Goal: Check status: Check status

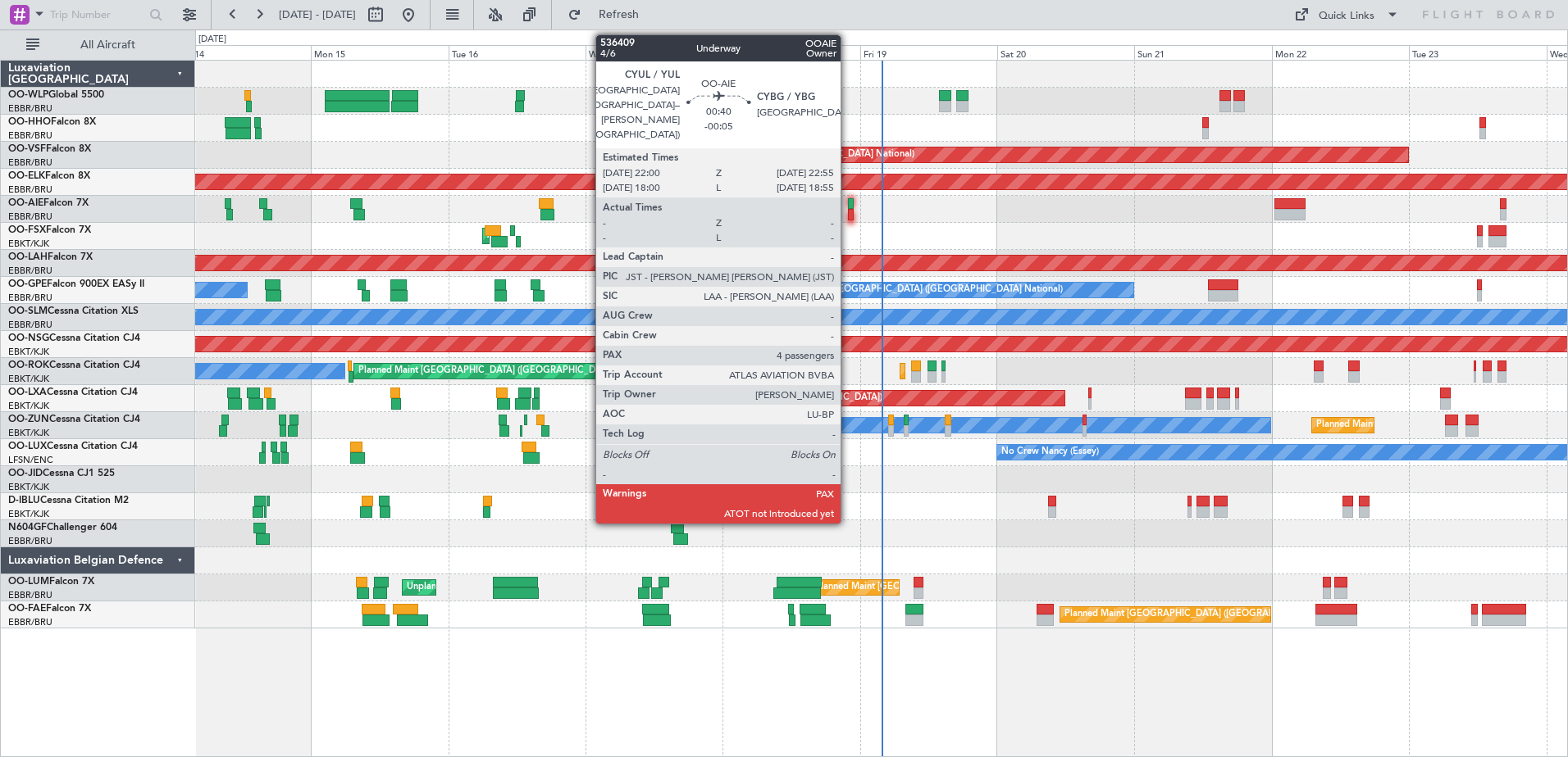
click at [848, 212] on div at bounding box center [851, 214] width 6 height 11
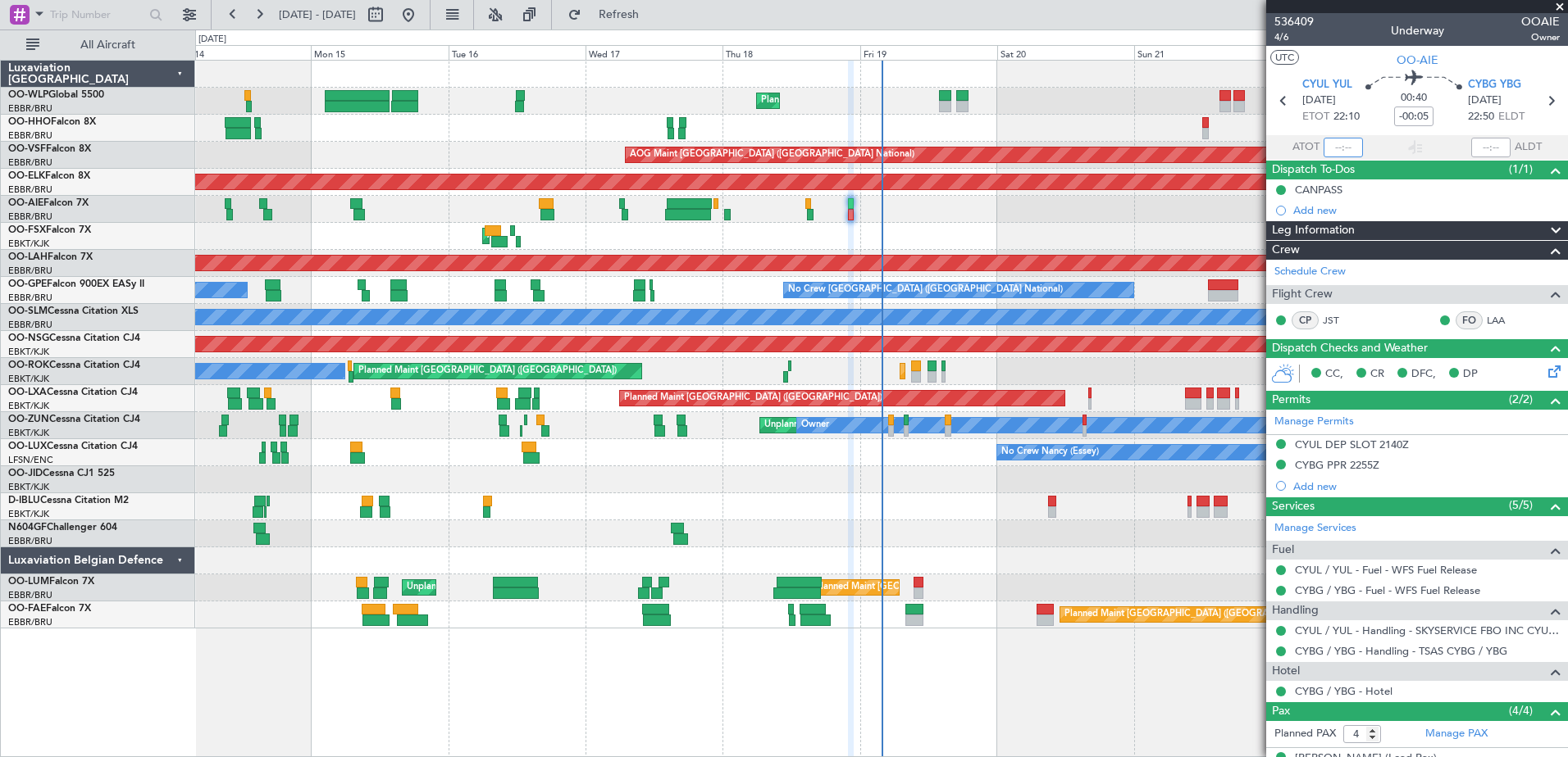
click at [1334, 141] on input "text" at bounding box center [1343, 147] width 39 height 20
click at [1327, 148] on input "text" at bounding box center [1343, 147] width 39 height 20
type input "21:49"
click at [1488, 141] on input "text" at bounding box center [1491, 147] width 39 height 20
type input "22:28"
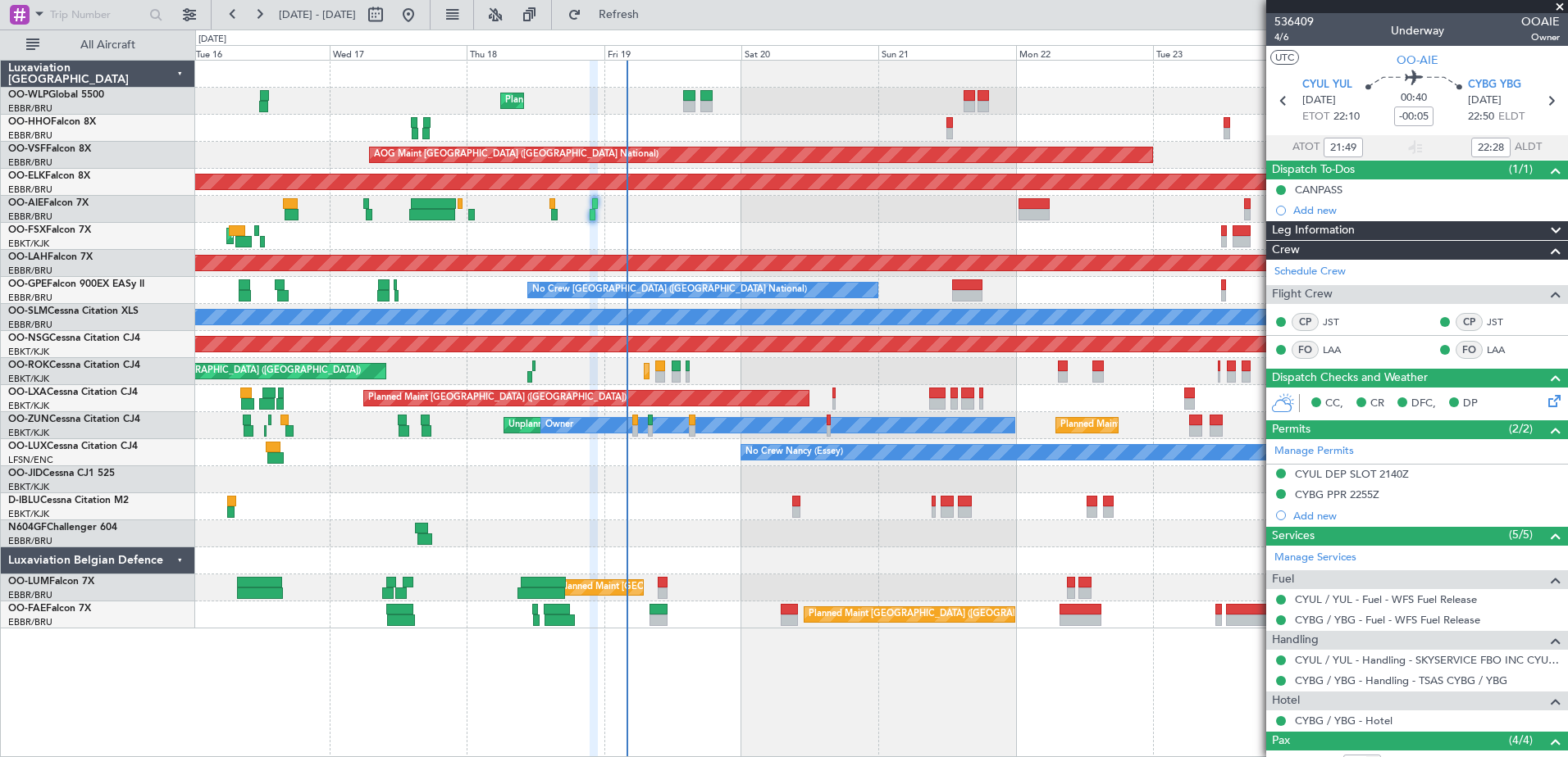
click at [719, 606] on div "Planned Maint Liege AOG Maint Brussels (Brussels National) Planned Maint Kortri…" at bounding box center [881, 344] width 1371 height 568
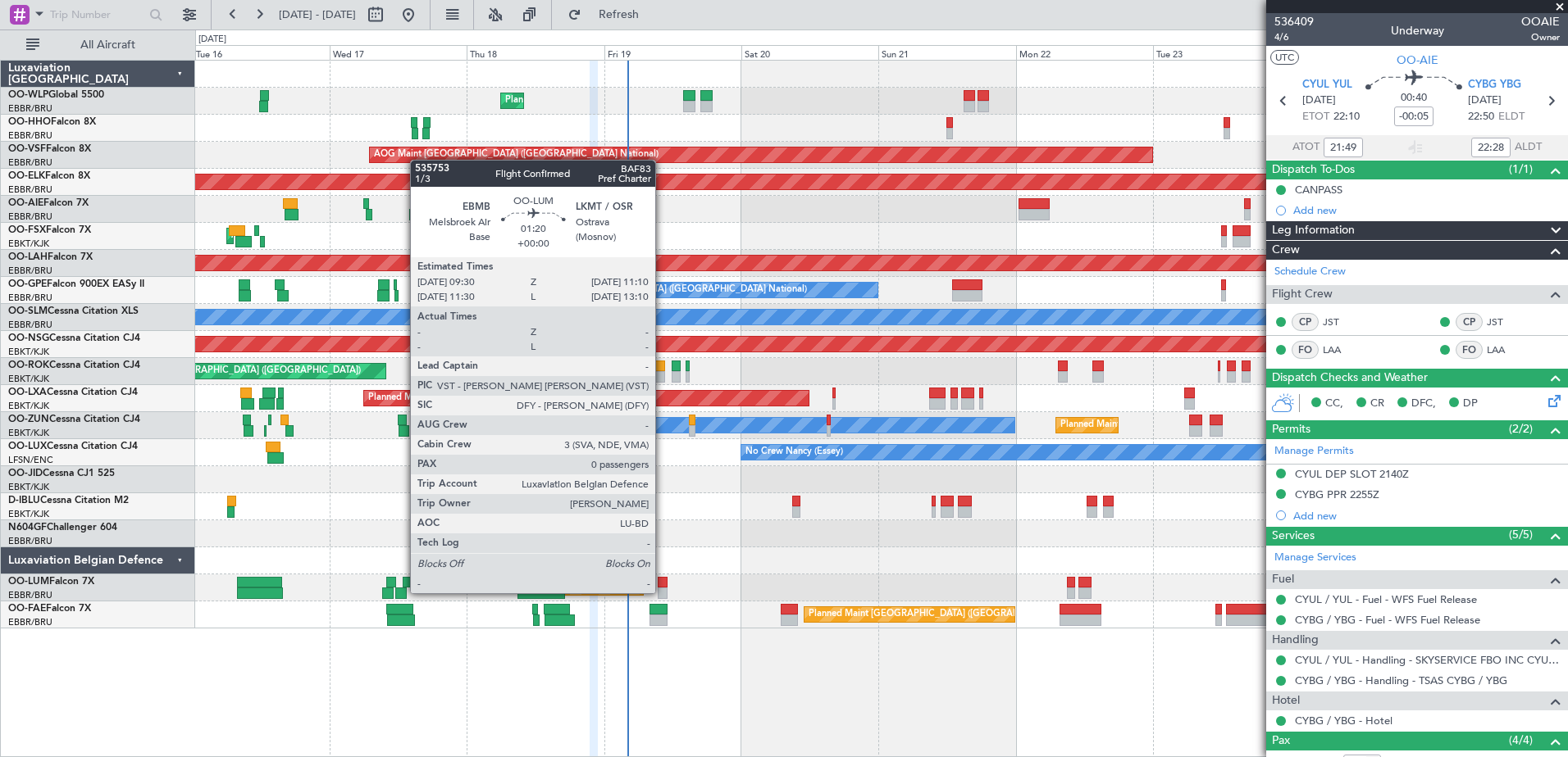
click at [662, 592] on div at bounding box center [662, 593] width 10 height 11
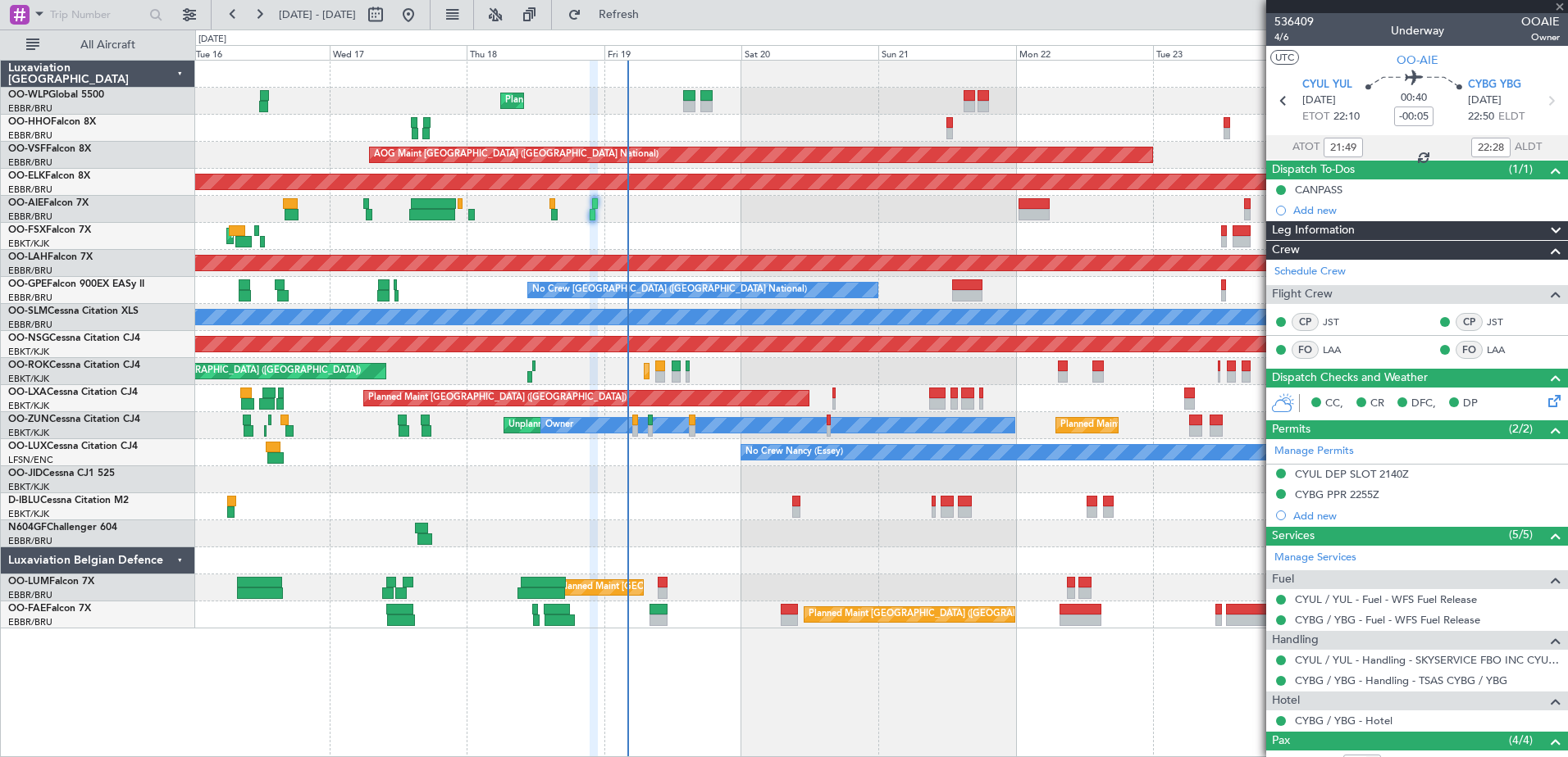
type input "0"
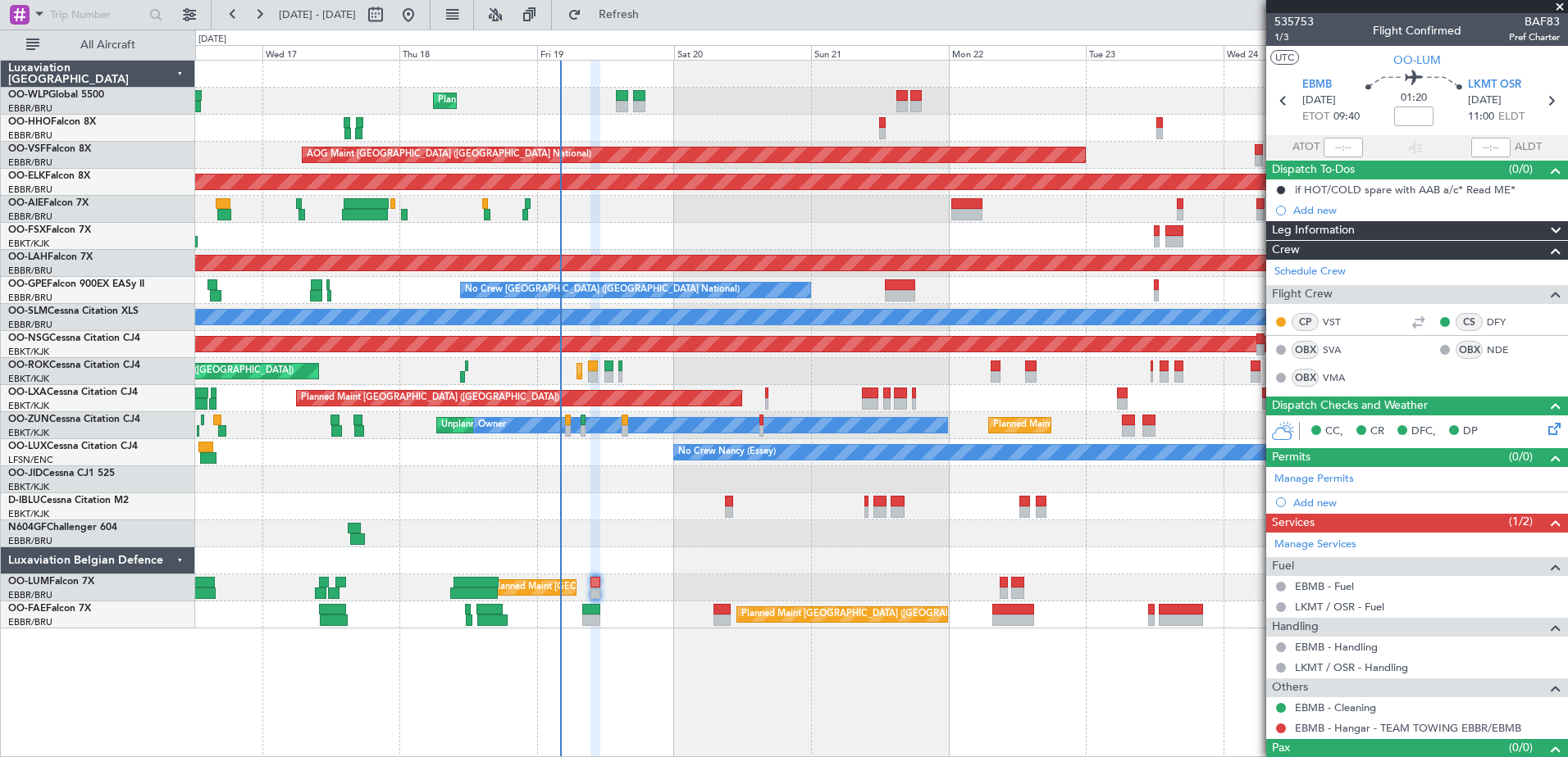
click at [808, 566] on div at bounding box center [881, 560] width 1371 height 27
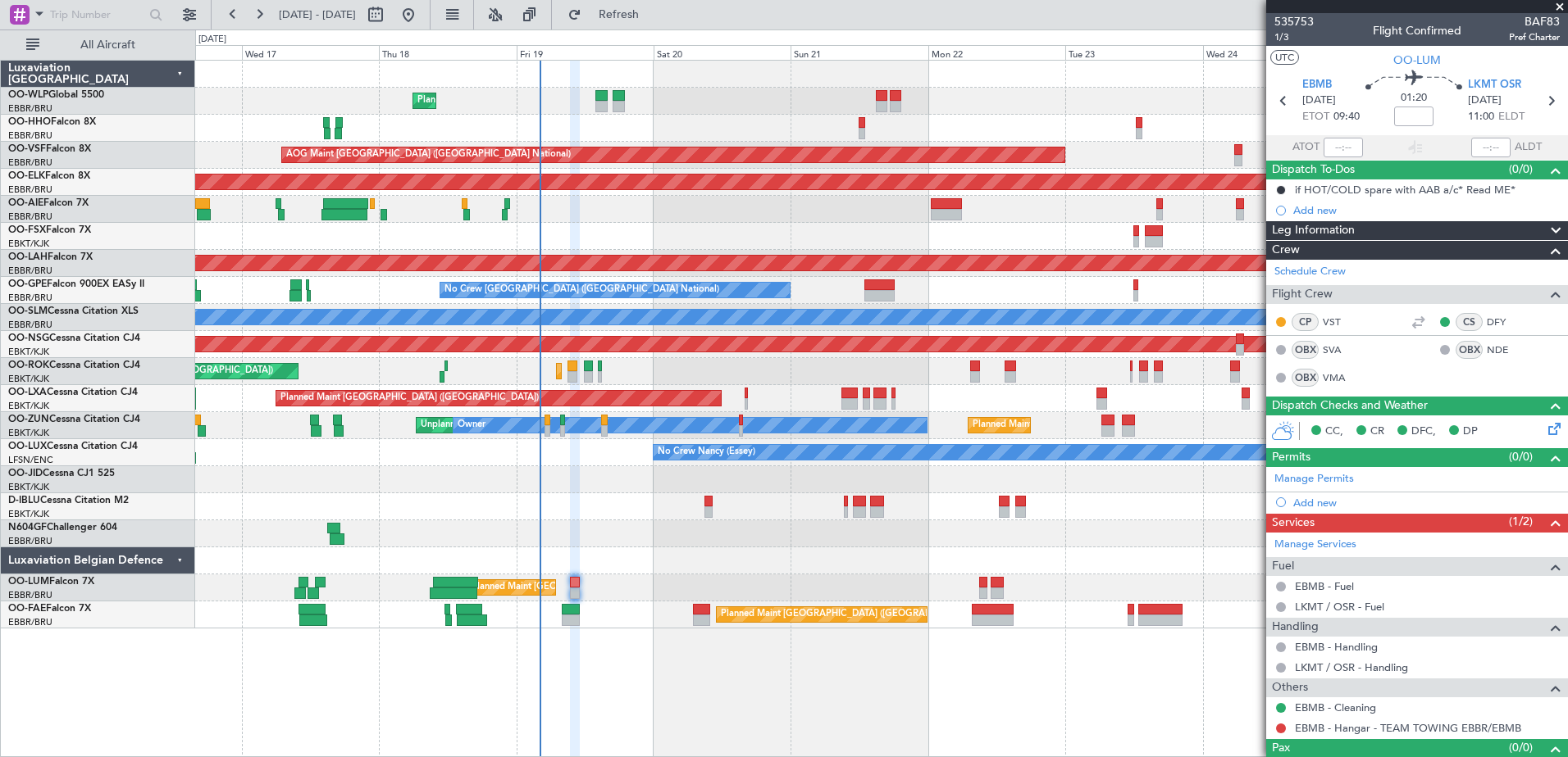
click at [613, 707] on div "Planned Maint Liege AOG Maint Brussels (Brussels National) Planned Maint Kortri…" at bounding box center [881, 408] width 1372 height 697
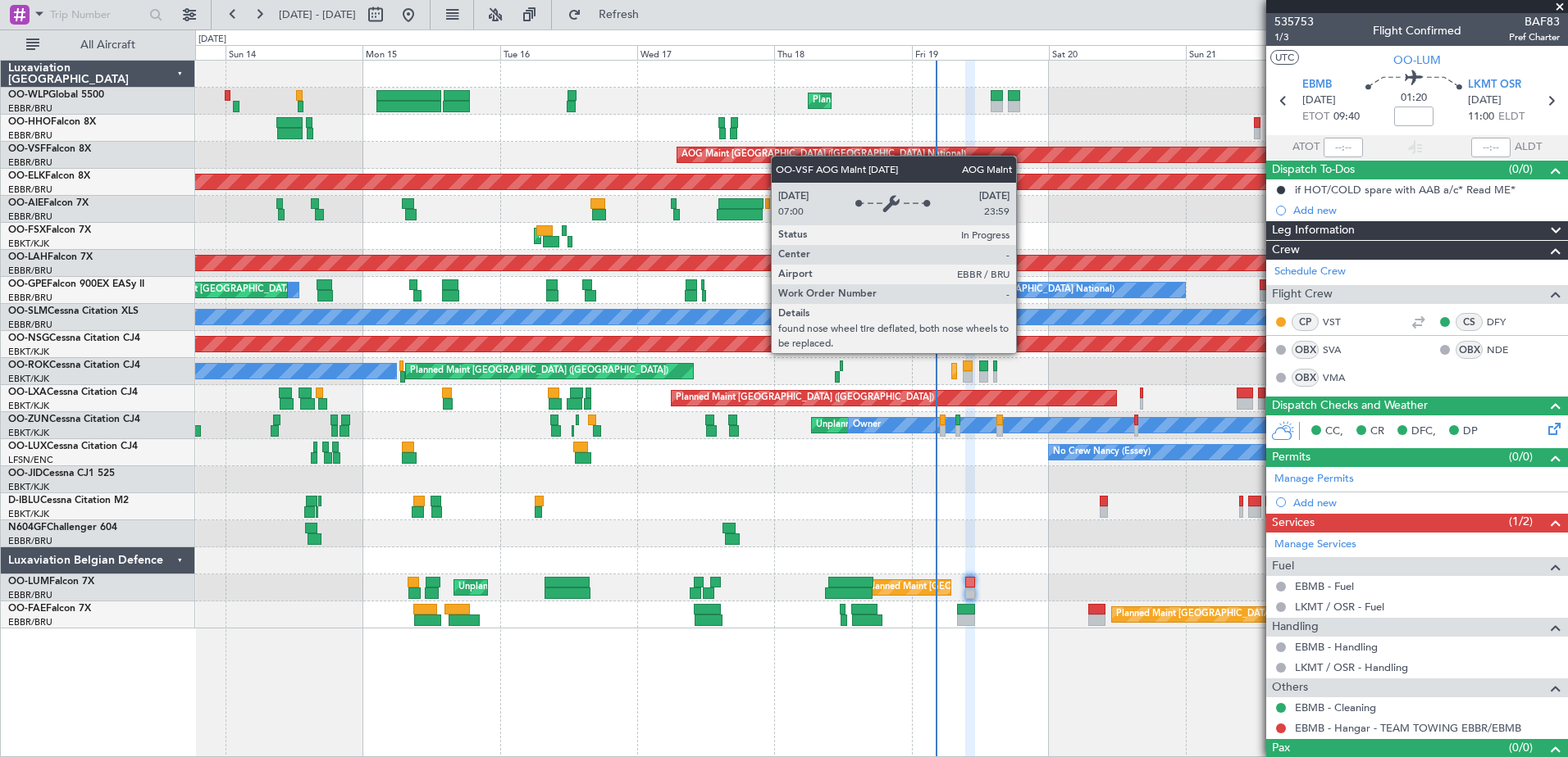
click at [781, 151] on div "Planned Maint Liege Planned Maint Geneva (Cointrin) AOG Maint Brussels (Brussel…" at bounding box center [881, 344] width 1371 height 568
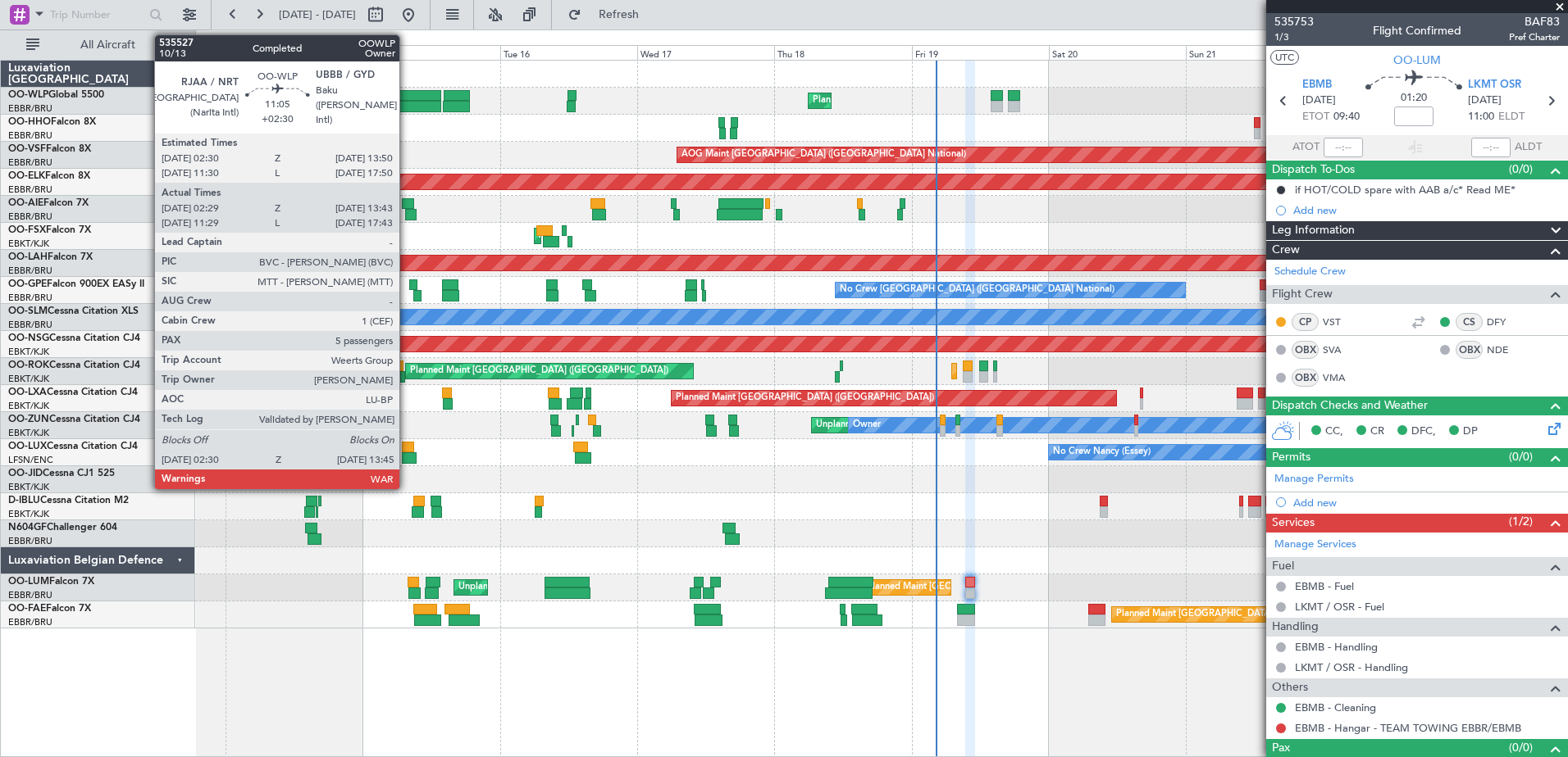
click at [407, 94] on div at bounding box center [409, 96] width 65 height 11
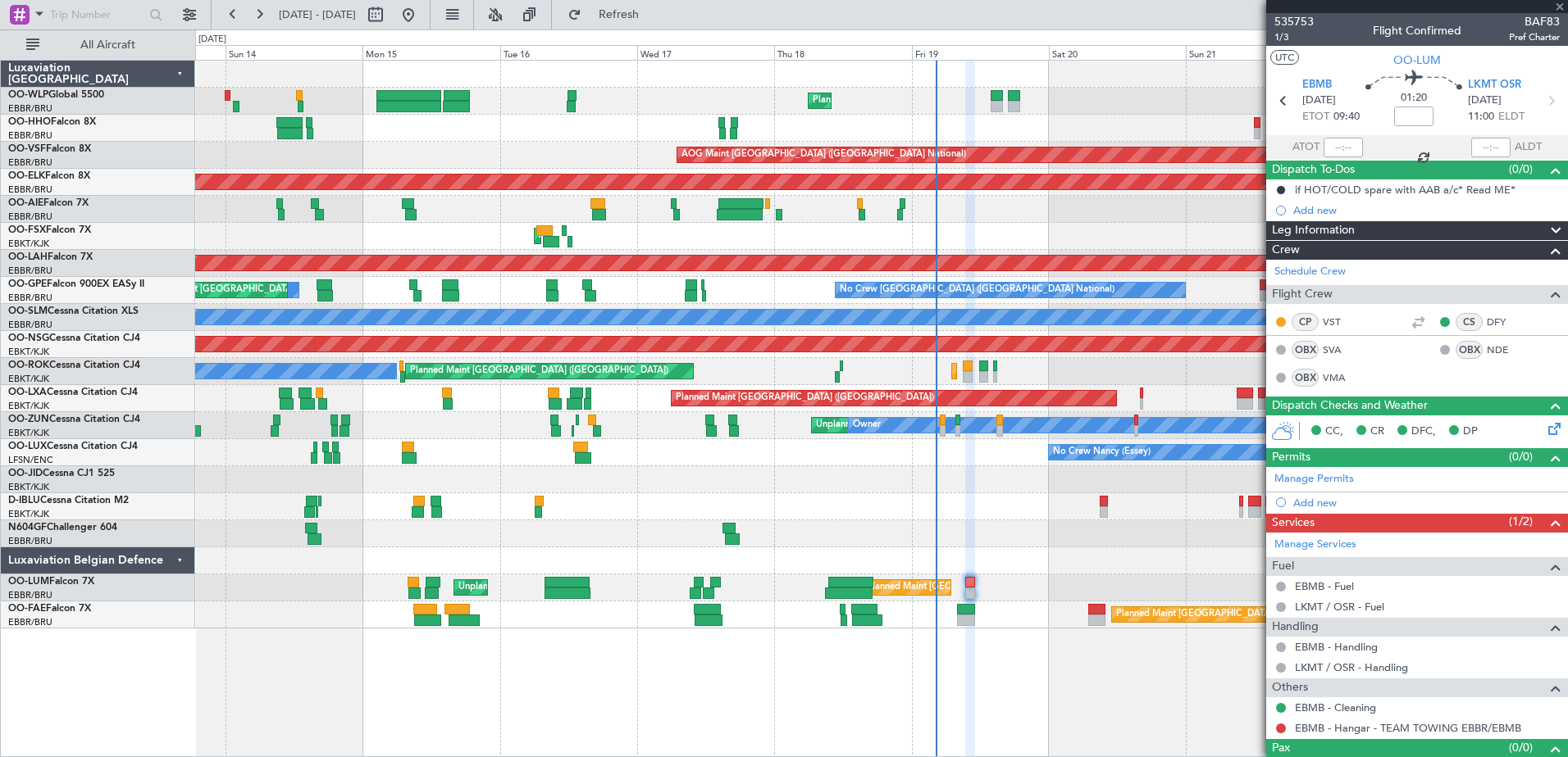
type input "+02:30"
type input "02:39"
type input "13:38"
type input "5"
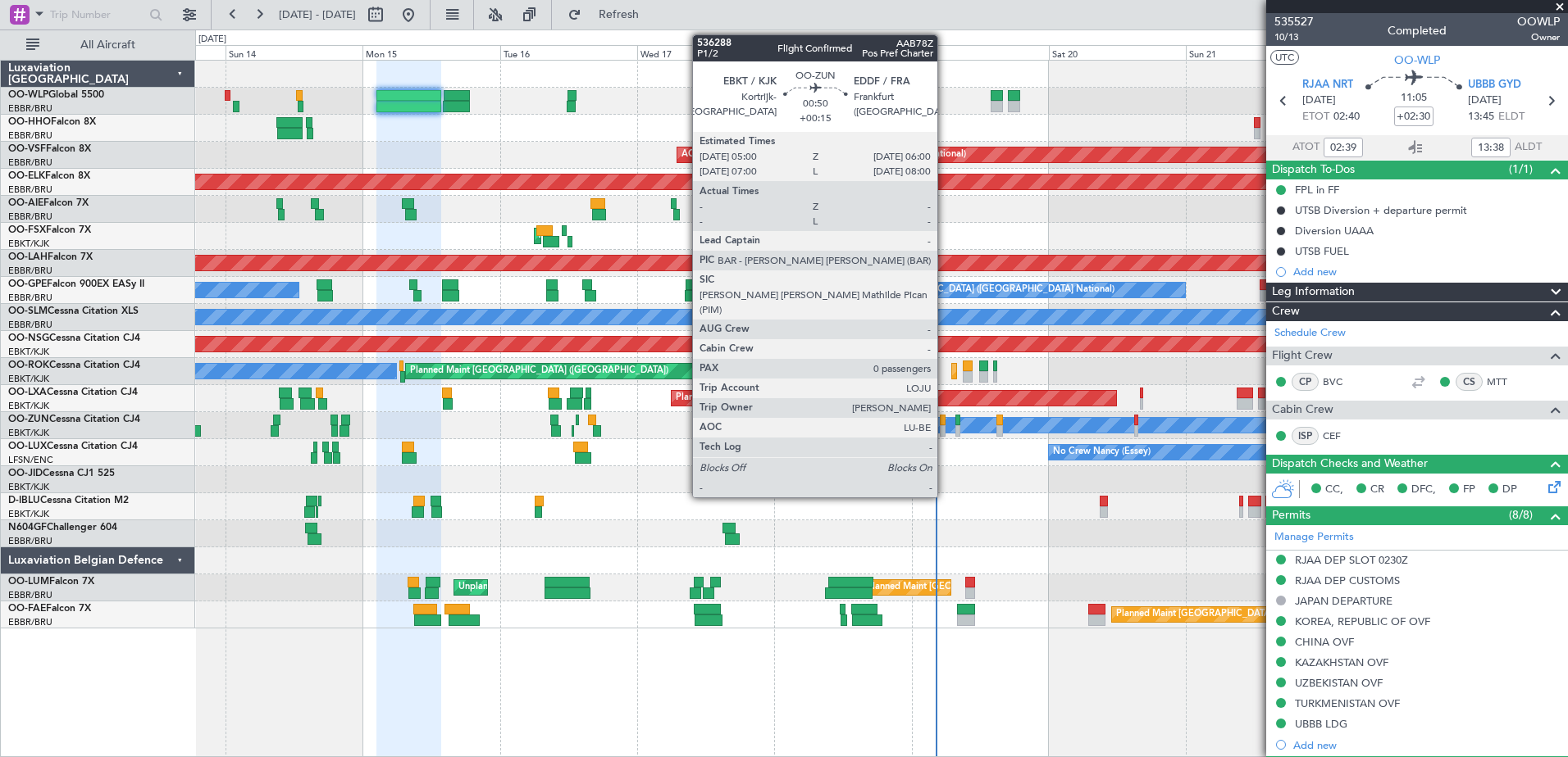
click at [945, 427] on div at bounding box center [942, 431] width 6 height 11
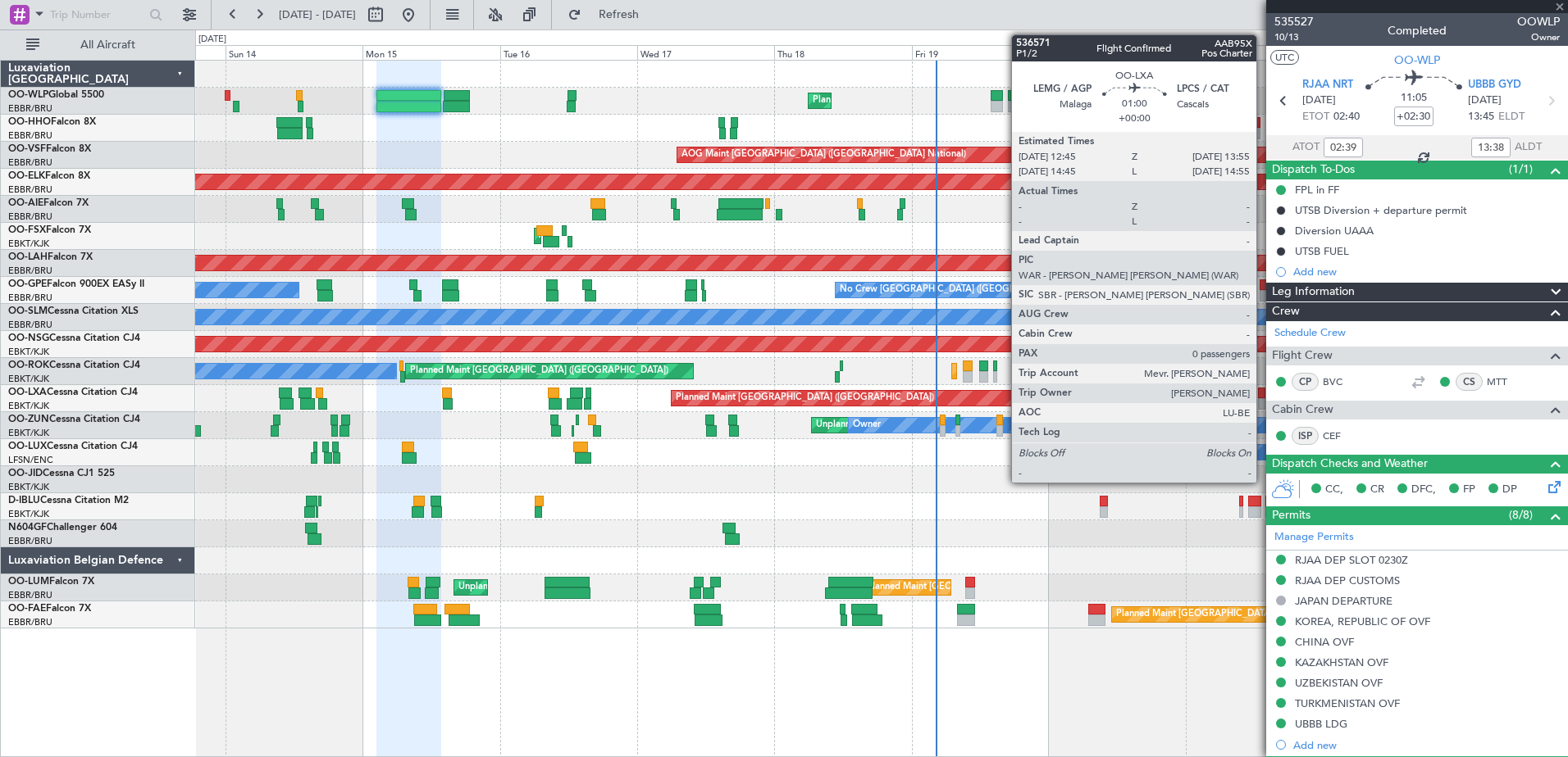
type input "+00:15"
type input "0"
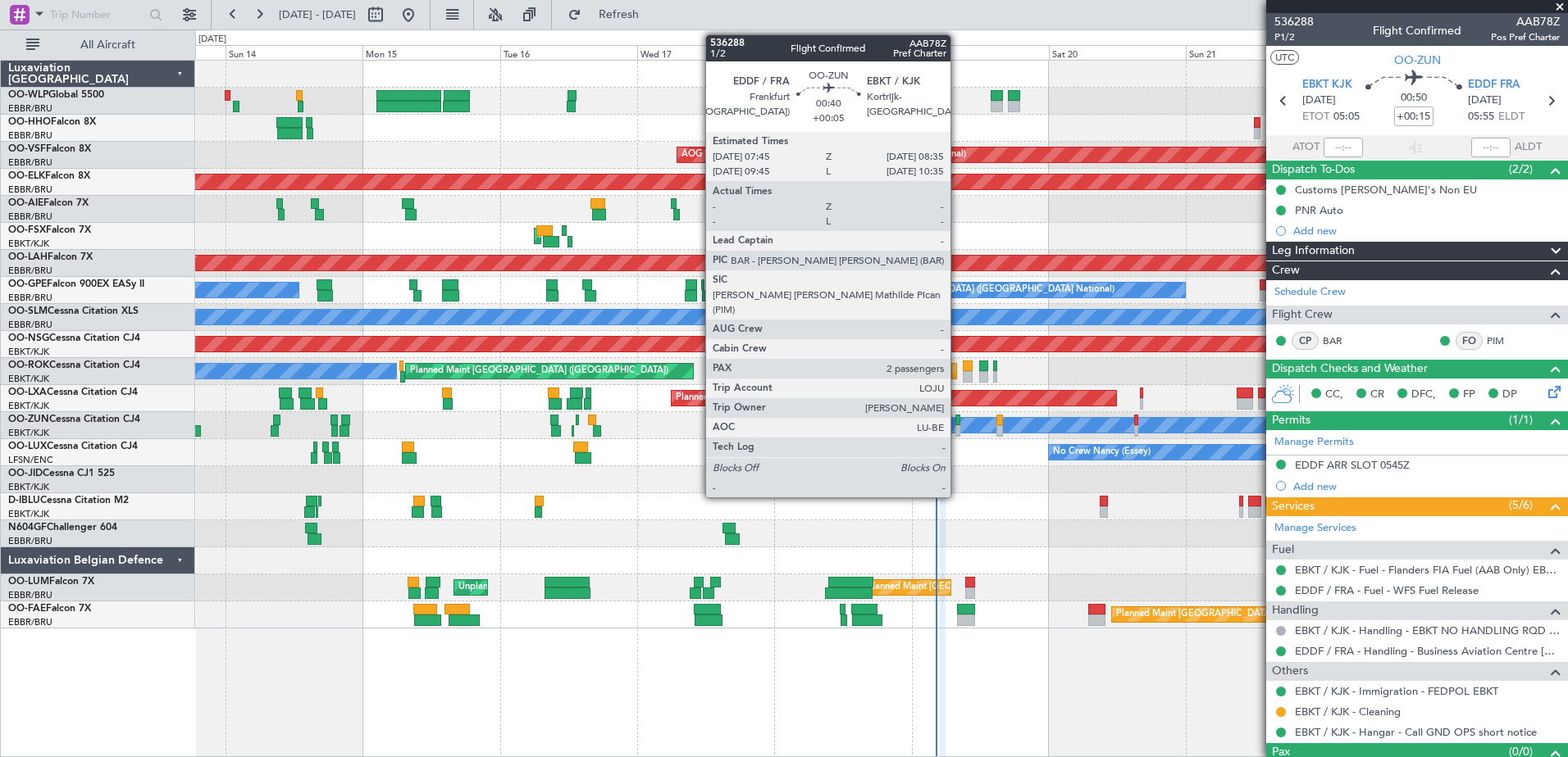
click at [958, 434] on div at bounding box center [957, 431] width 5 height 11
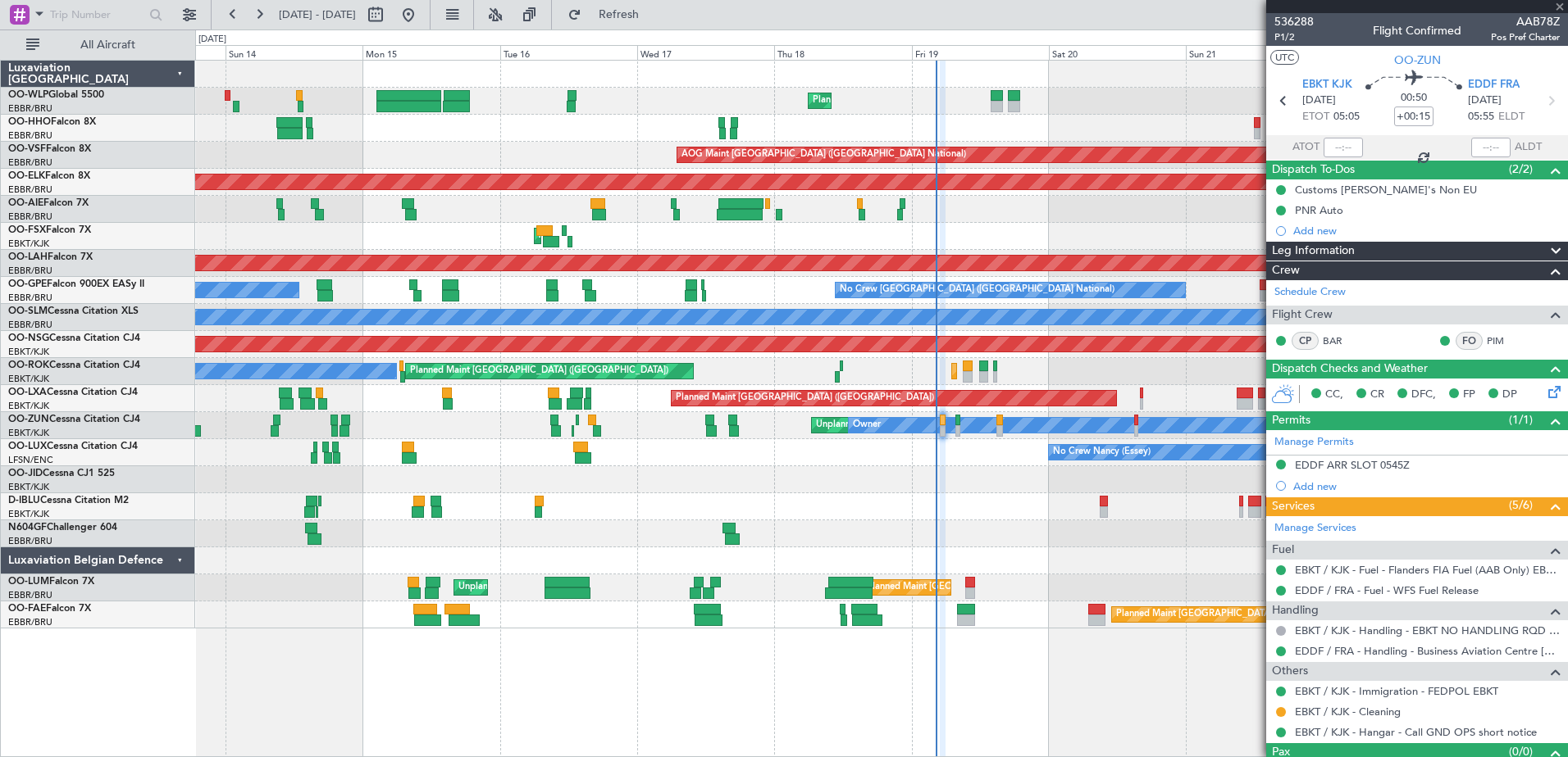
type input "+00:05"
type input "2"
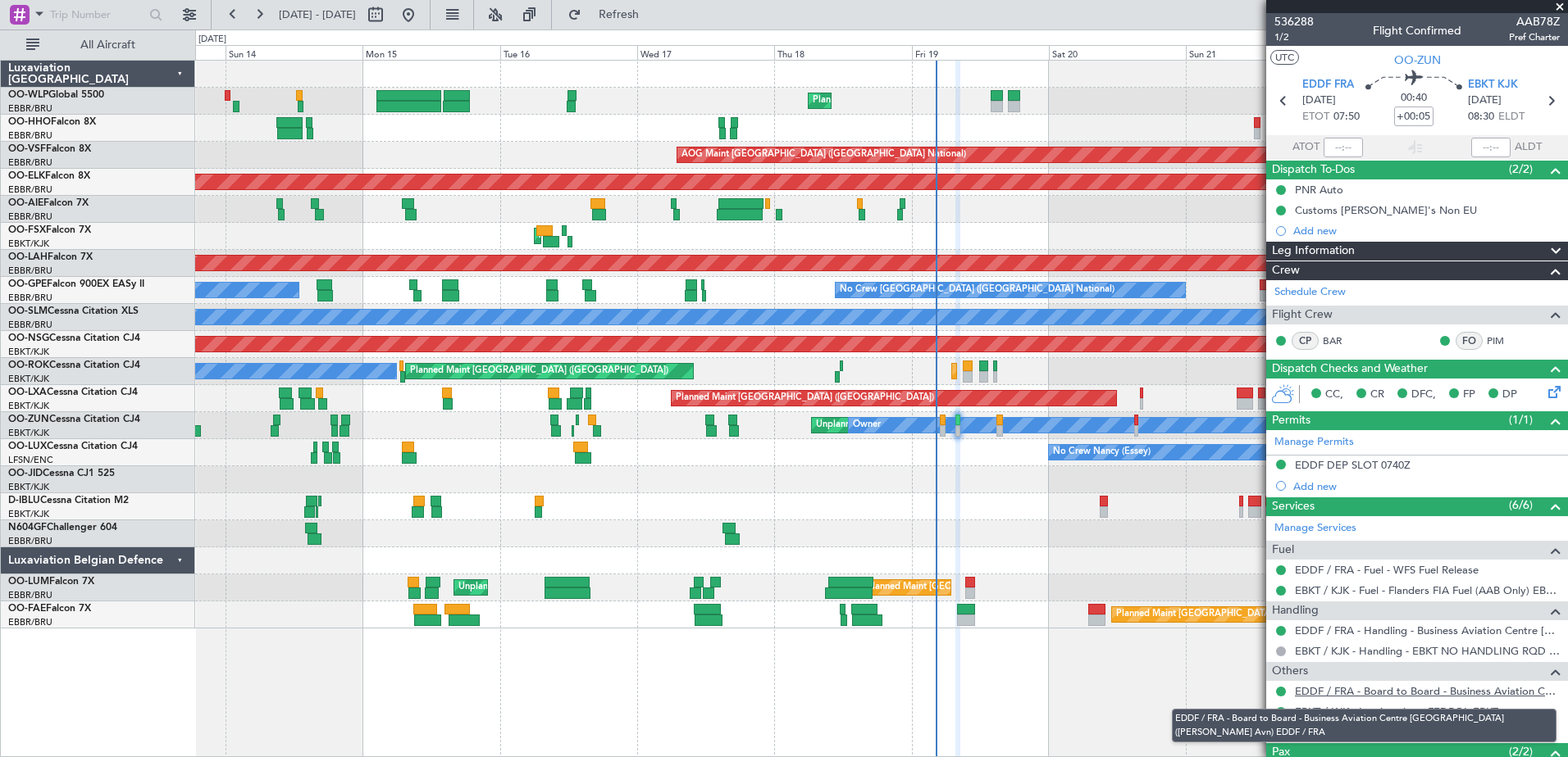
click at [1322, 692] on link "EDDF / FRA - Board to Board - Business Aviation Centre Frankfurt (Kurz Avn) EDD…" at bounding box center [1427, 691] width 265 height 14
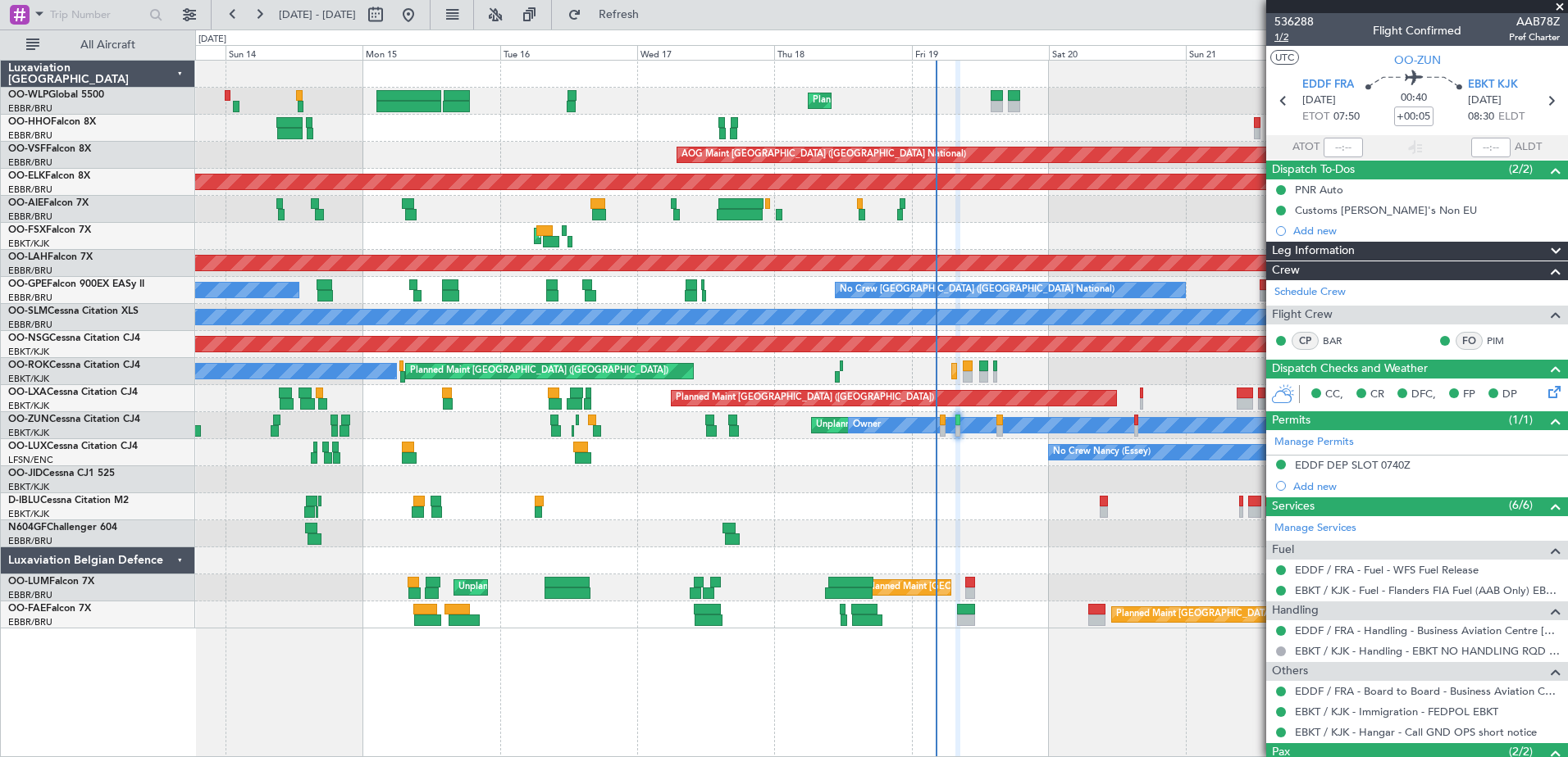
click at [1290, 38] on span "1/2" at bounding box center [1294, 37] width 39 height 14
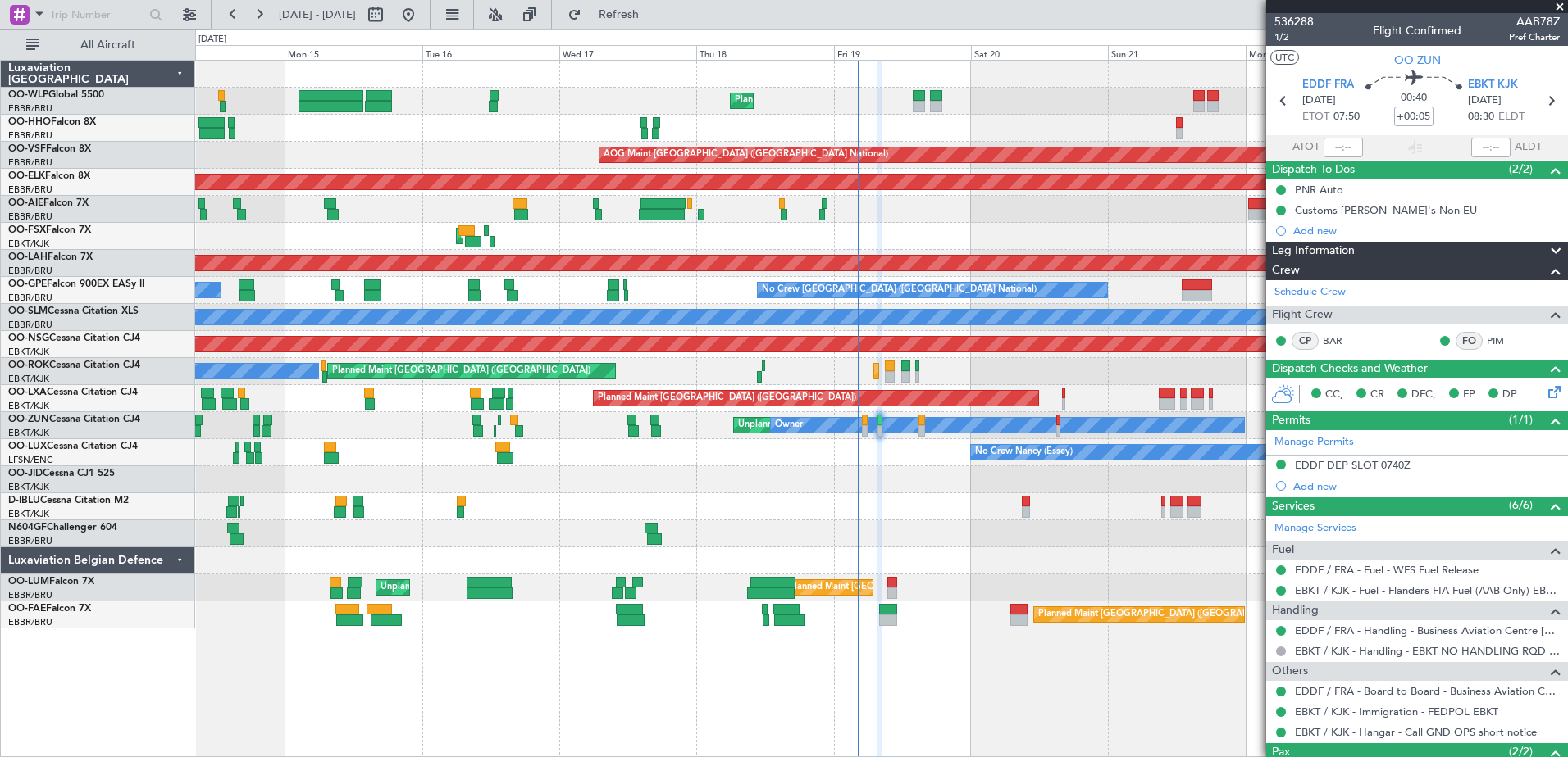
click at [901, 530] on div "Planned Maint Liege Planned Maint Geneva (Cointrin) AOG Maint Brussels (Brussel…" at bounding box center [881, 344] width 1371 height 568
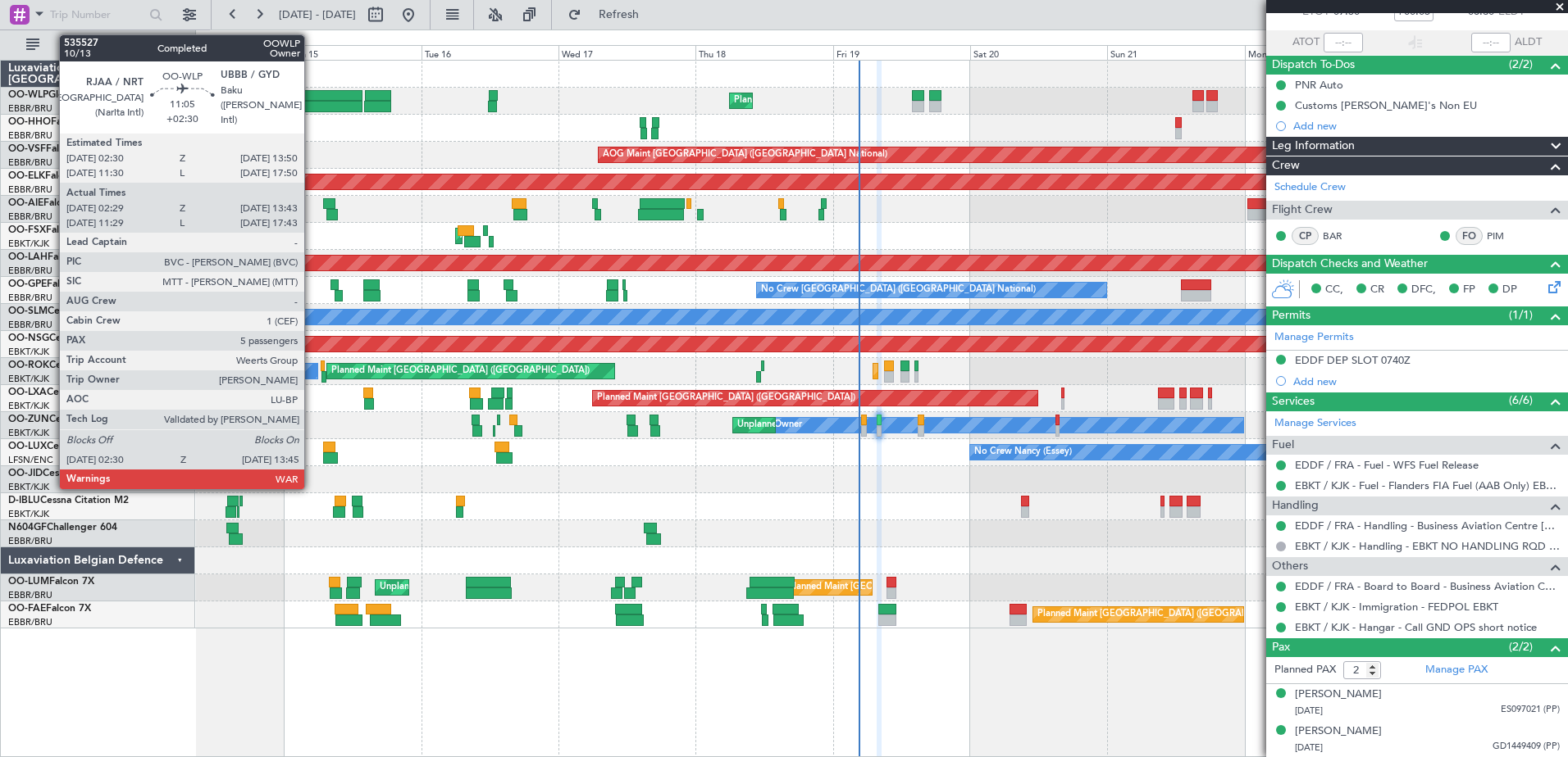
click at [312, 102] on div at bounding box center [329, 106] width 64 height 11
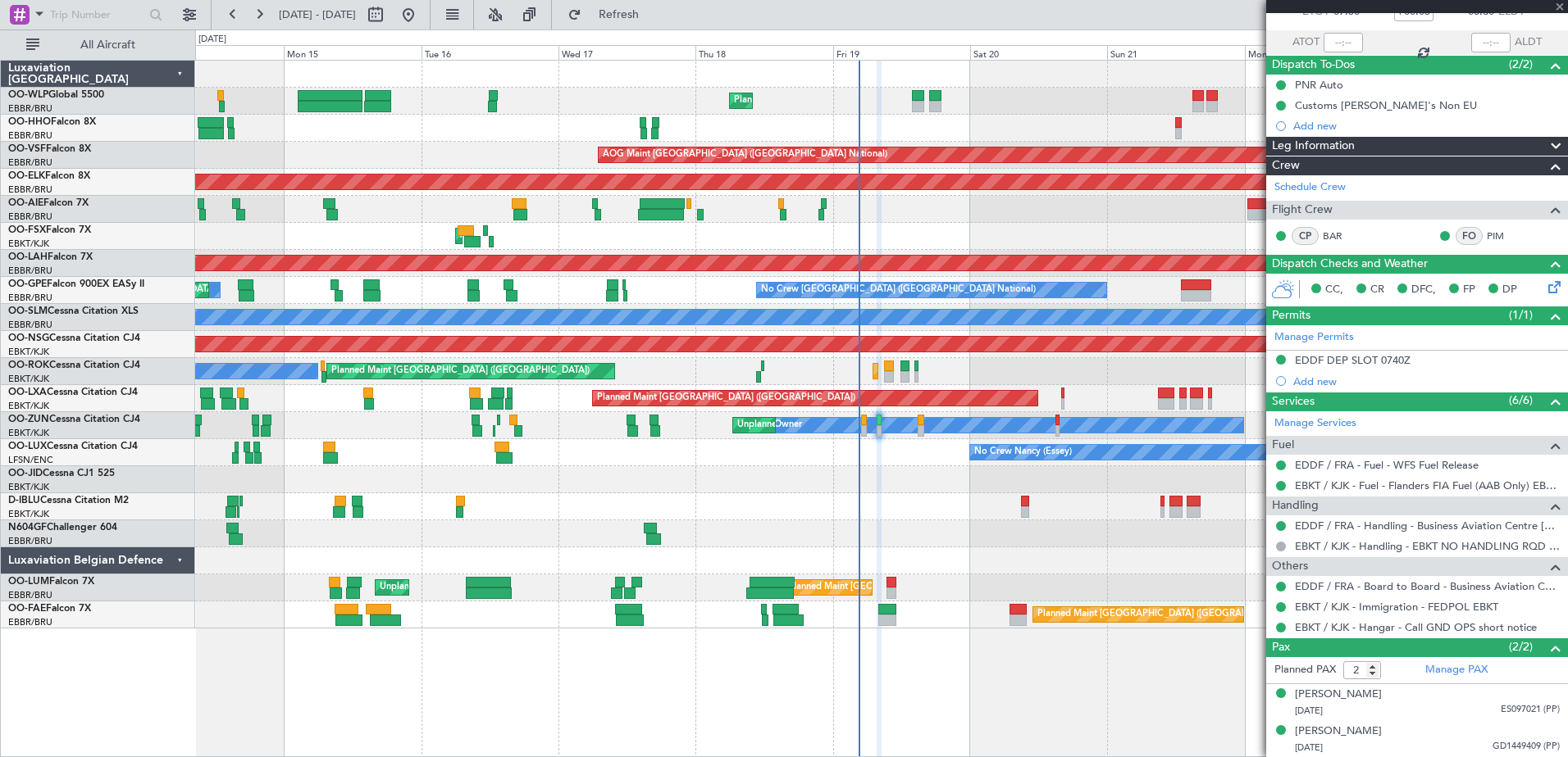
type input "+02:30"
type input "02:39"
type input "13:38"
type input "5"
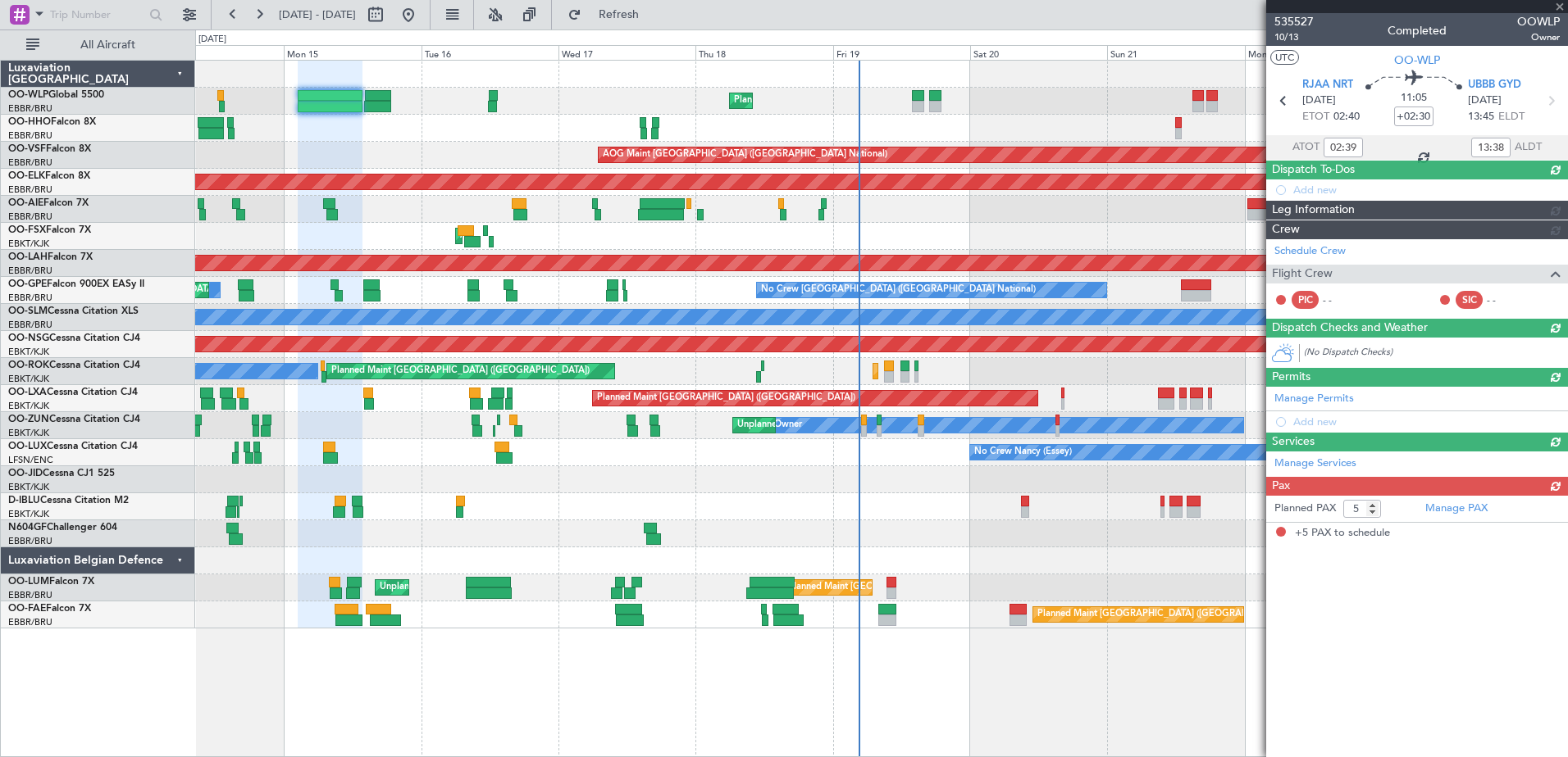
scroll to position [0, 0]
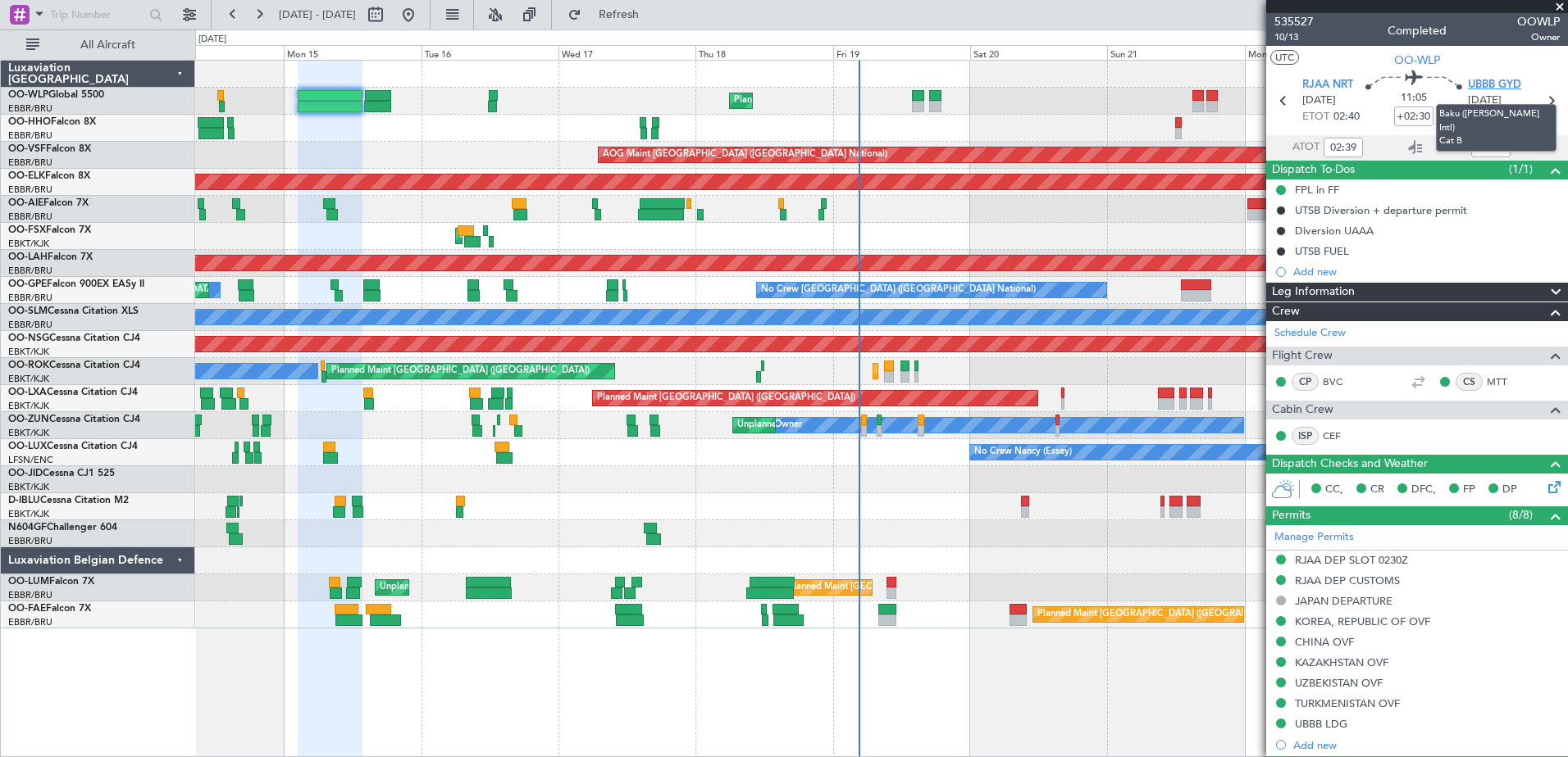
click at [1482, 84] on span "UBBB GYD" at bounding box center [1493, 86] width 53 height 17
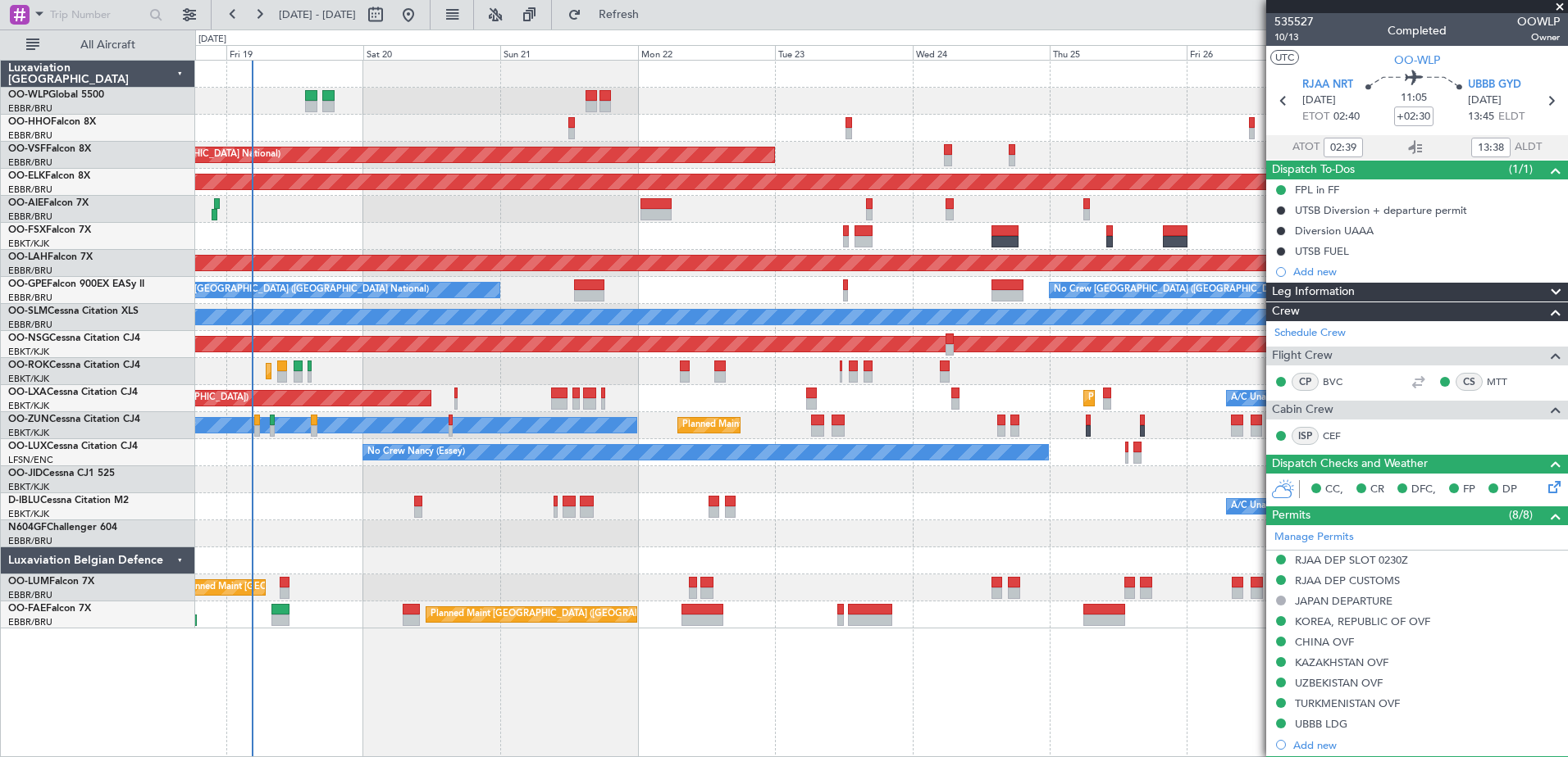
click at [258, 253] on div "Planned Maint Liege AOG Maint Brussels (Brussels National) Planned Maint Kortri…" at bounding box center [881, 344] width 1371 height 568
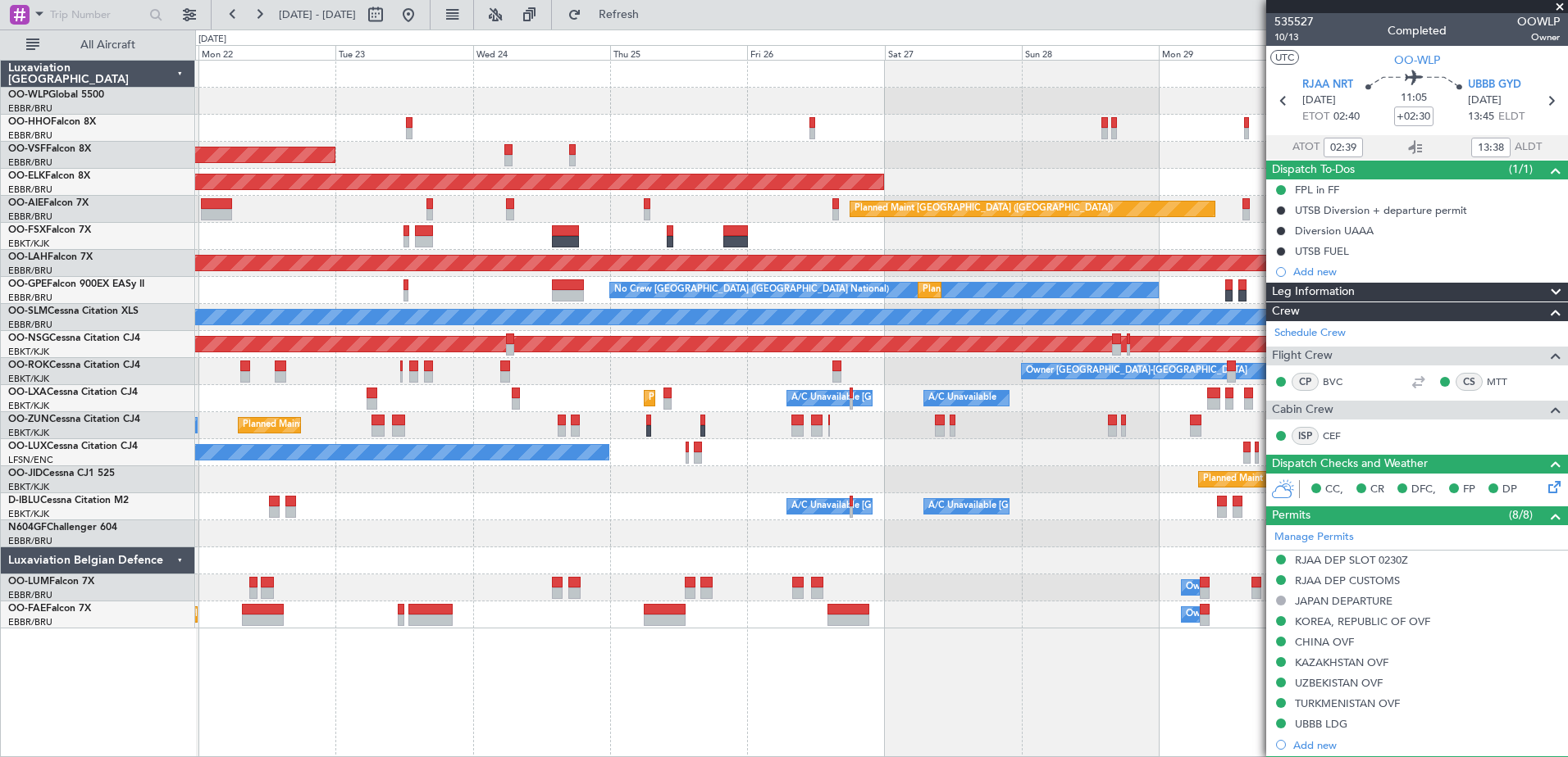
click at [298, 228] on div "AOG Maint Brussels (Brussels National) Planned Maint Kortrijk-Wevelgem Planned …" at bounding box center [881, 344] width 1371 height 568
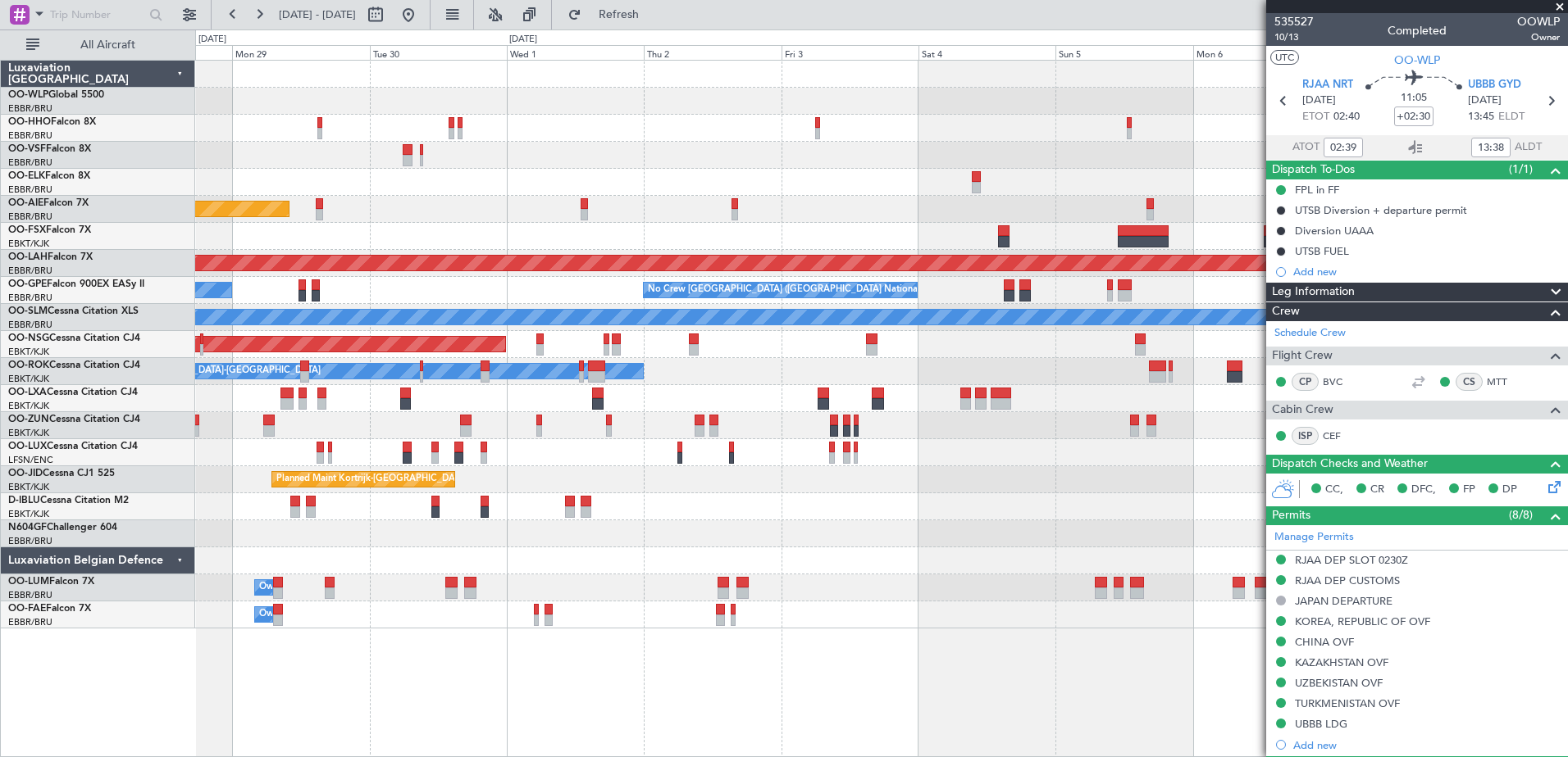
click at [125, 140] on div "Planned Maint Kortrijk-Wevelgem Planned Maint London (Farnborough) Planned Main…" at bounding box center [784, 393] width 1568 height 727
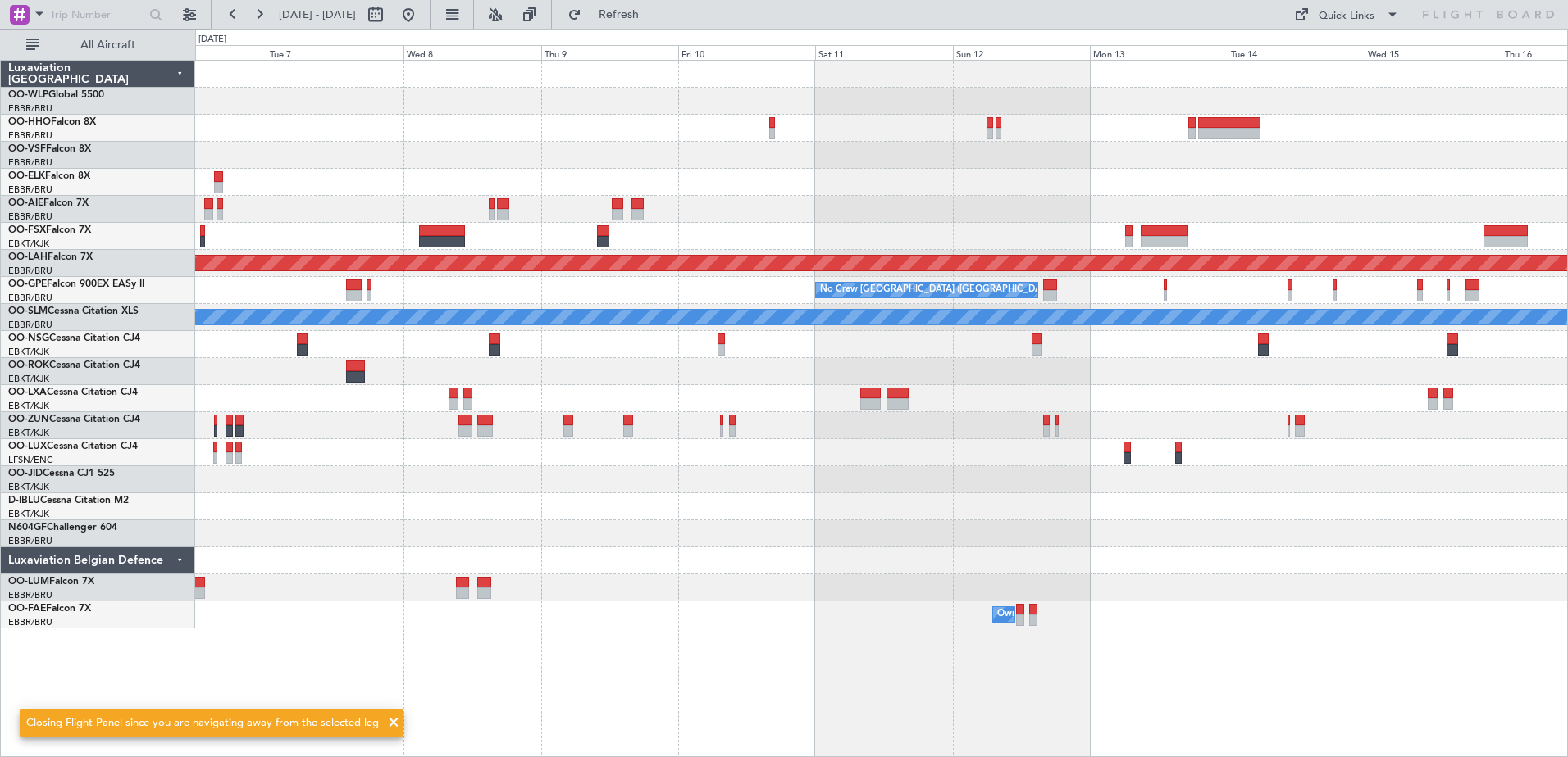
click at [295, 126] on div "Planned Maint Alton-st Louis (St Louis Regl) No Crew Brussels (Brussels Nationa…" at bounding box center [881, 344] width 1371 height 568
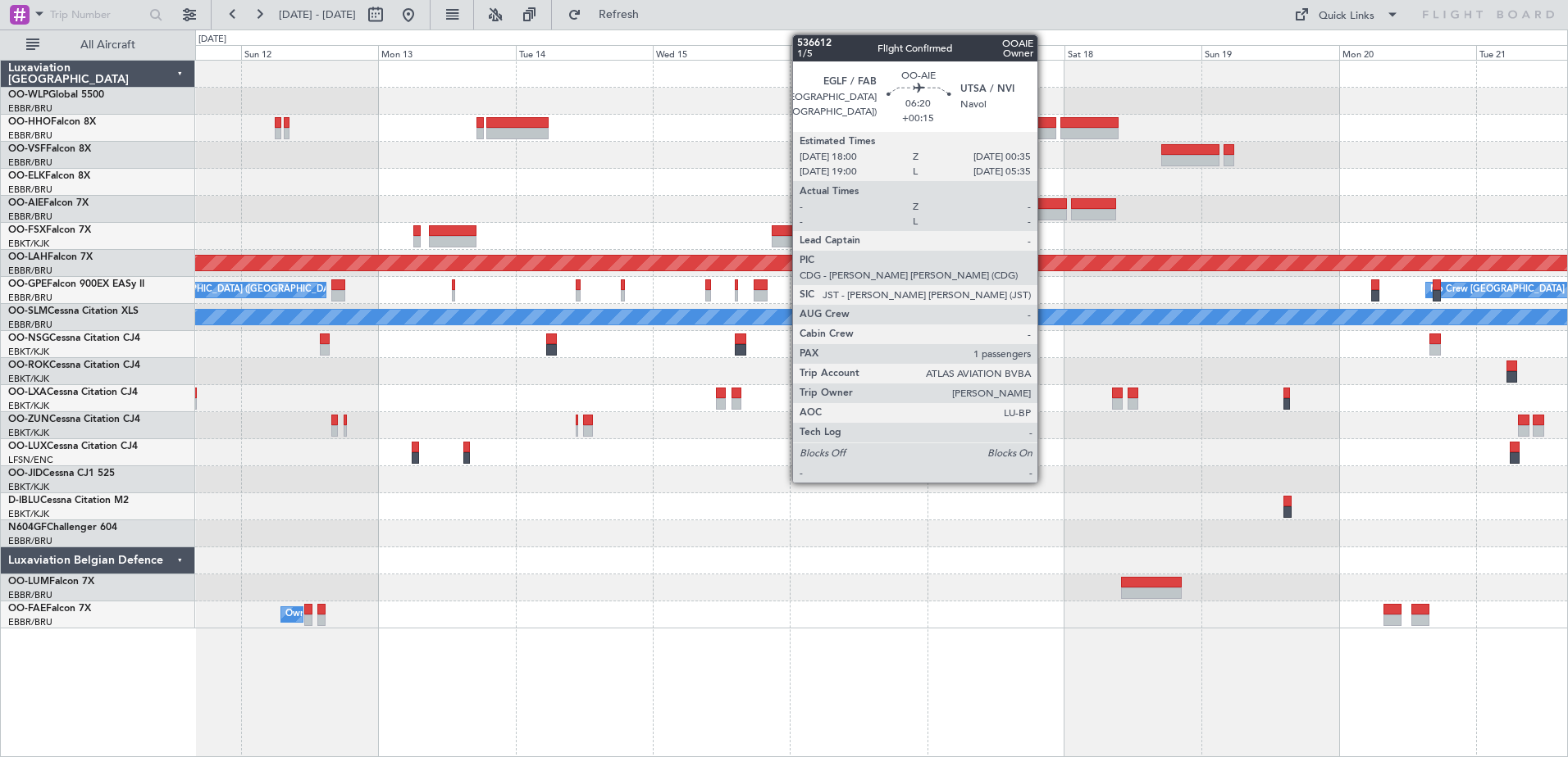
click at [1045, 207] on div at bounding box center [1048, 204] width 37 height 11
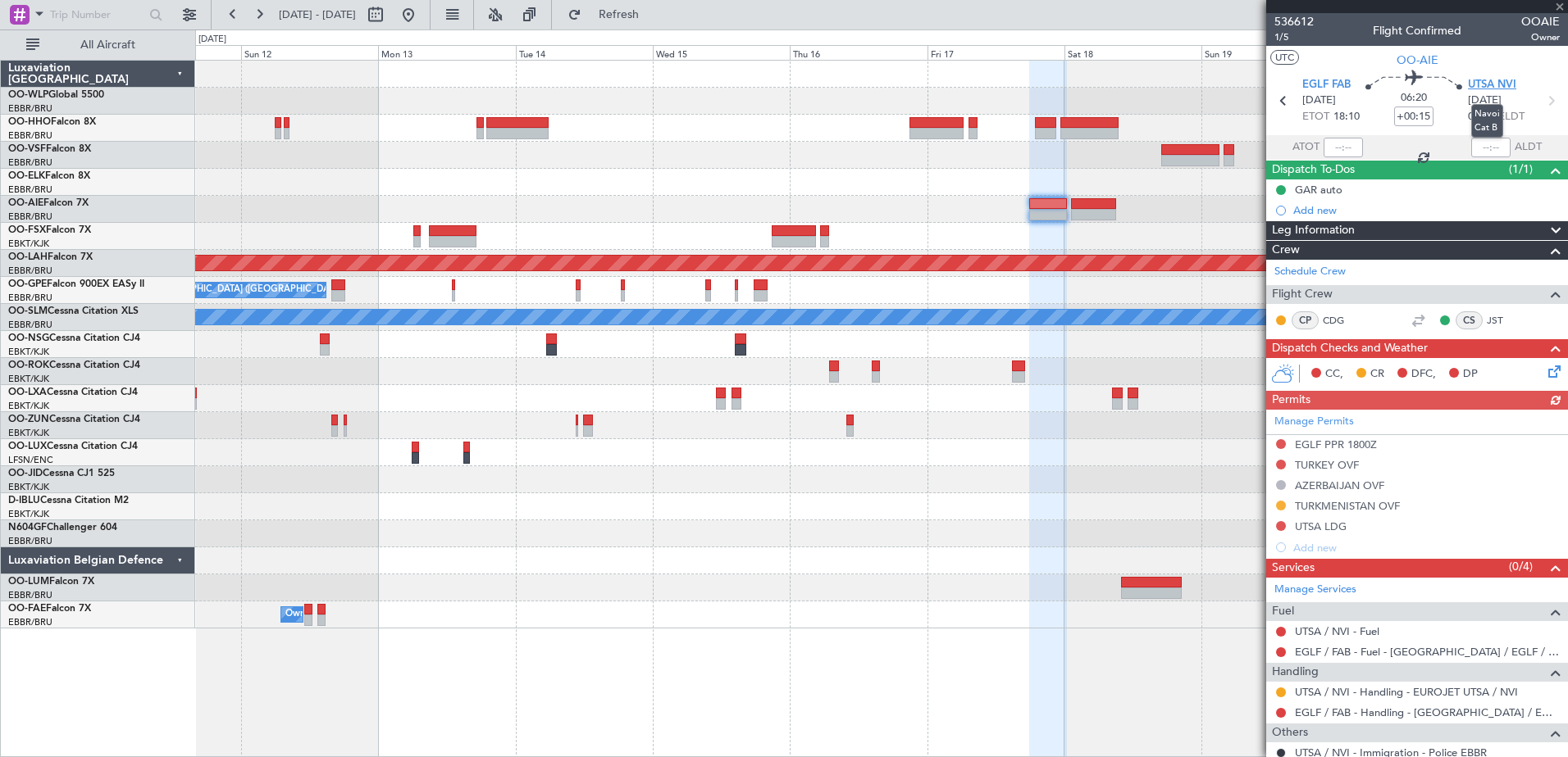
click at [1491, 84] on span "UTSA NVI" at bounding box center [1492, 86] width 49 height 17
click at [1491, 86] on span "UTSA NVI" at bounding box center [1492, 86] width 49 height 17
click at [566, 602] on div "Owner Melsbroek Air Base" at bounding box center [881, 614] width 1371 height 27
click at [582, 603] on div "Owner Melsbroek Air Base" at bounding box center [881, 614] width 1371 height 27
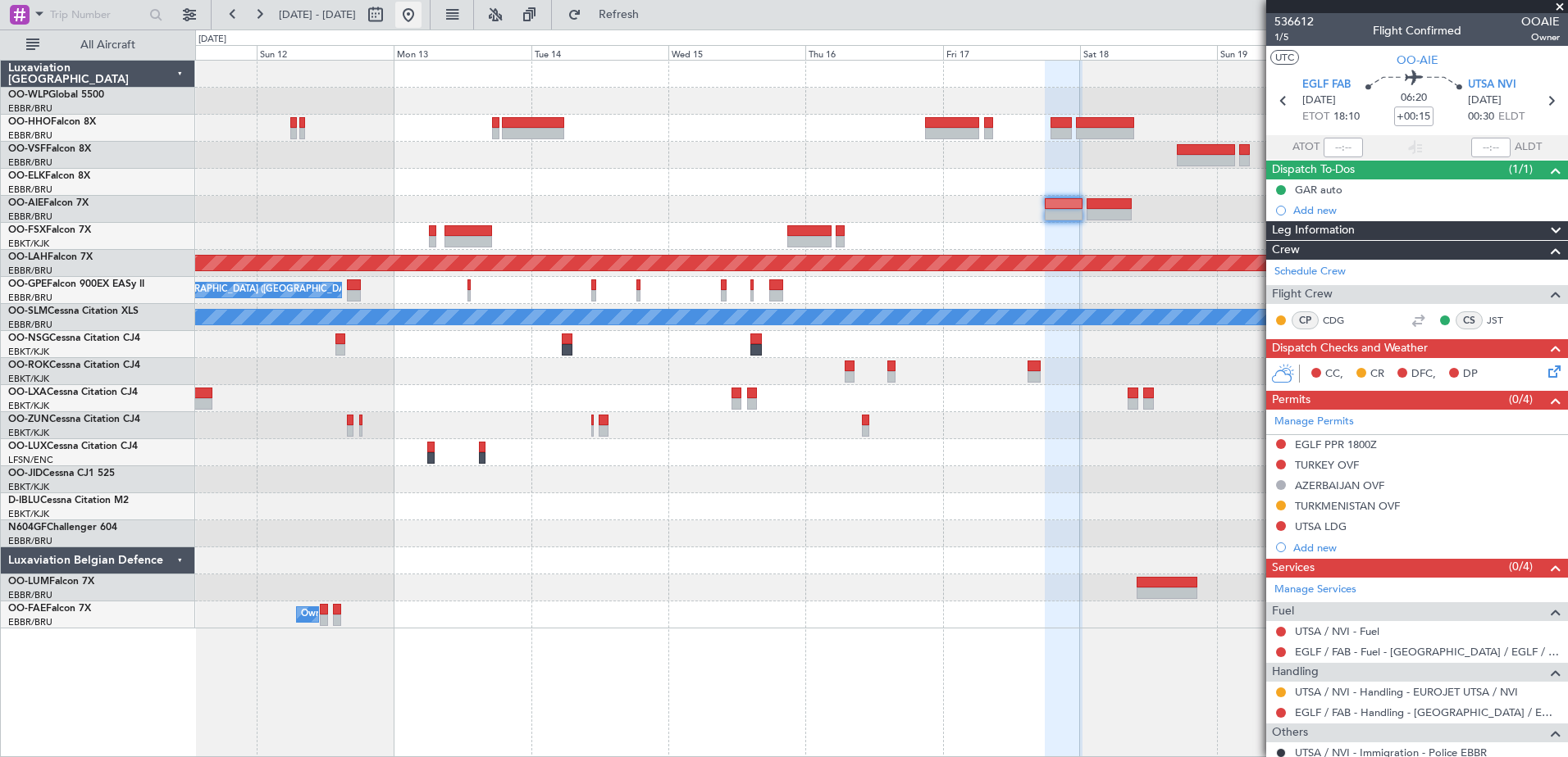
click at [422, 18] on button at bounding box center [409, 15] width 26 height 26
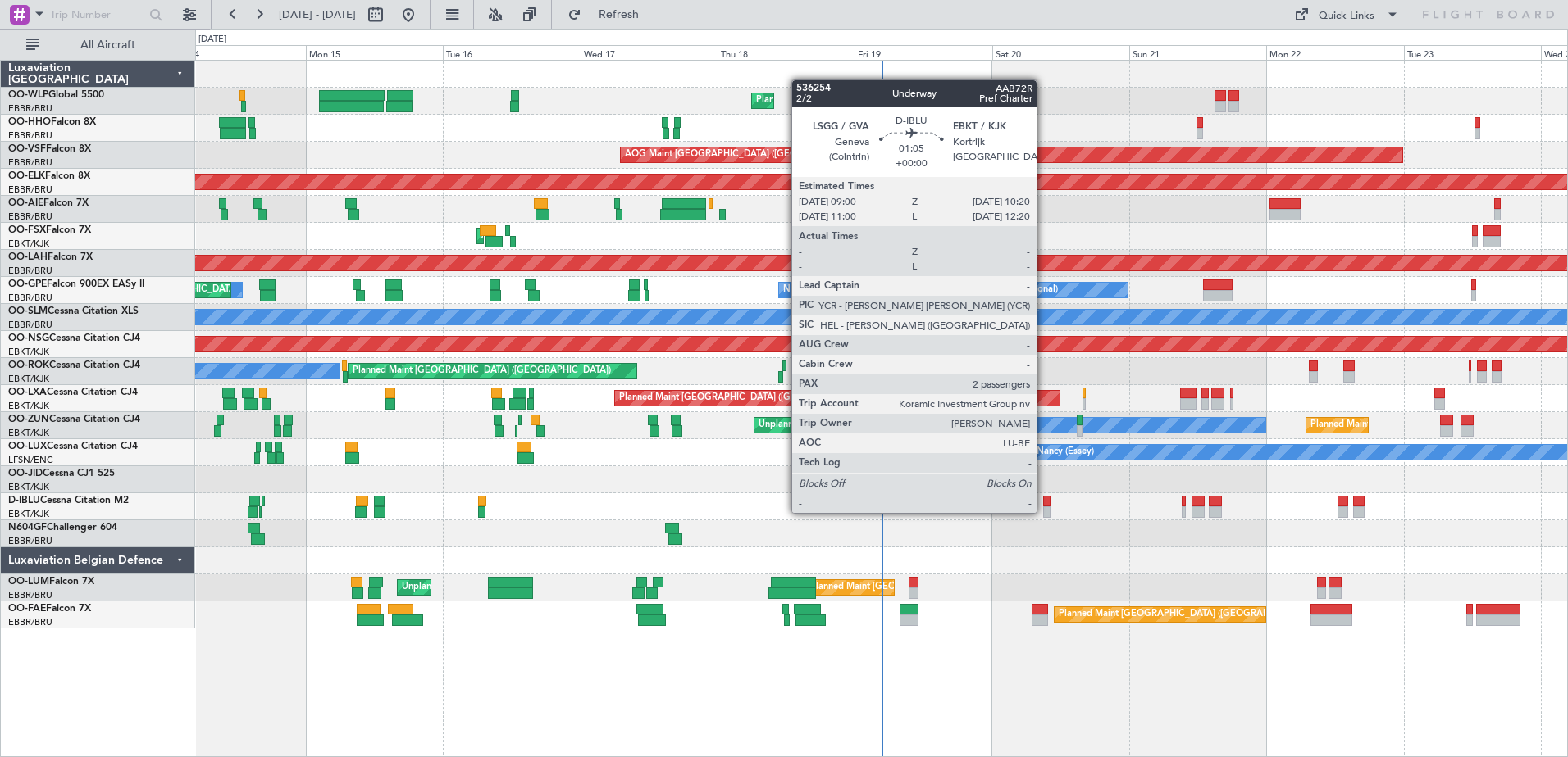
click at [1046, 511] on div at bounding box center [1047, 512] width 8 height 11
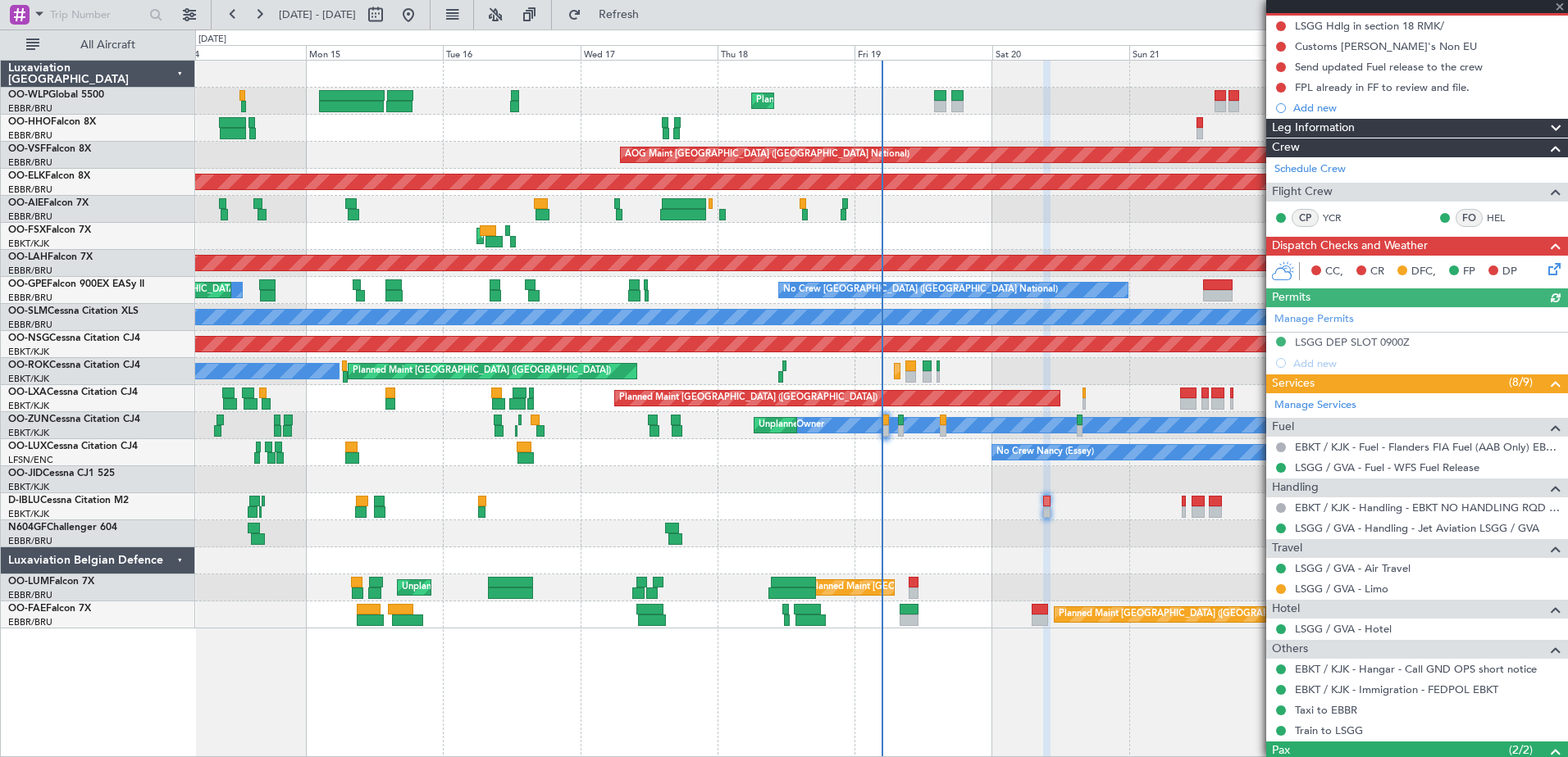
scroll to position [246, 0]
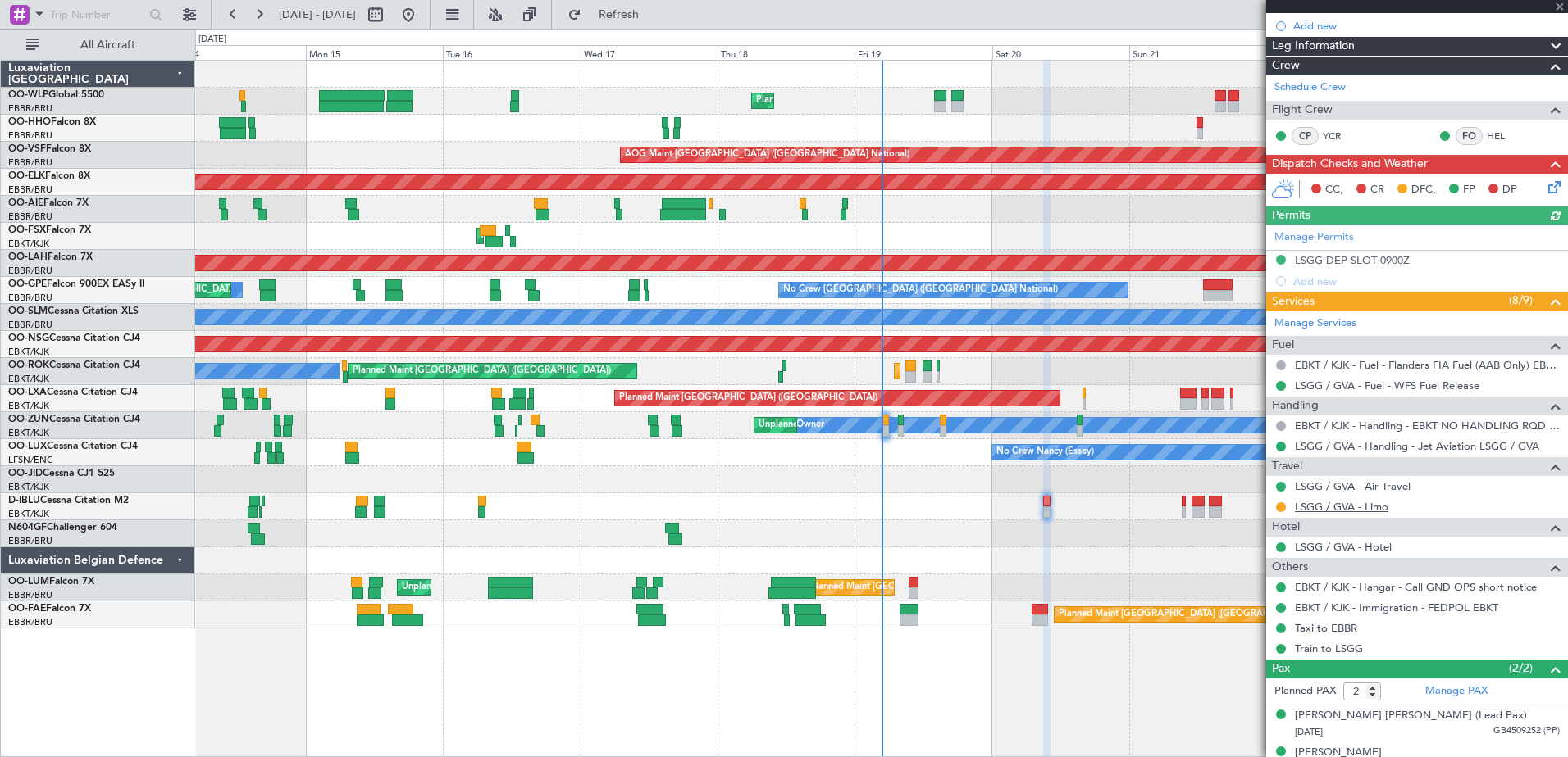
click at [1324, 510] on link "LSGG / GVA - Limo" at bounding box center [1341, 506] width 93 height 14
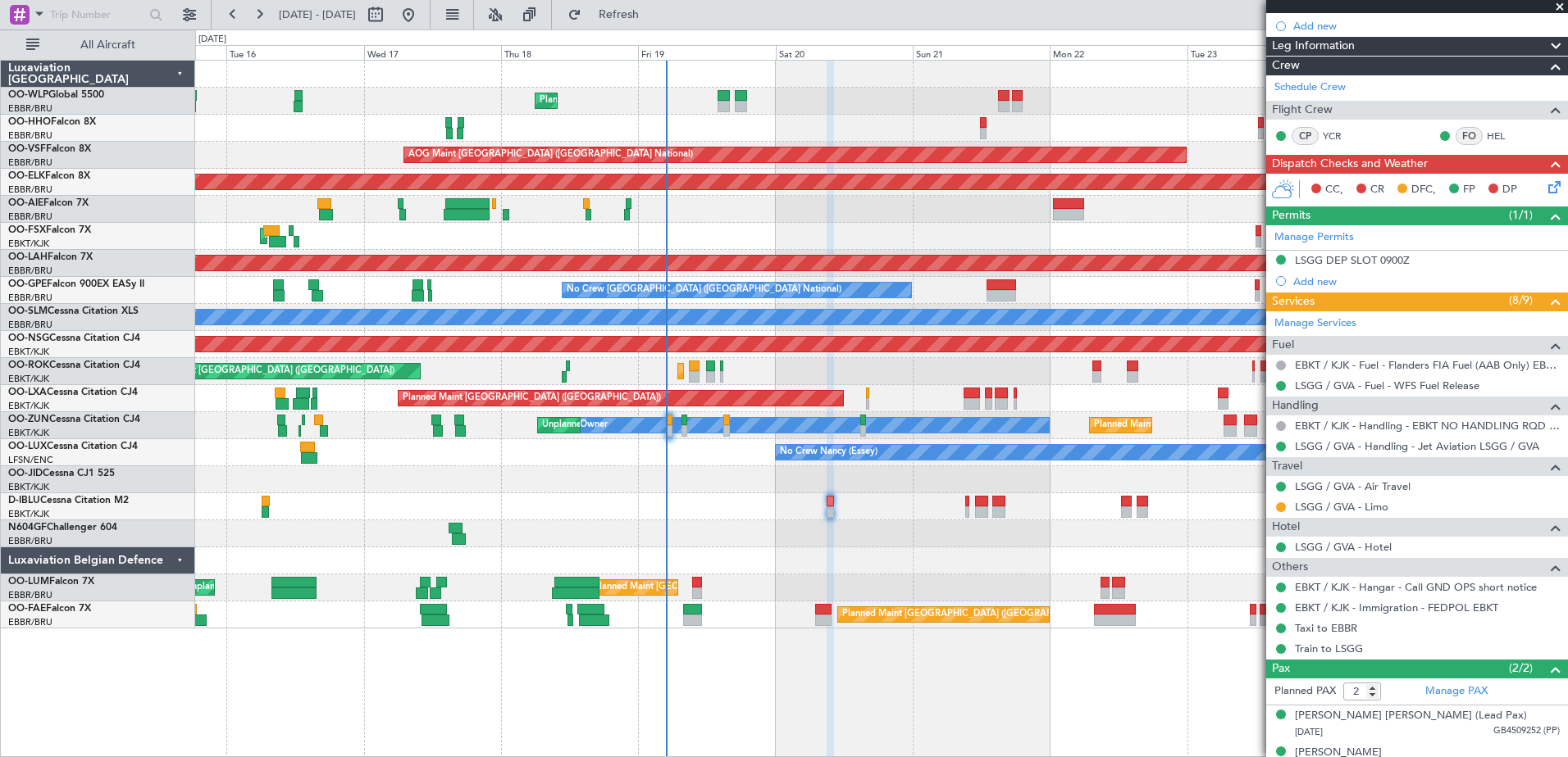
click at [723, 552] on div at bounding box center [881, 560] width 1371 height 27
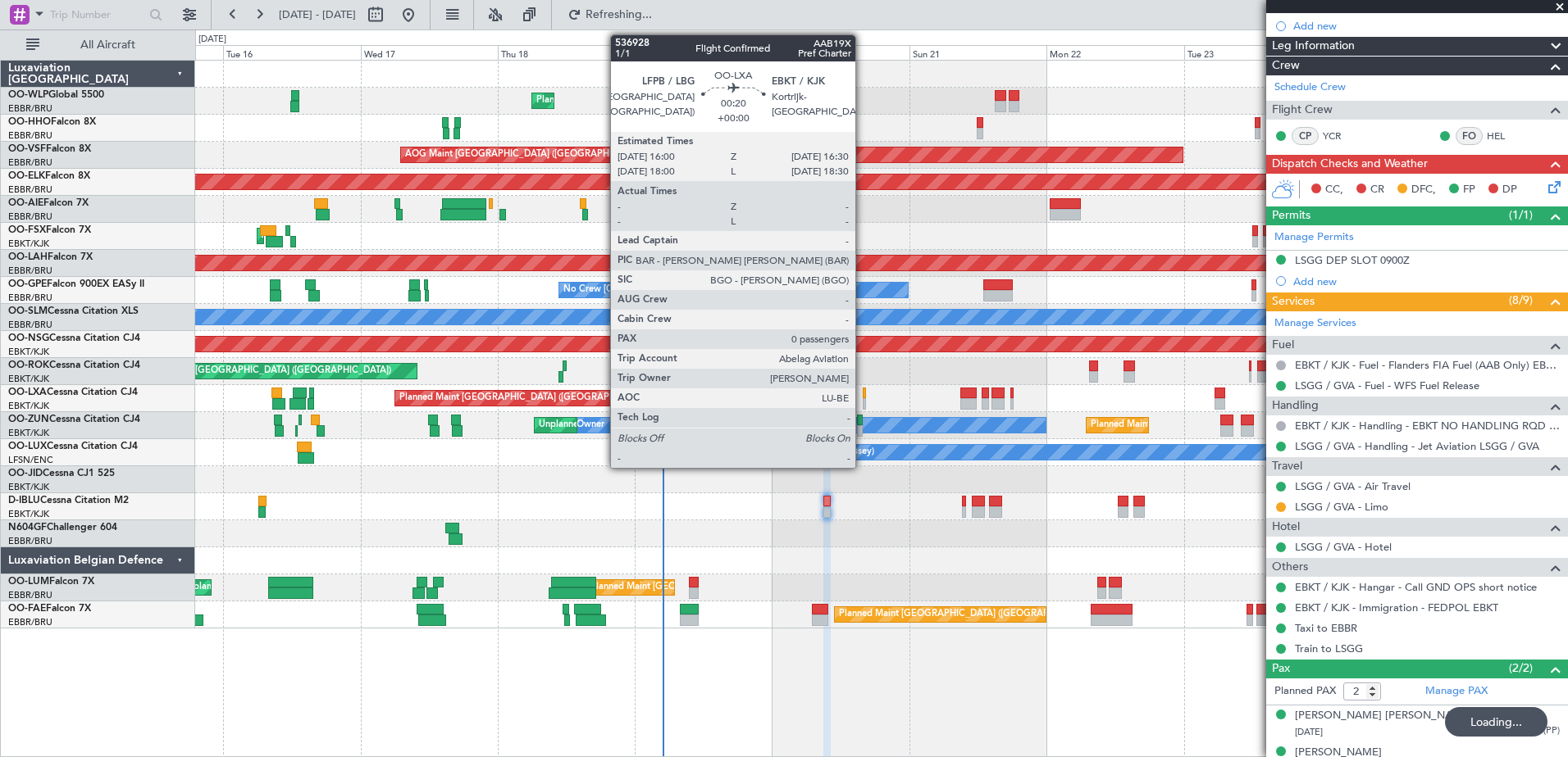
type input "-00:05"
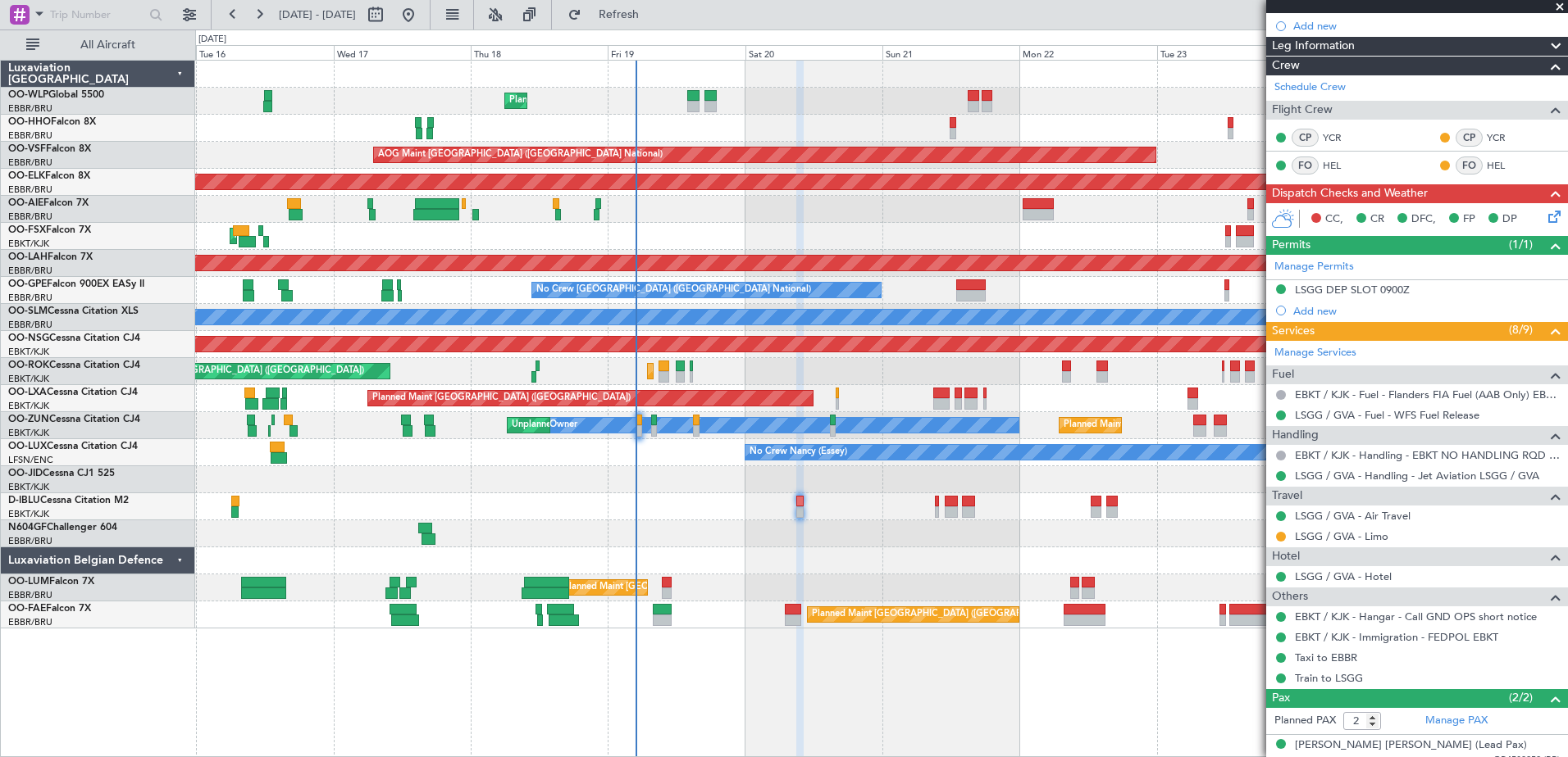
click at [861, 583] on div "Planned Maint Liege AOG Maint Brussels (Brussels National) Planned Maint Kortri…" at bounding box center [881, 344] width 1371 height 568
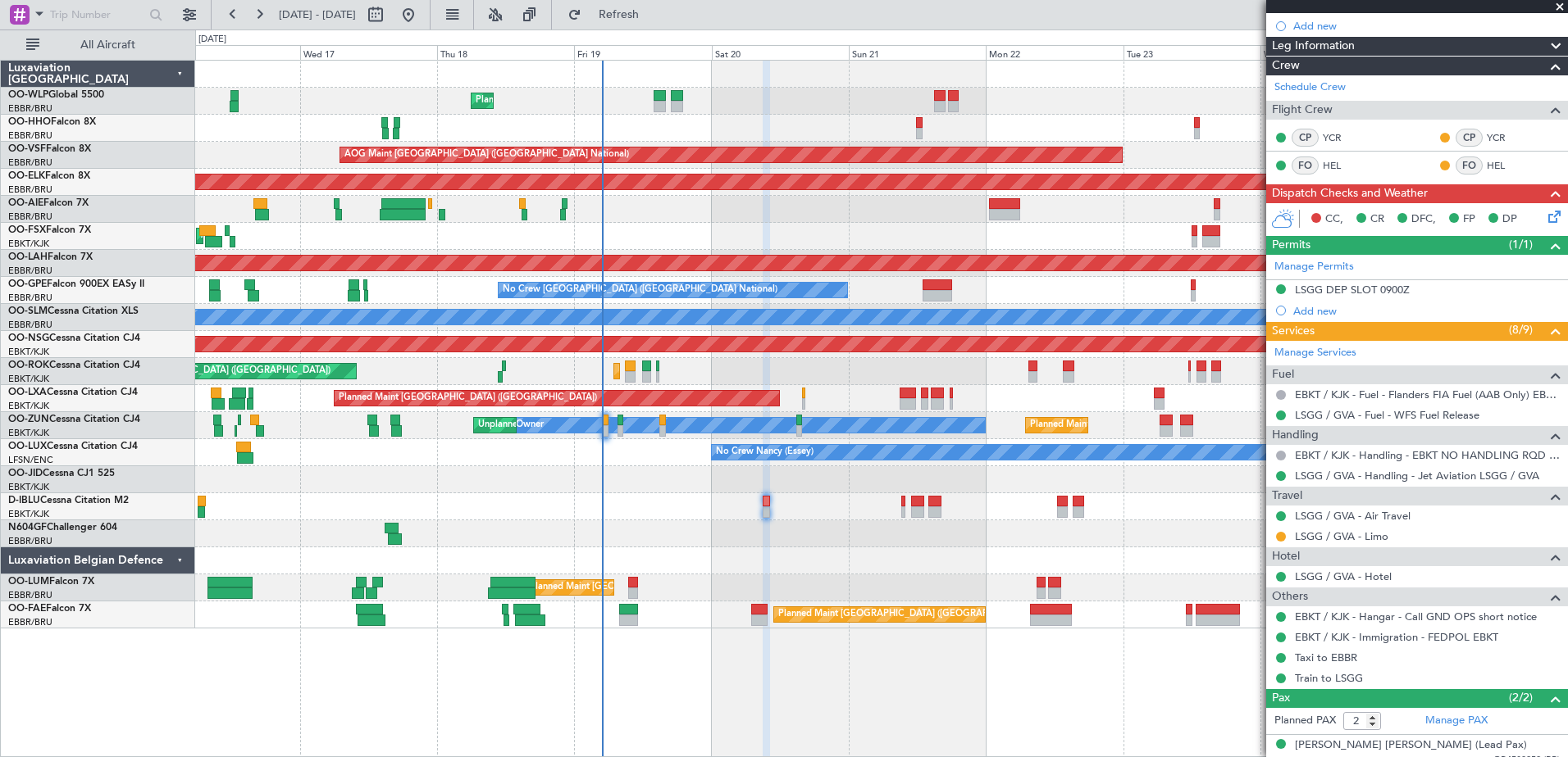
click at [818, 577] on div "Planned Maint Liege AOG Maint Brussels (Brussels National) Planned Maint Kortri…" at bounding box center [881, 344] width 1371 height 568
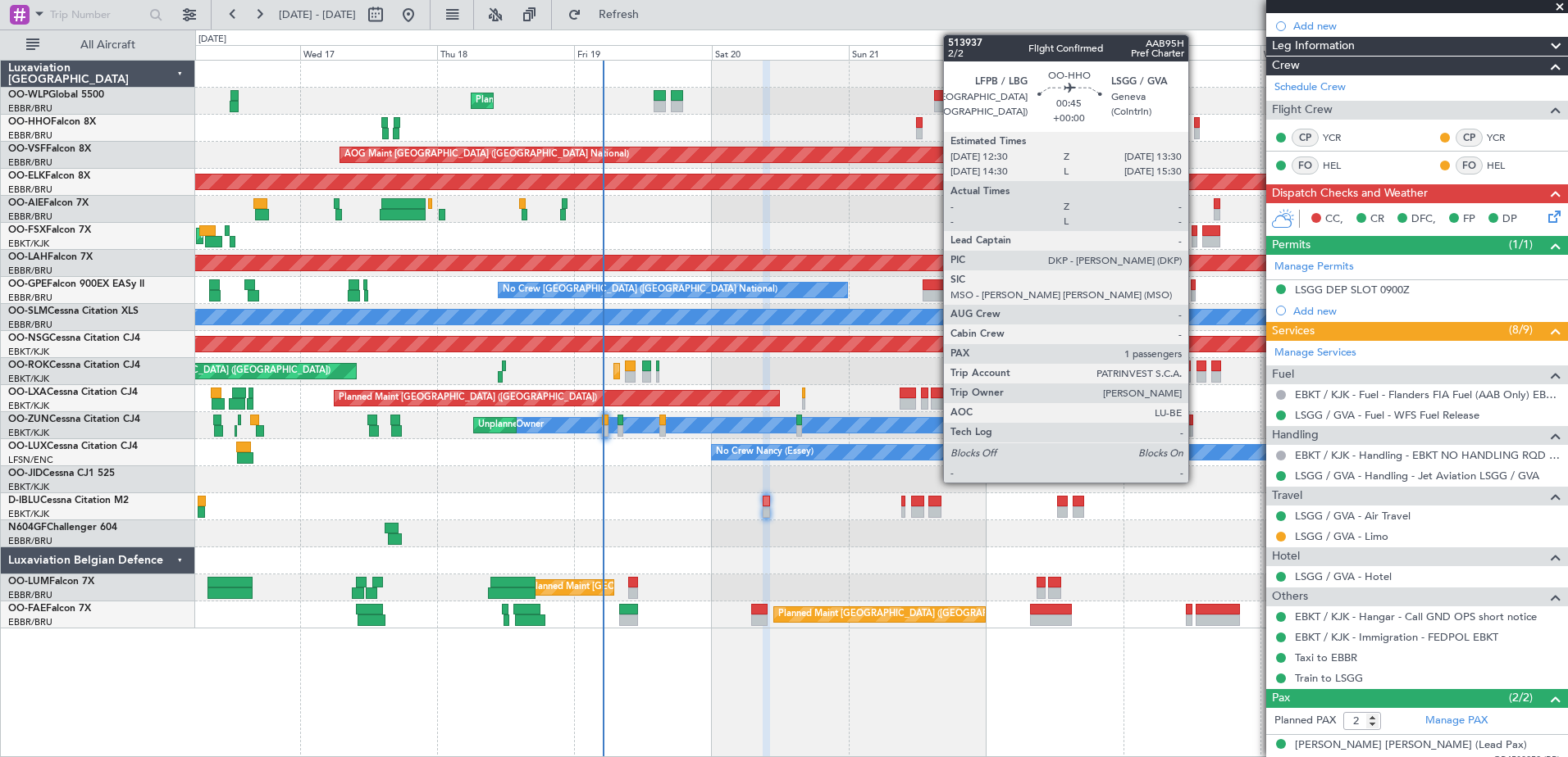
click at [1195, 133] on div at bounding box center [1197, 133] width 6 height 11
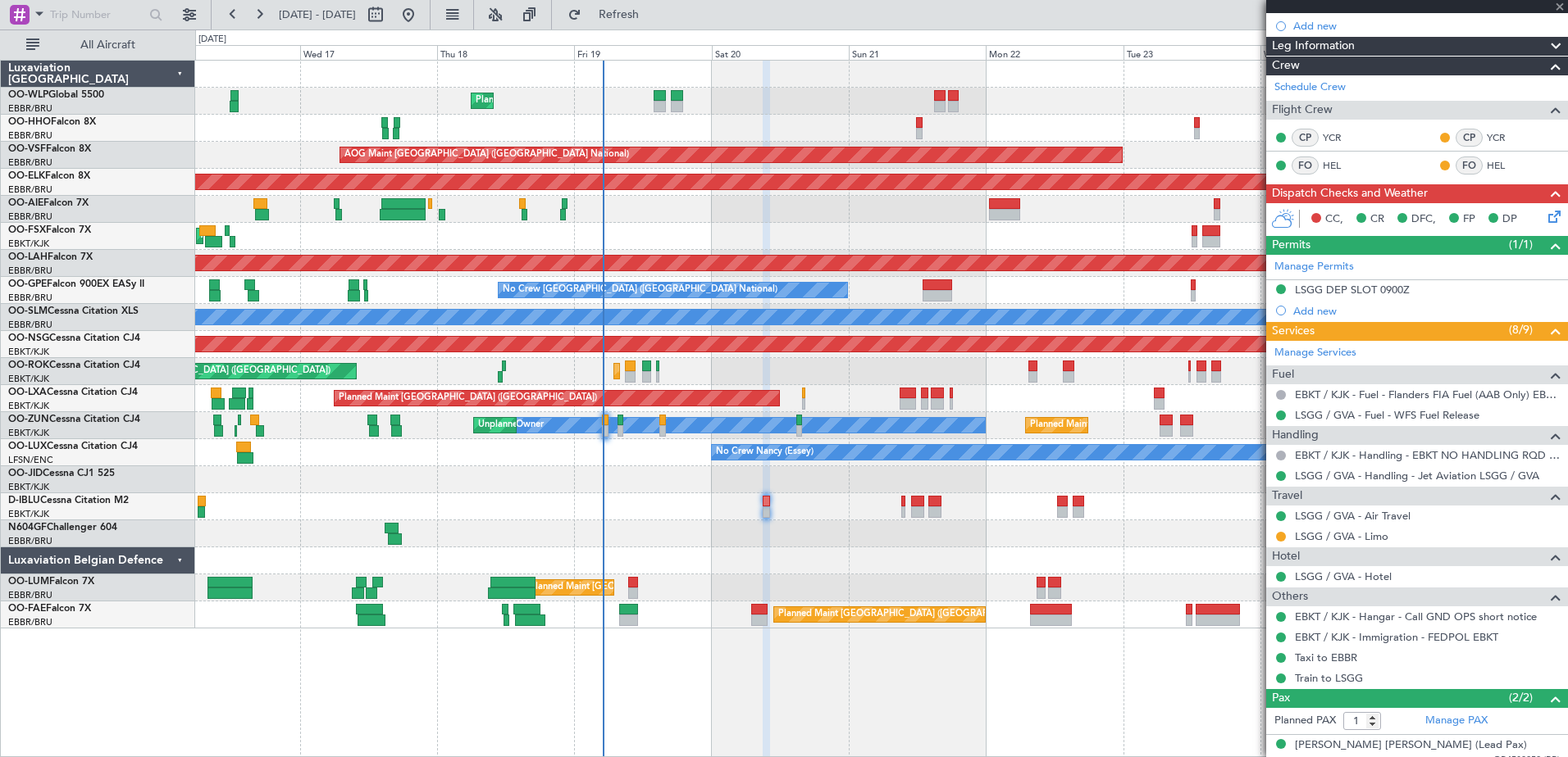
scroll to position [0, 0]
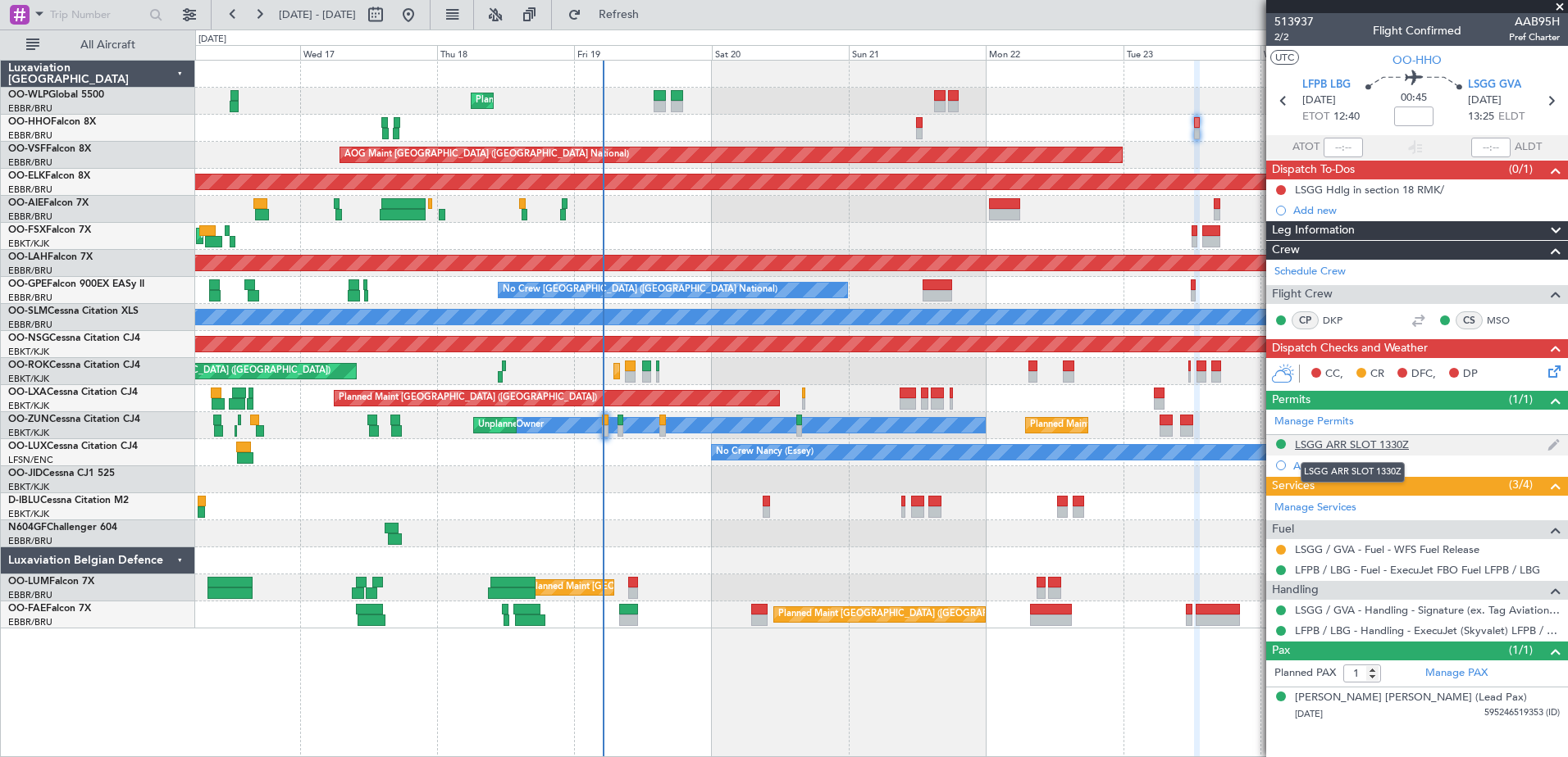
click at [1388, 442] on div "LSGG ARR SLOT 1330Z" at bounding box center [1352, 444] width 114 height 14
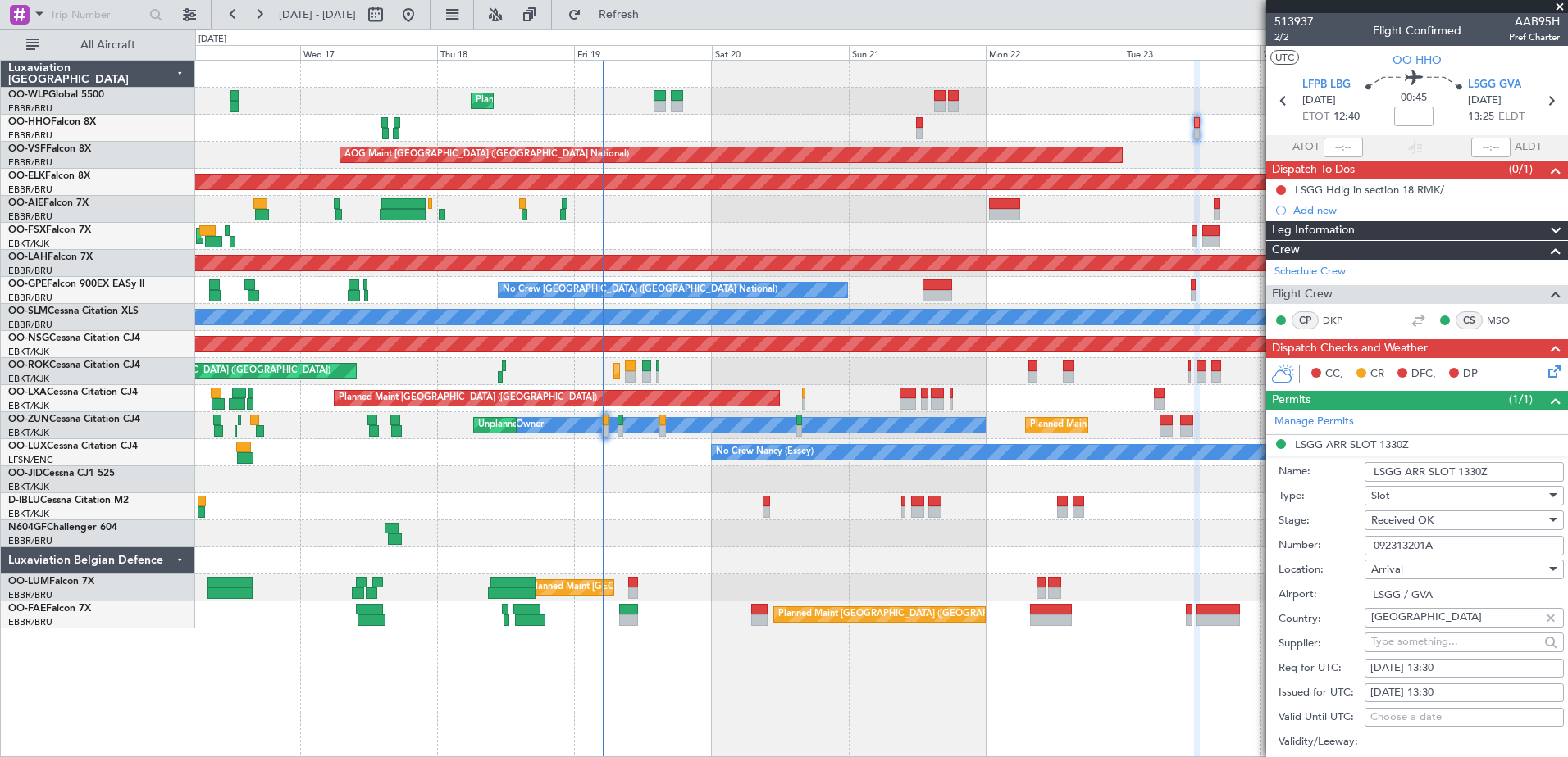
scroll to position [246, 0]
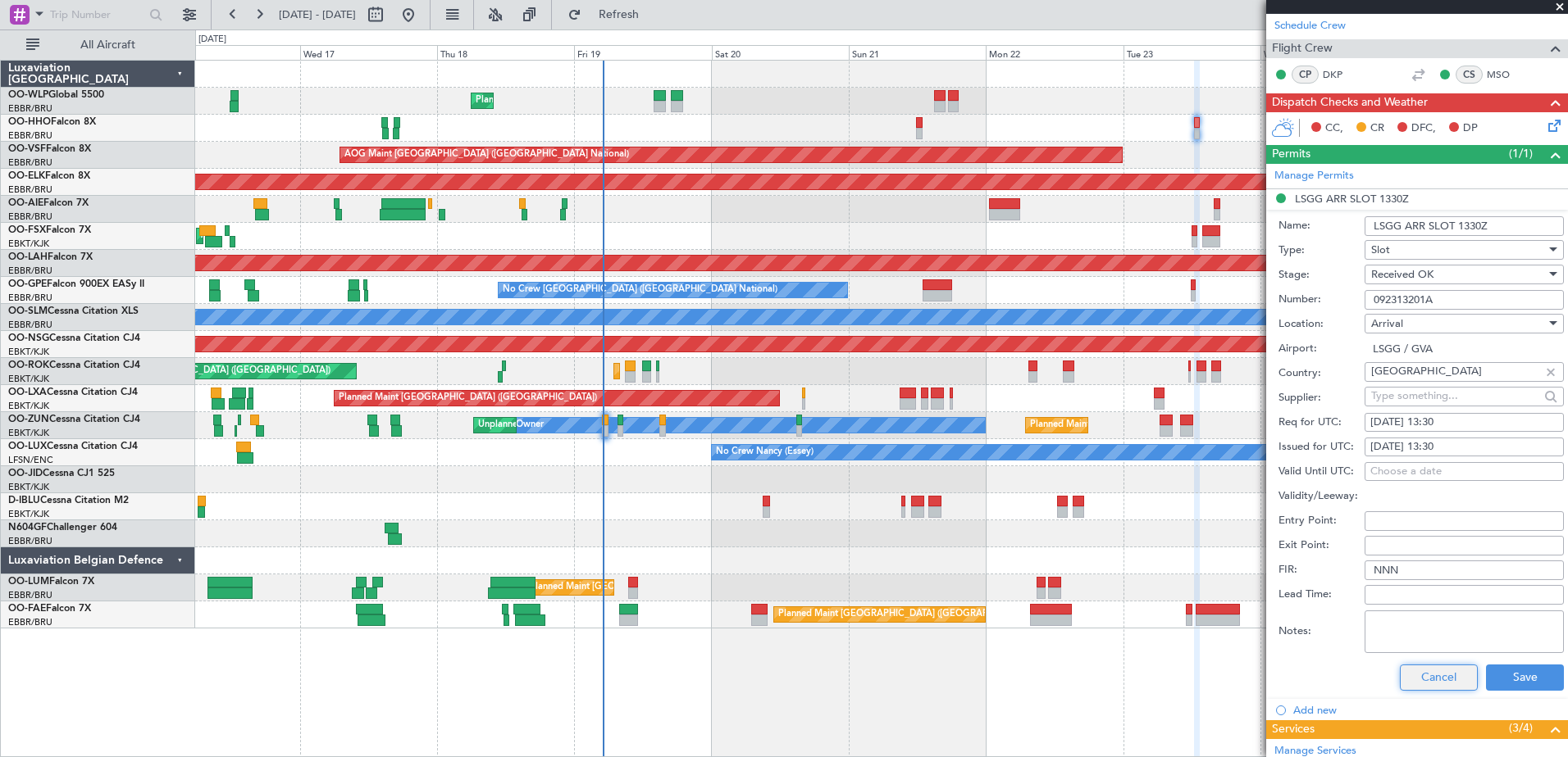
click at [1444, 676] on button "Cancel" at bounding box center [1437, 678] width 77 height 26
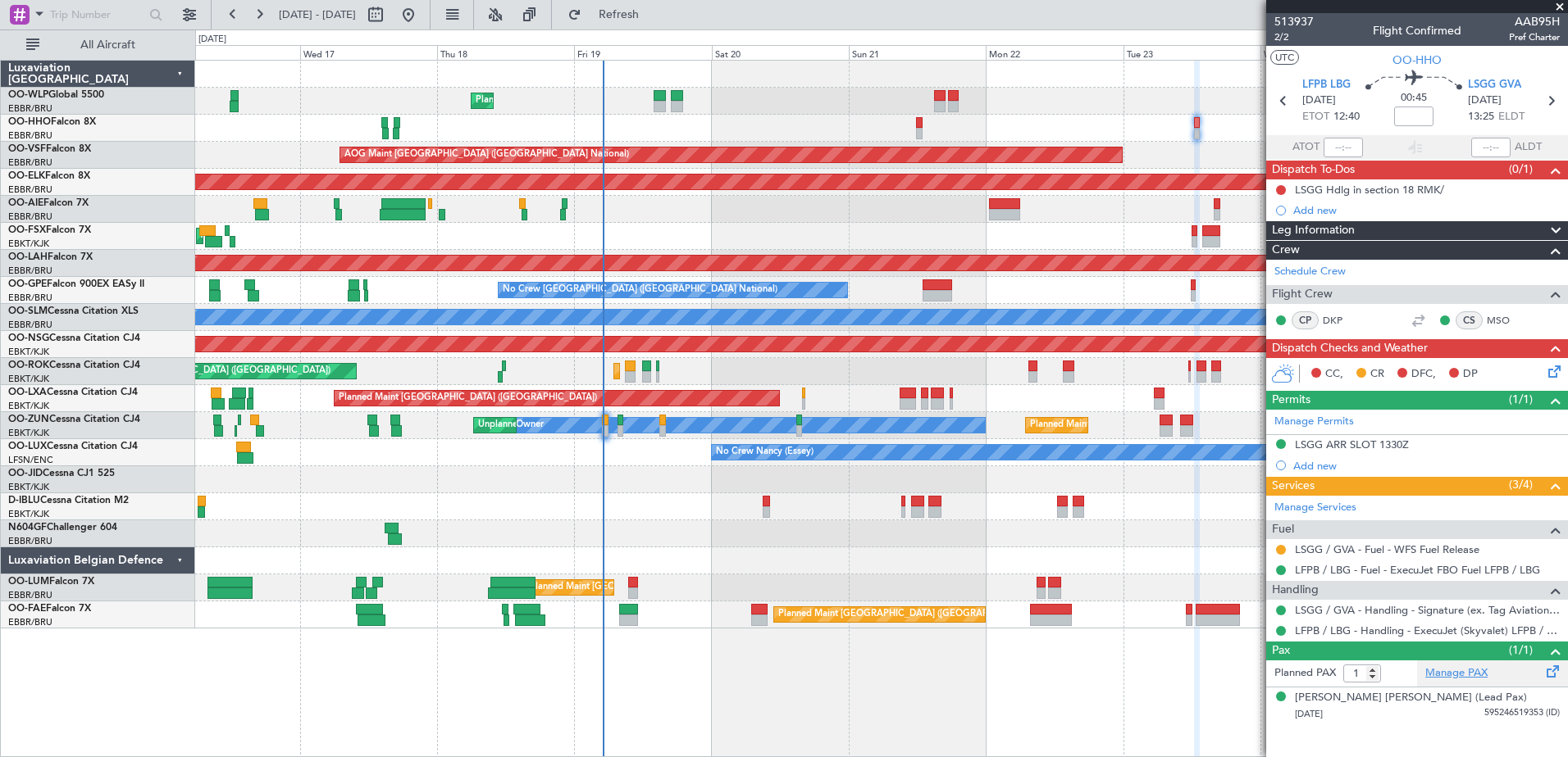
scroll to position [0, 0]
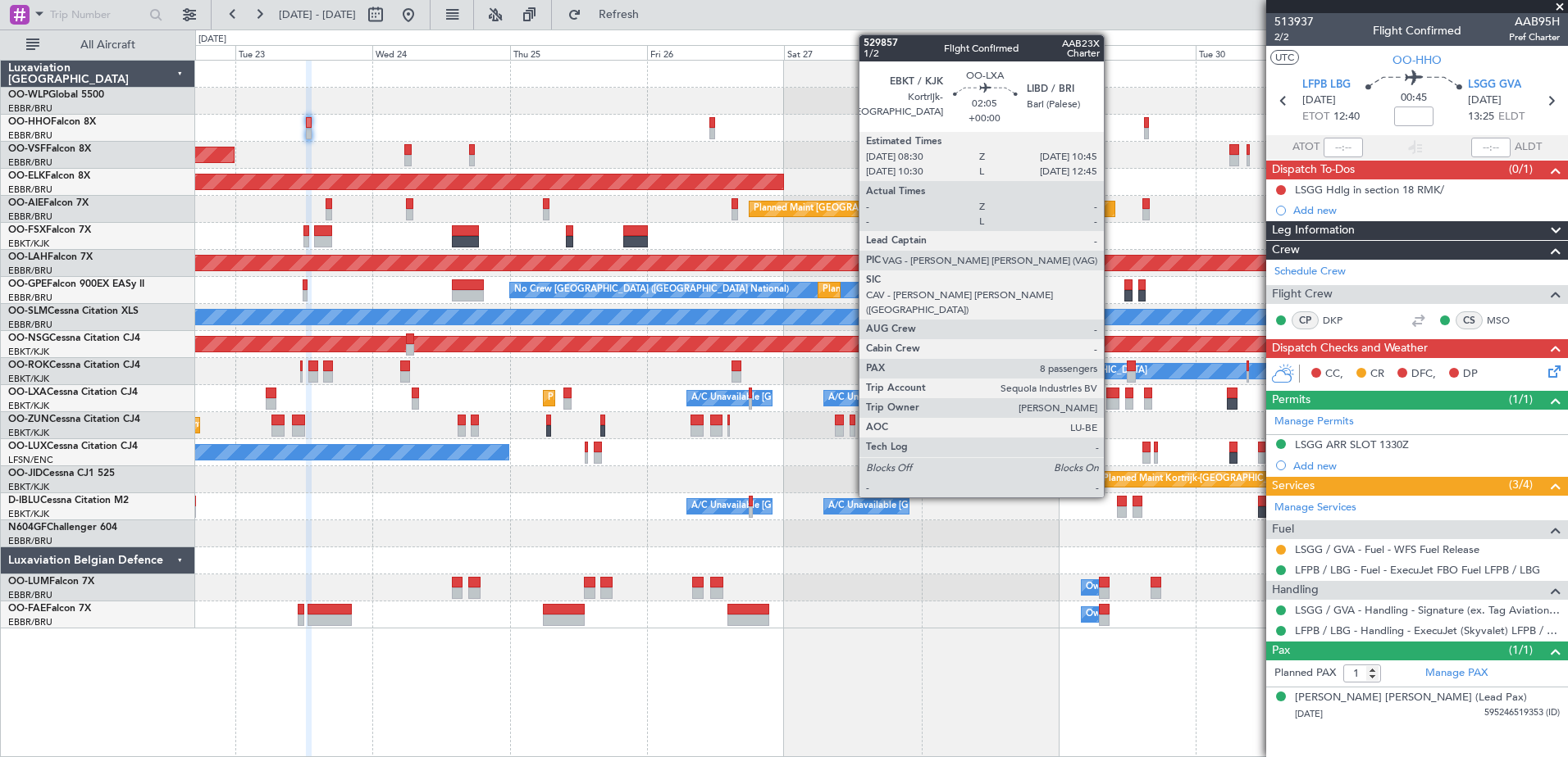
click at [1111, 399] on div at bounding box center [1113, 404] width 13 height 11
type input "8"
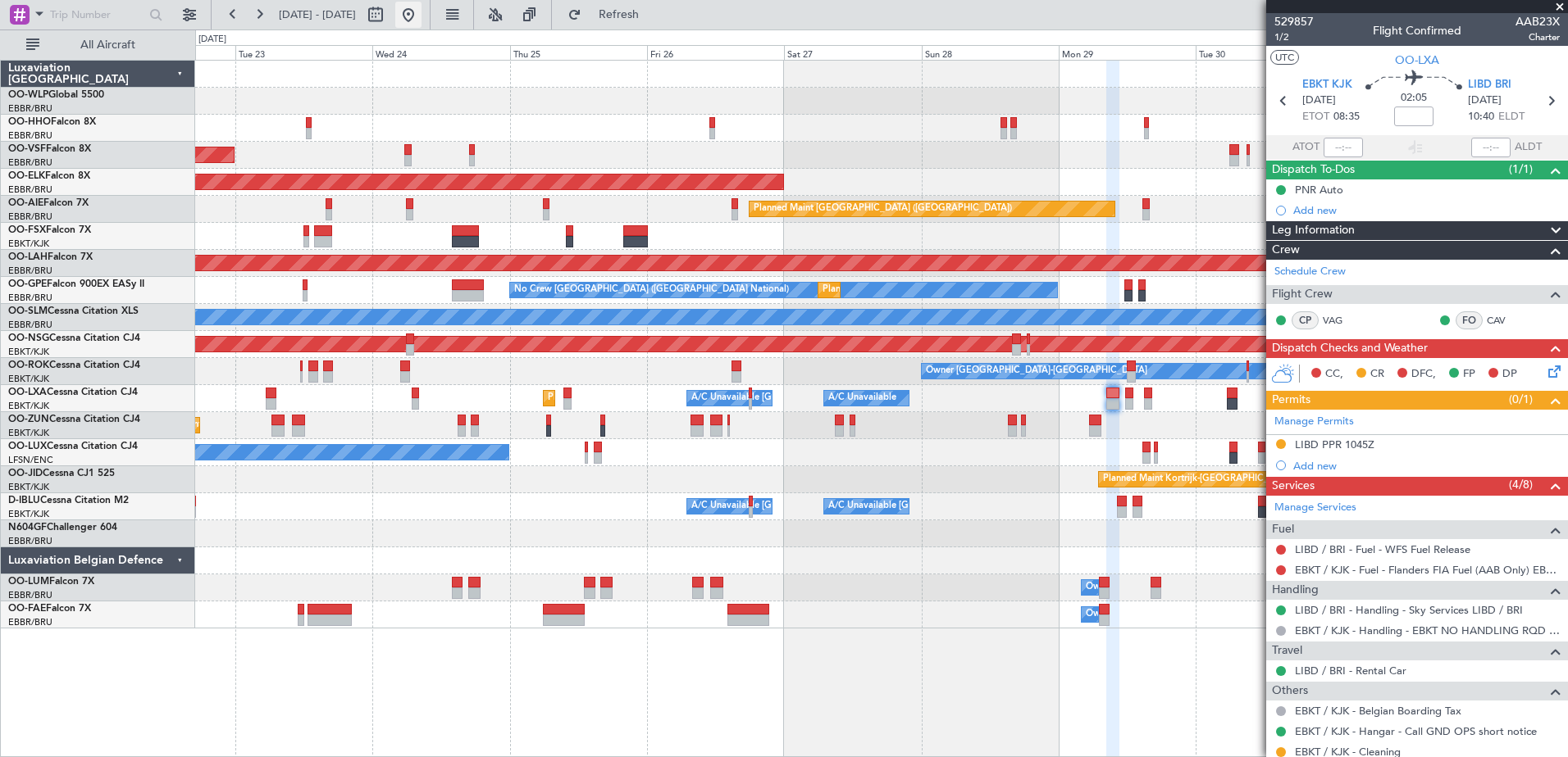
click at [422, 26] on button at bounding box center [409, 15] width 26 height 26
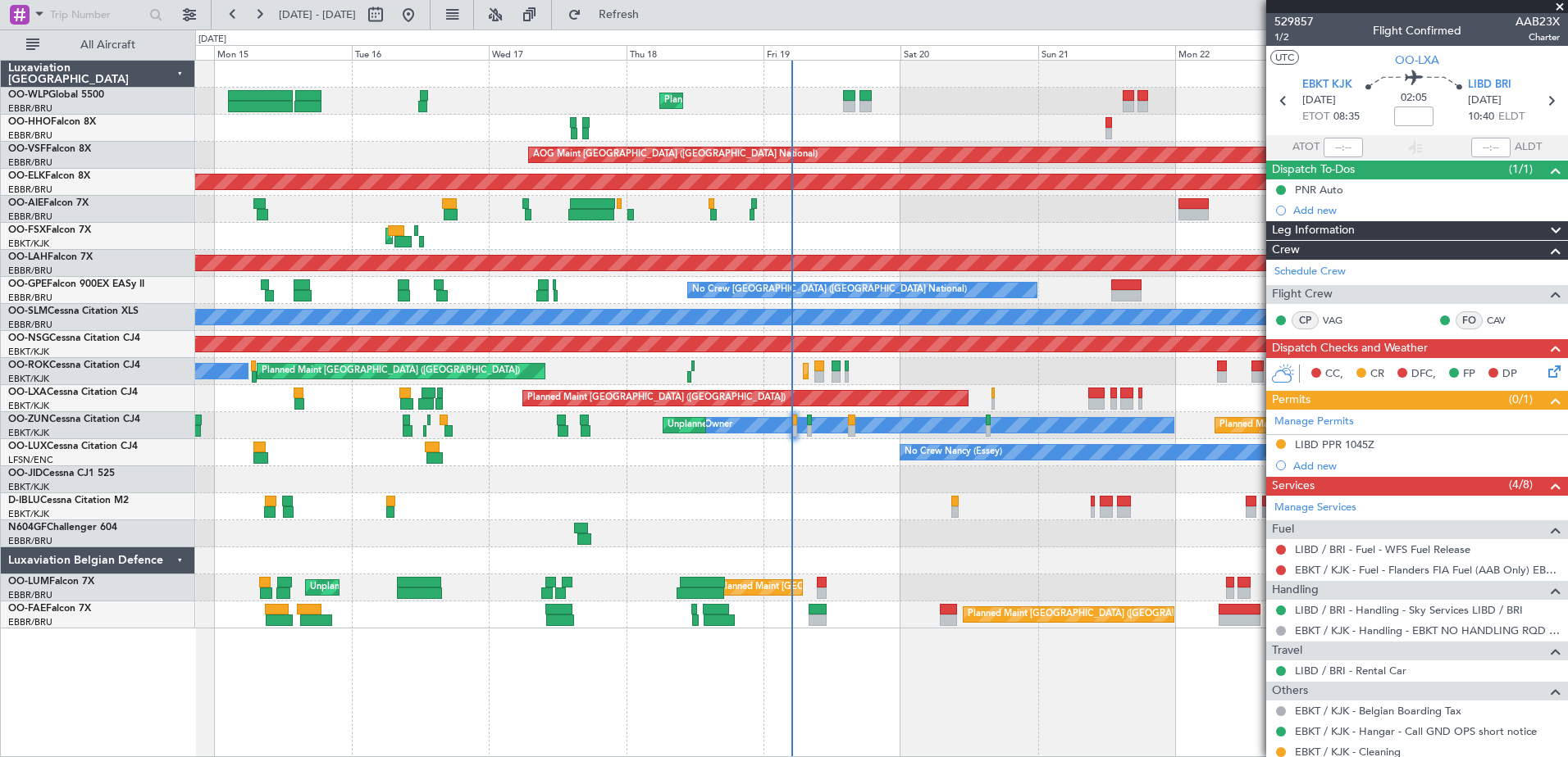
click at [785, 522] on div at bounding box center [881, 533] width 1371 height 27
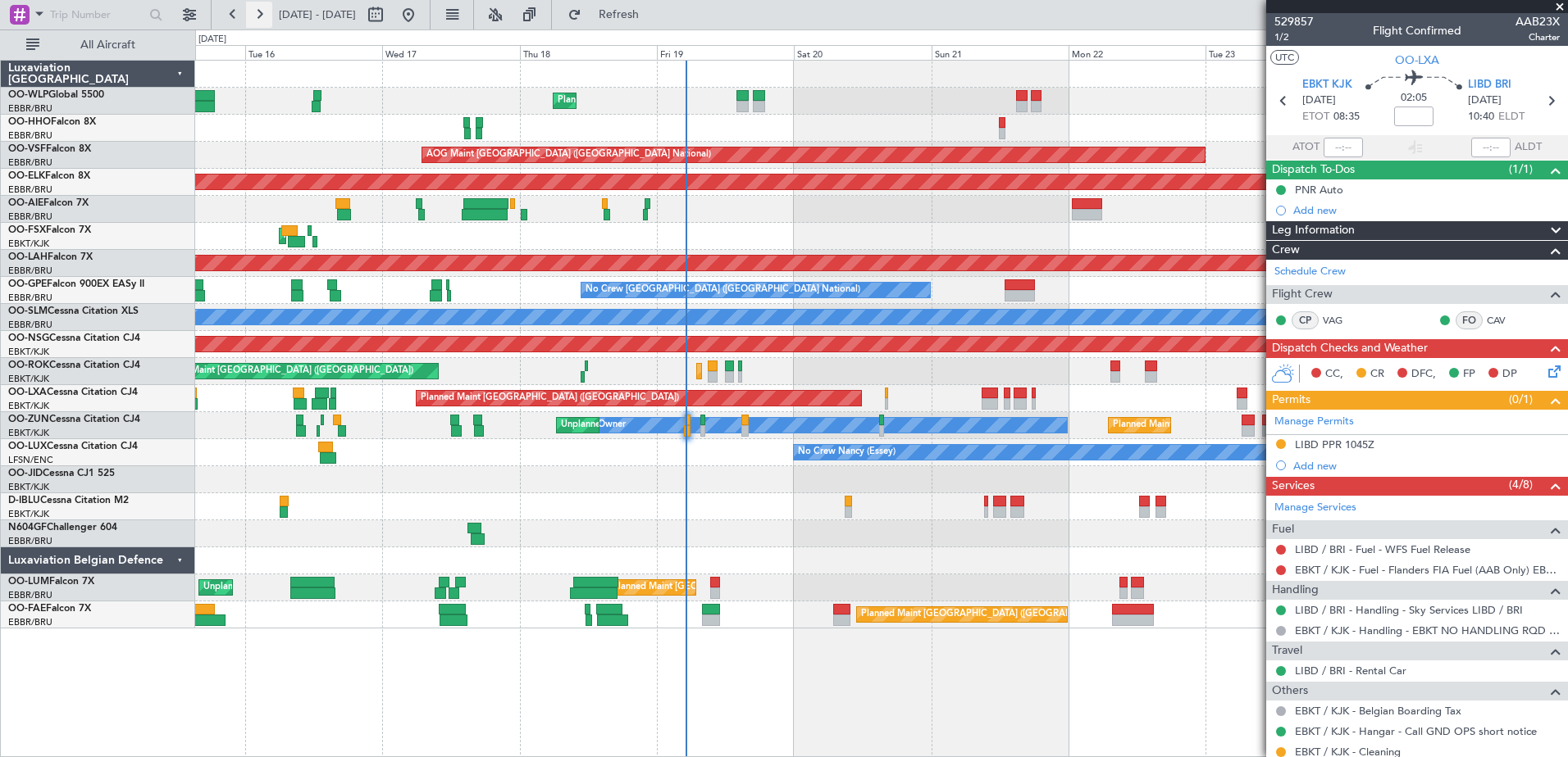
click at [263, 21] on button at bounding box center [259, 15] width 26 height 26
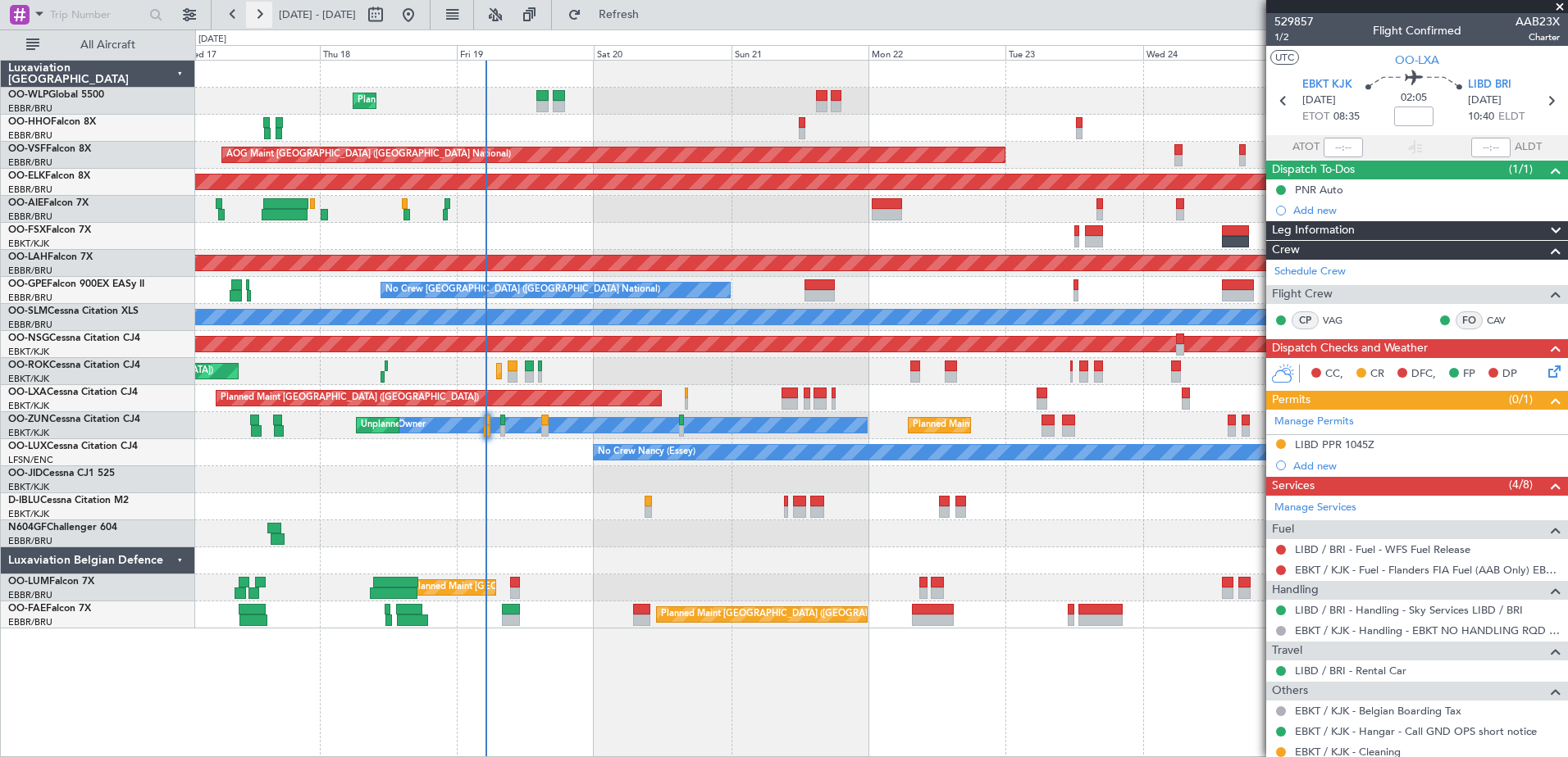
click at [263, 21] on button at bounding box center [259, 15] width 26 height 26
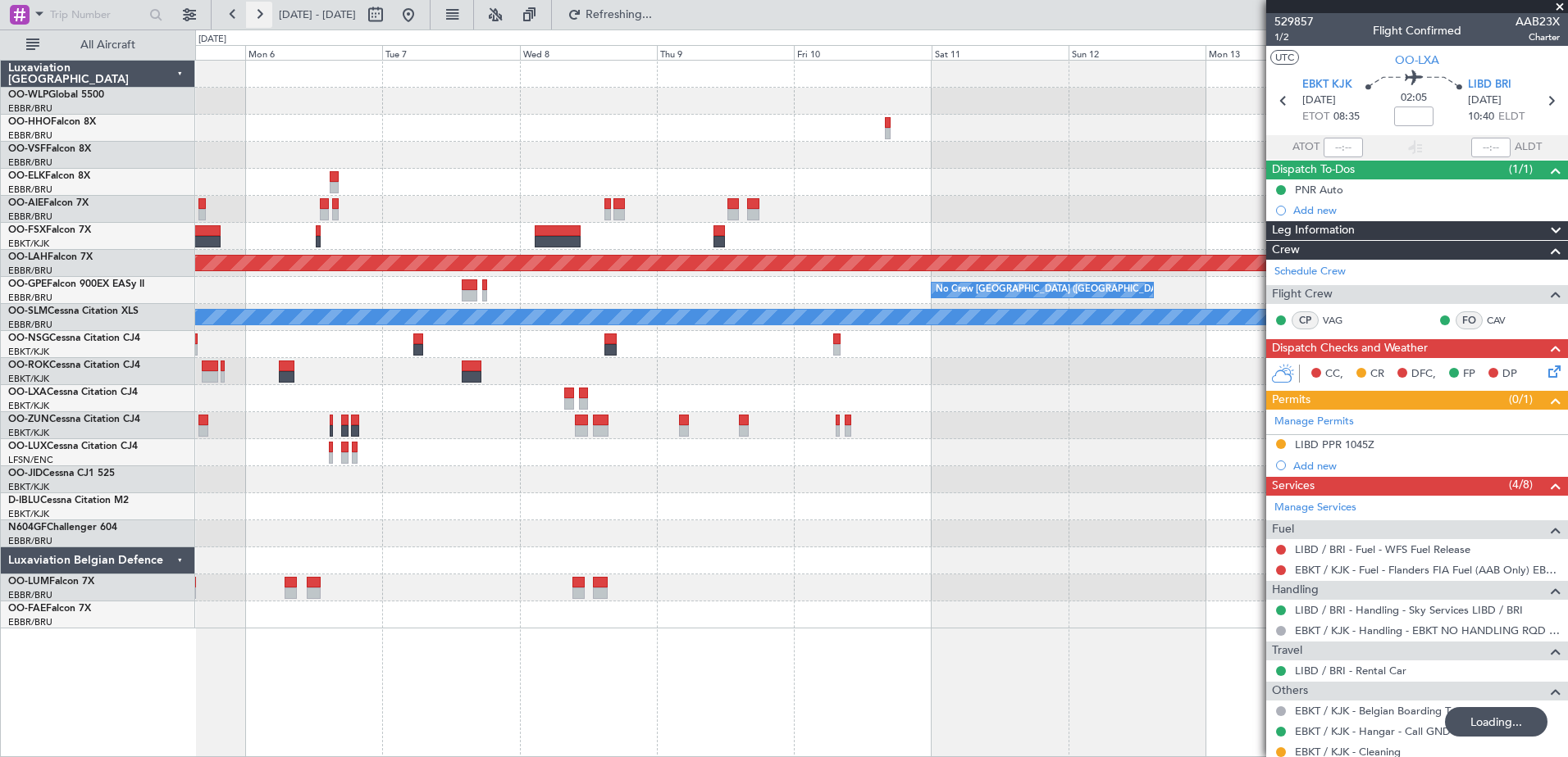
click at [260, 23] on button at bounding box center [259, 15] width 26 height 26
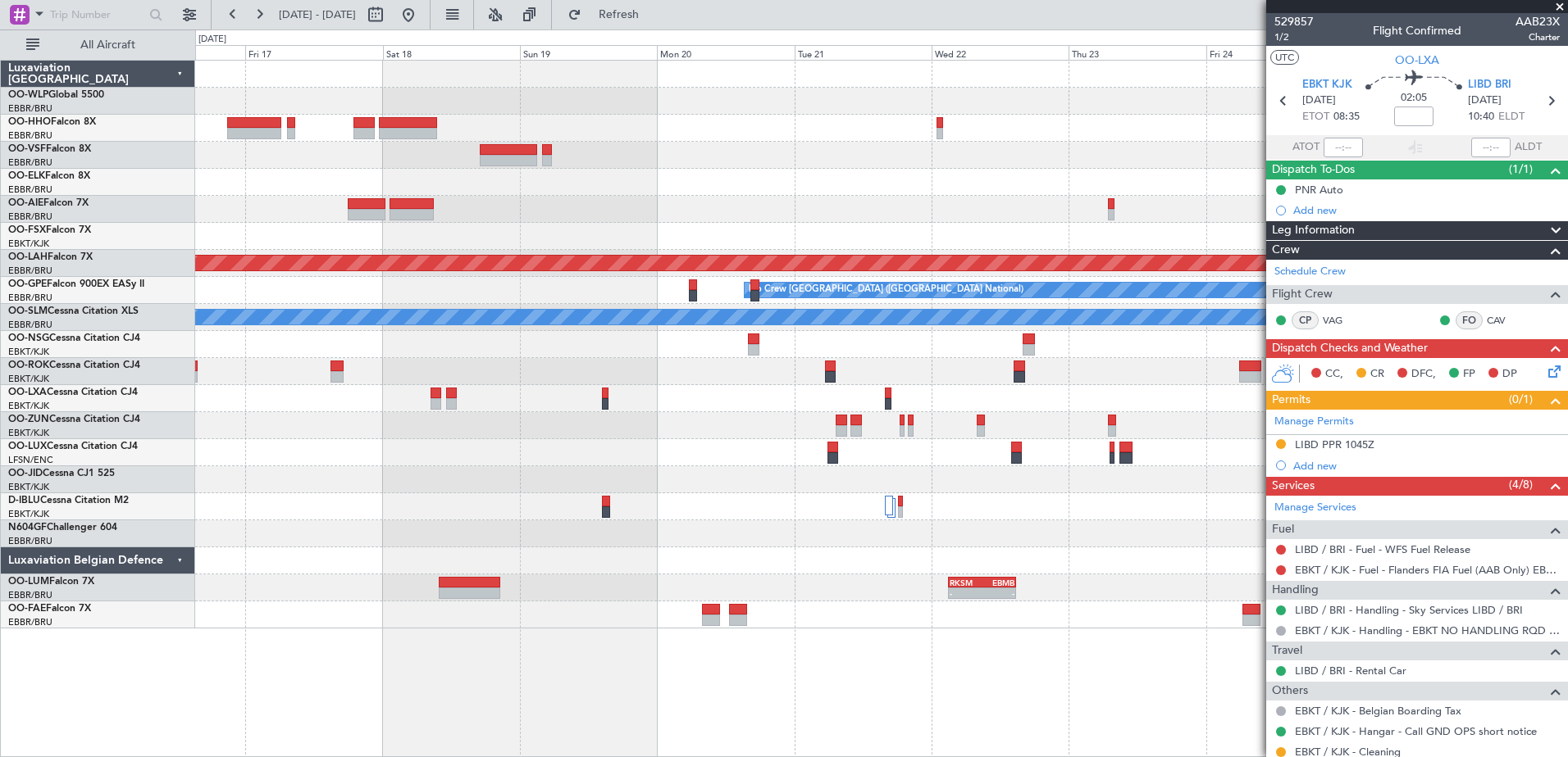
click at [744, 199] on div "Planned Maint [PERSON_NAME]-[GEOGRAPHIC_DATA][PERSON_NAME] ([GEOGRAPHIC_DATA][P…" at bounding box center [881, 344] width 1371 height 568
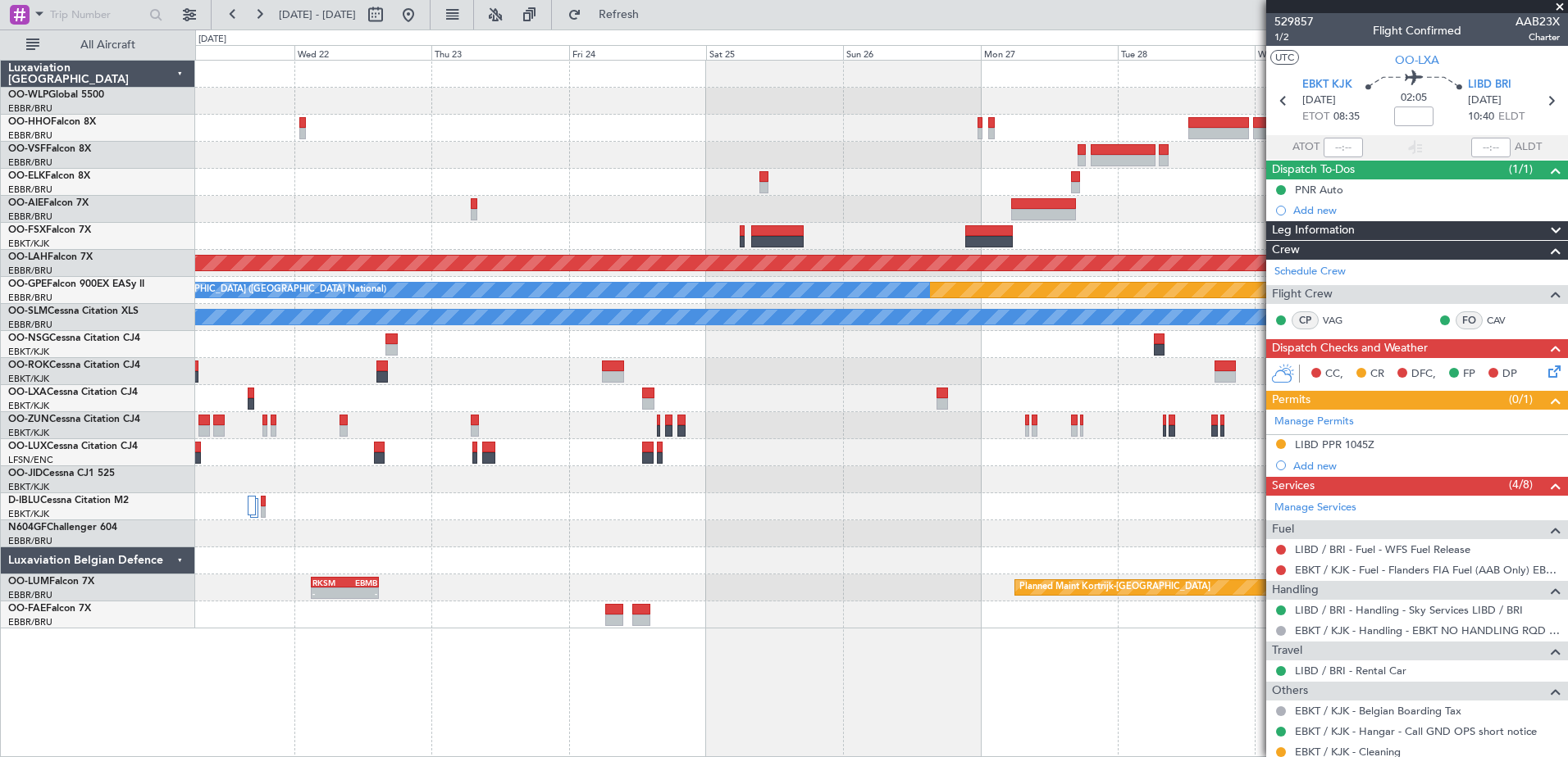
click at [518, 194] on div "Planned Maint [PERSON_NAME]-[GEOGRAPHIC_DATA][PERSON_NAME] ([GEOGRAPHIC_DATA][P…" at bounding box center [881, 344] width 1371 height 568
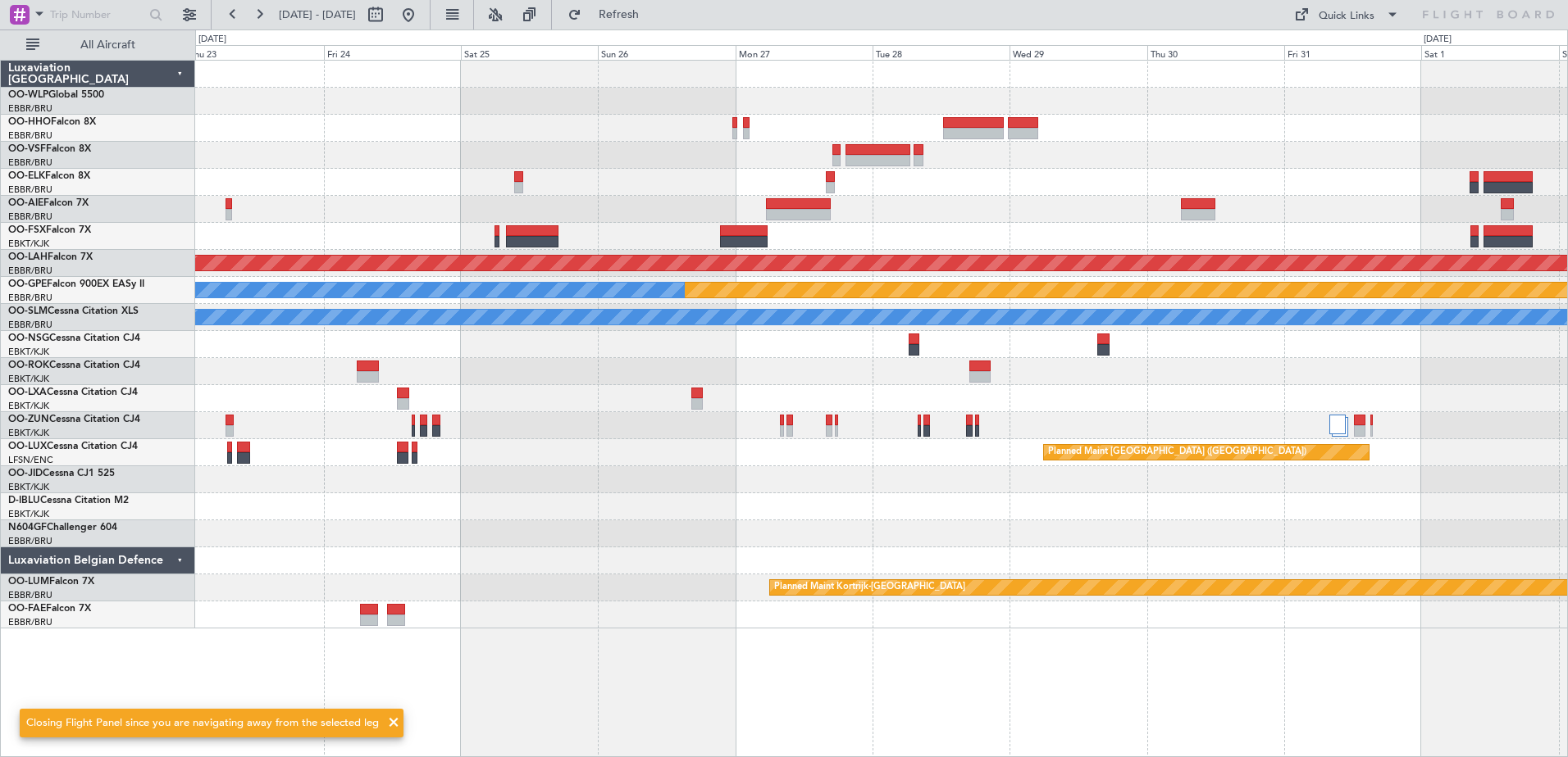
click at [845, 191] on div "Planned Maint [PERSON_NAME]-[GEOGRAPHIC_DATA][PERSON_NAME] ([GEOGRAPHIC_DATA][P…" at bounding box center [881, 344] width 1371 height 568
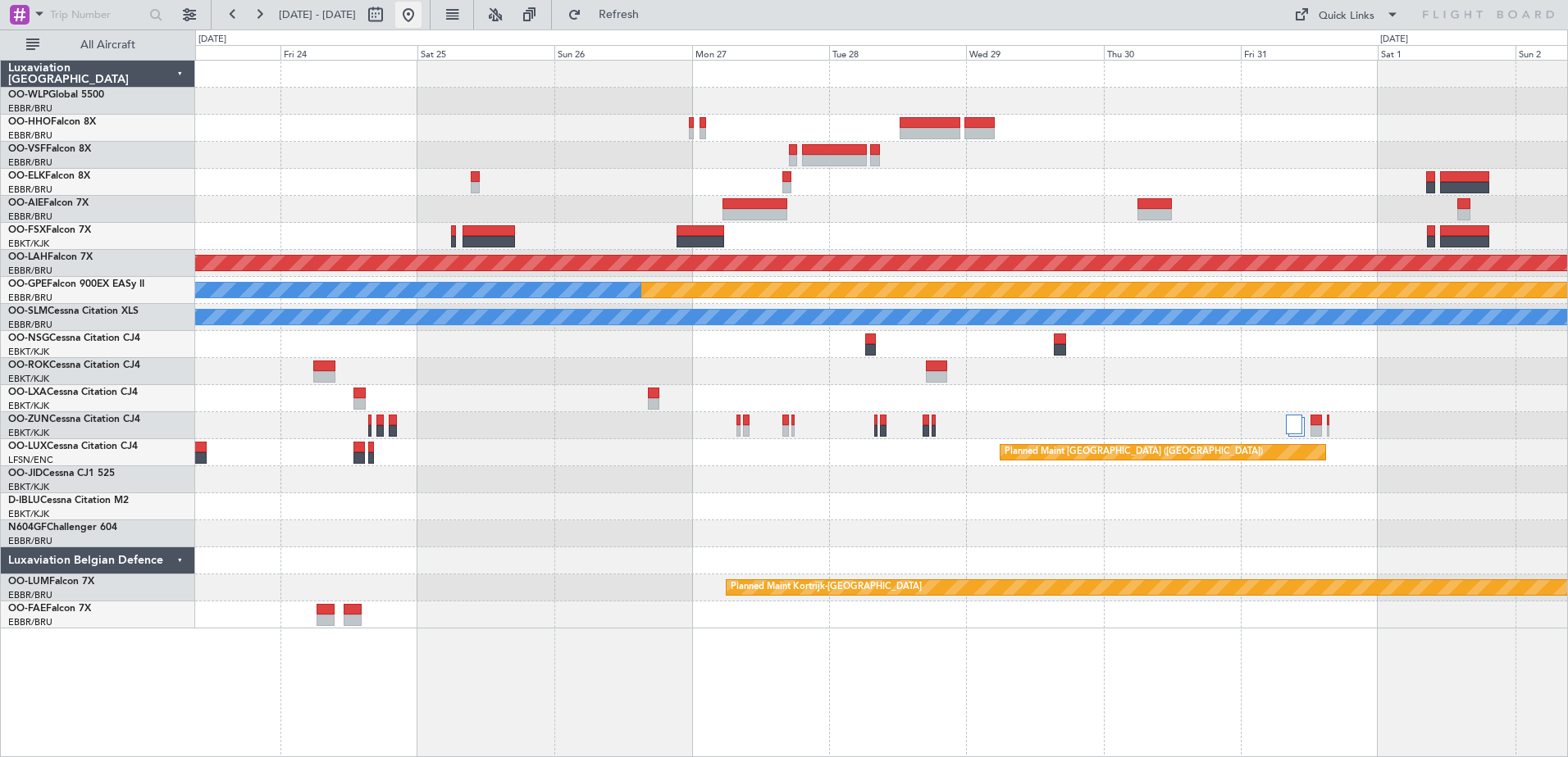
click at [422, 16] on button at bounding box center [409, 15] width 26 height 26
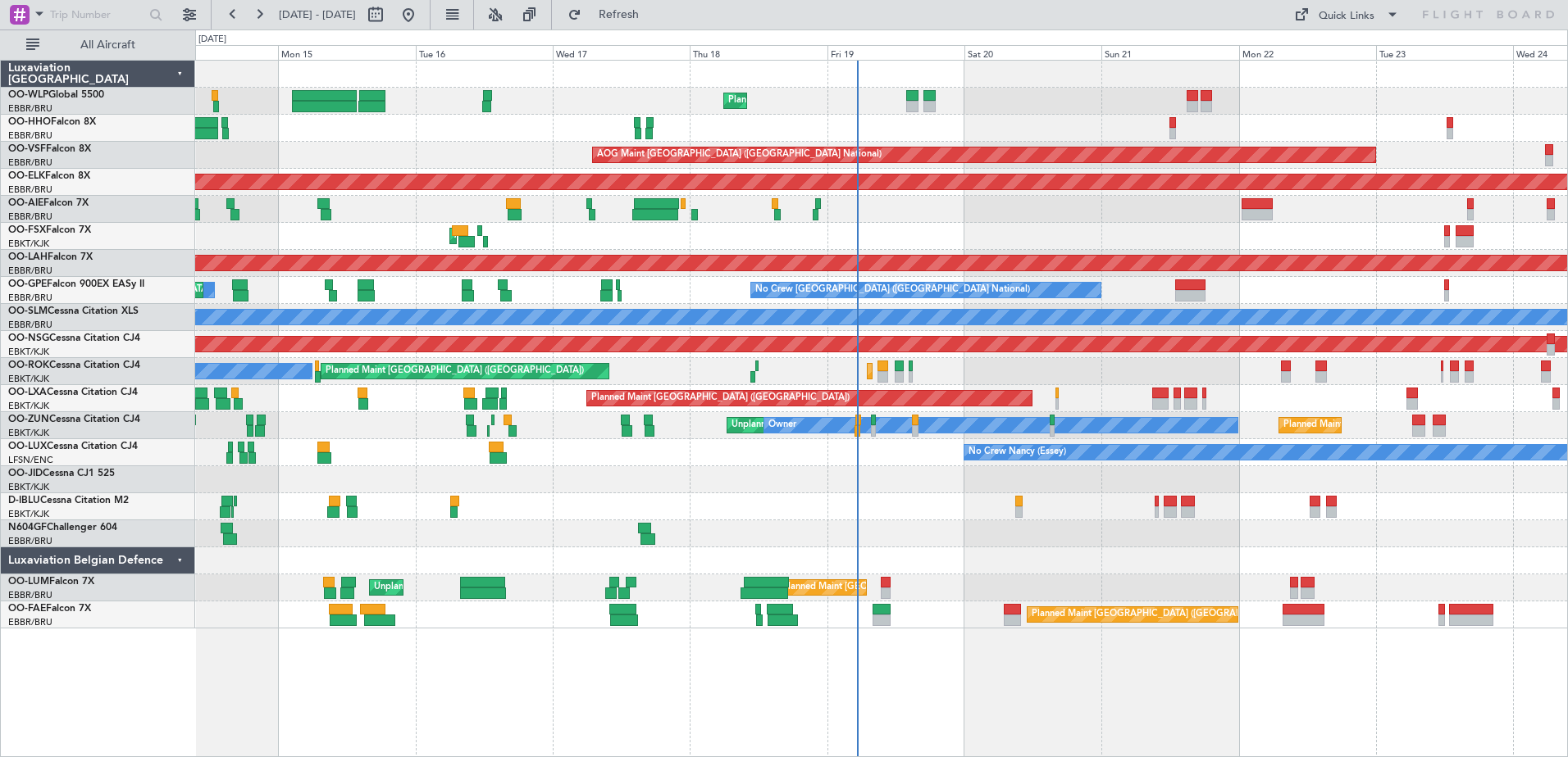
drag, startPoint x: 733, startPoint y: 29, endPoint x: 780, endPoint y: 28, distance: 47.0
click at [780, 28] on div "[DATE] - [DATE] Refresh Quick Links All Aircraft" at bounding box center [784, 15] width 1568 height 30
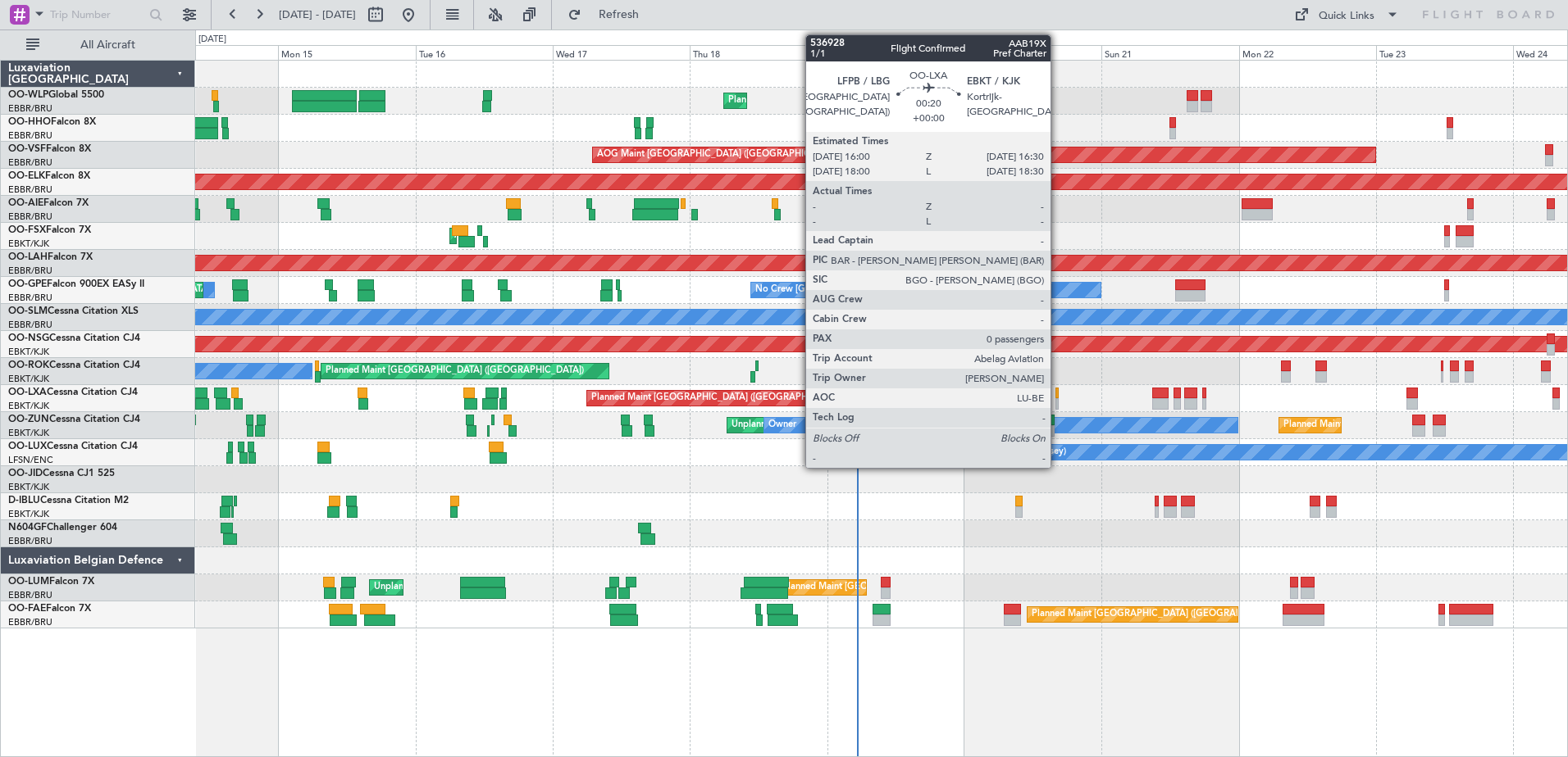
click at [1058, 402] on div at bounding box center [1057, 404] width 4 height 11
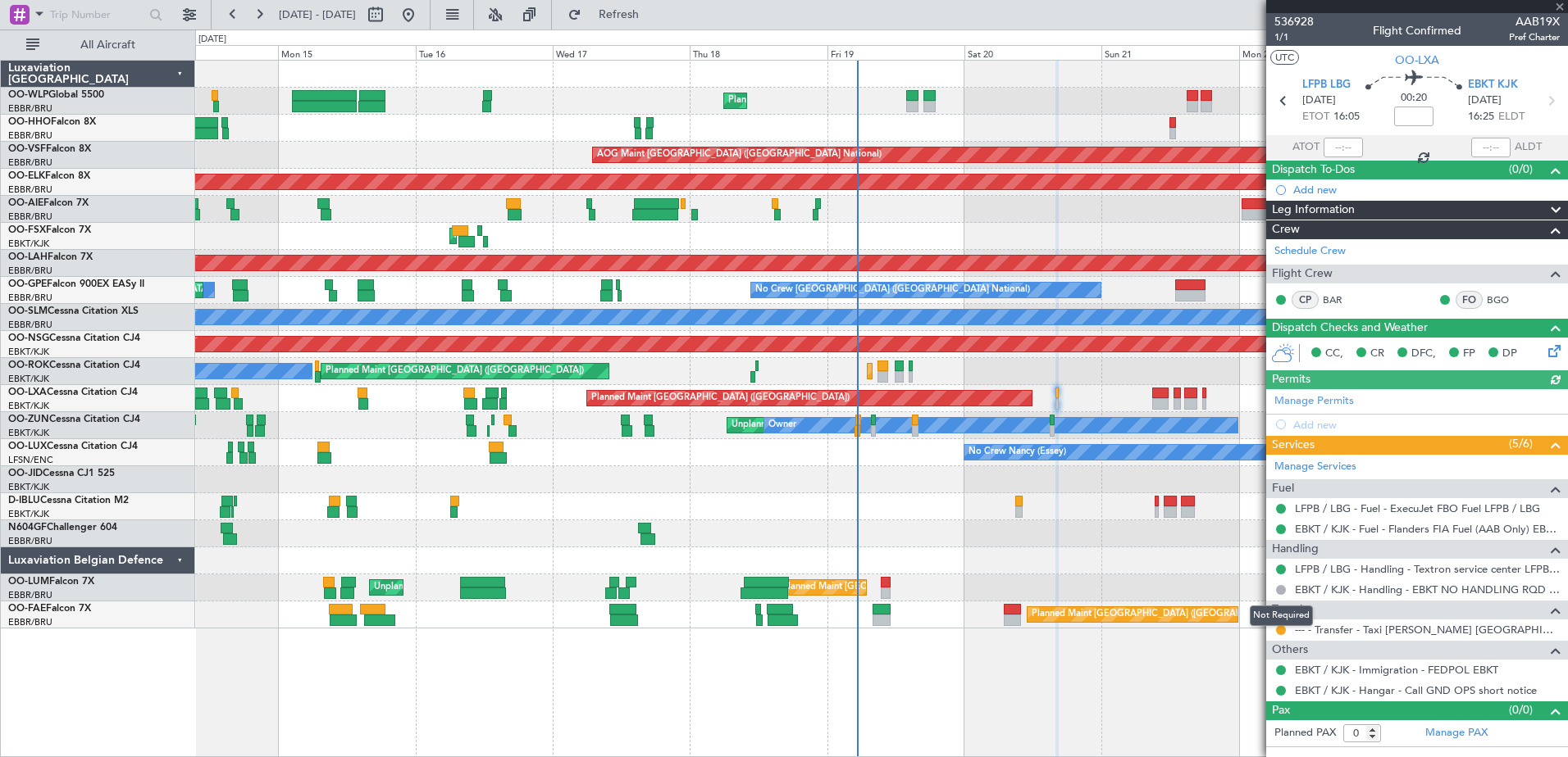
click at [1280, 630] on mat-tooltip-component "Not Required" at bounding box center [1281, 615] width 86 height 44
click at [1283, 628] on button at bounding box center [1281, 630] width 10 height 10
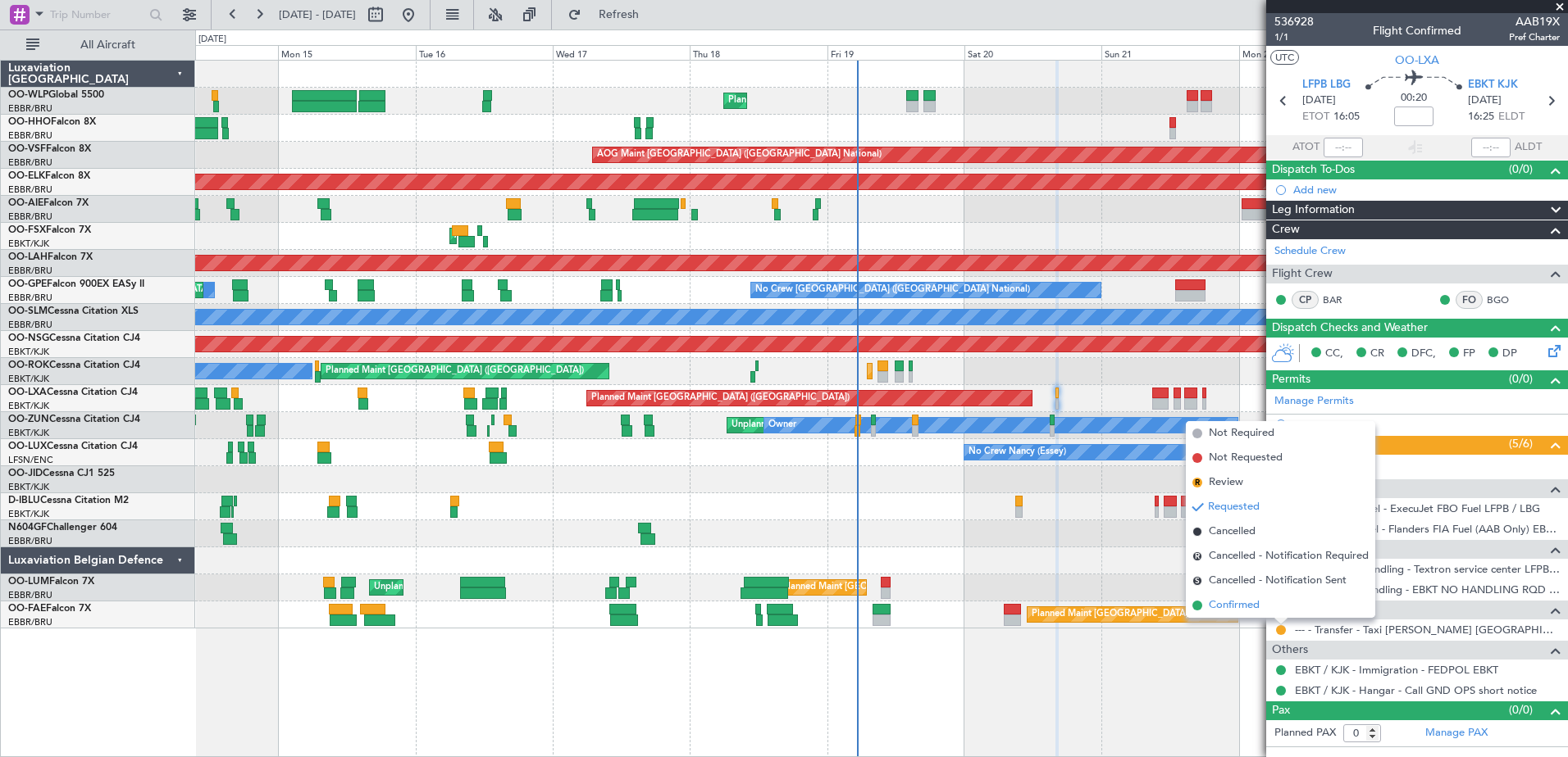
click at [1239, 610] on span "Confirmed" at bounding box center [1234, 606] width 50 height 17
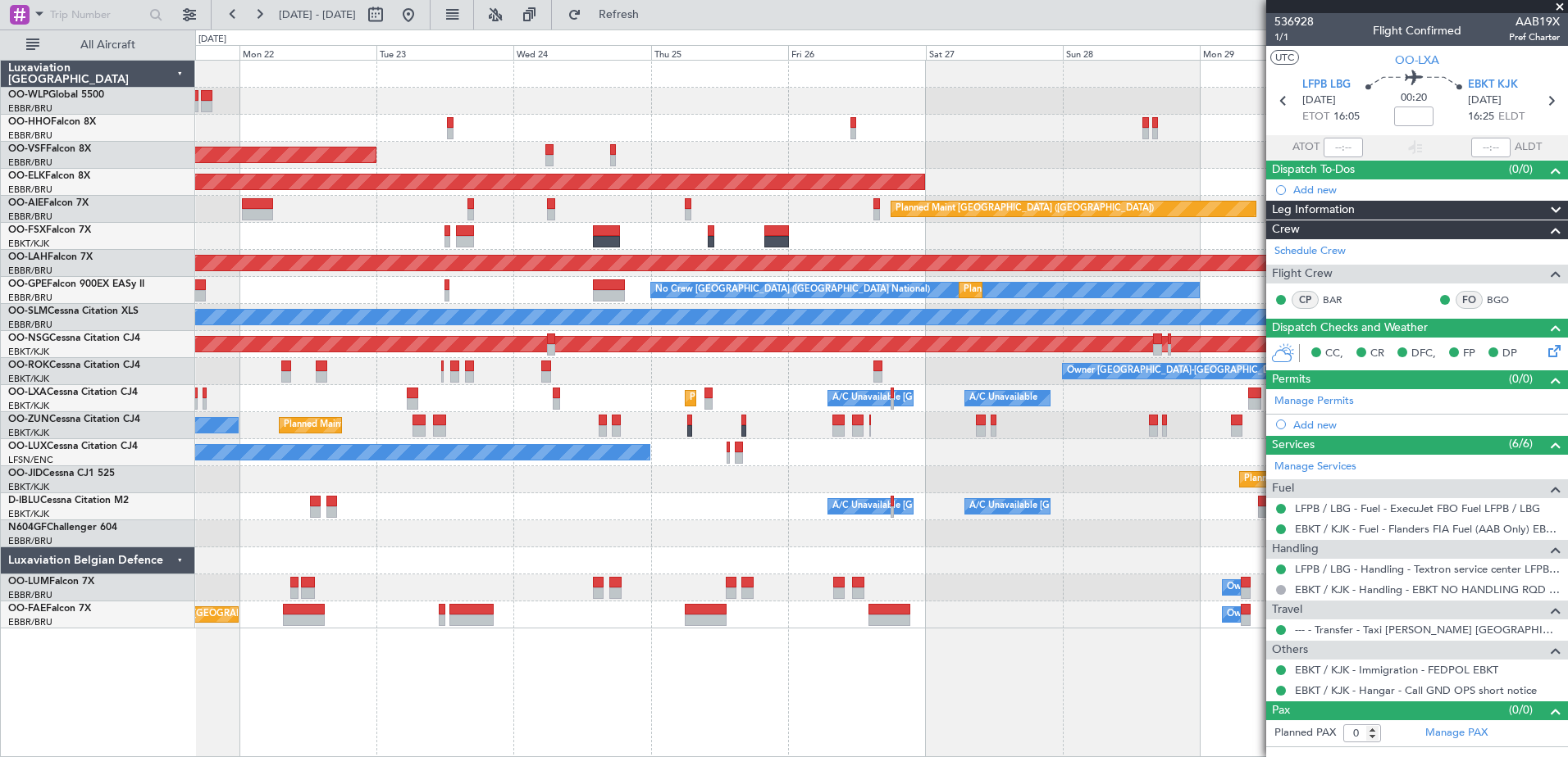
click at [0, 695] on html "[DATE] - [DATE] Refresh Quick Links All Aircraft AOG Maint [GEOGRAPHIC_DATA] ([…" at bounding box center [784, 378] width 1568 height 757
click at [267, 19] on button at bounding box center [259, 15] width 26 height 26
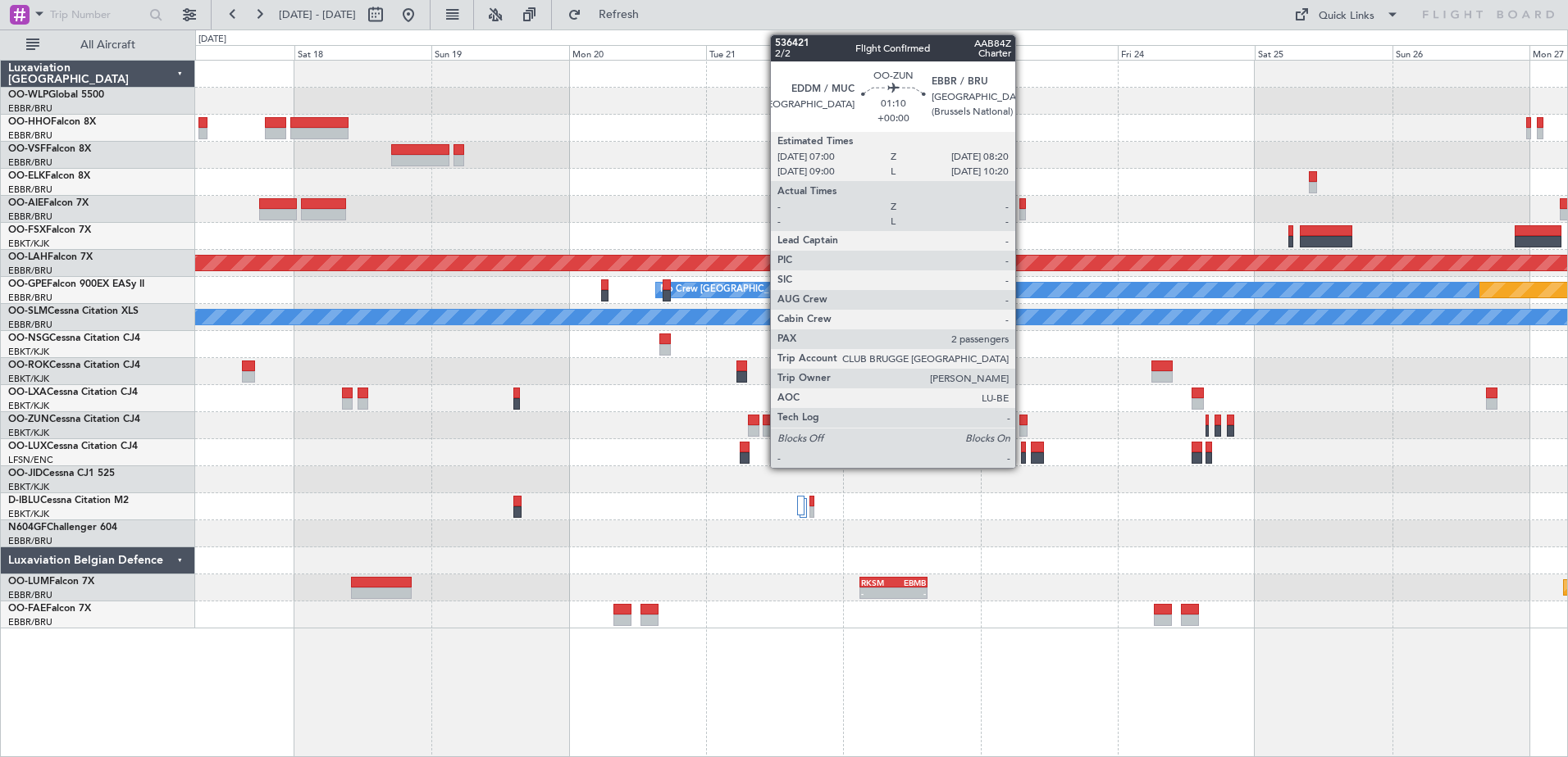
click at [1022, 418] on div at bounding box center [1023, 420] width 8 height 11
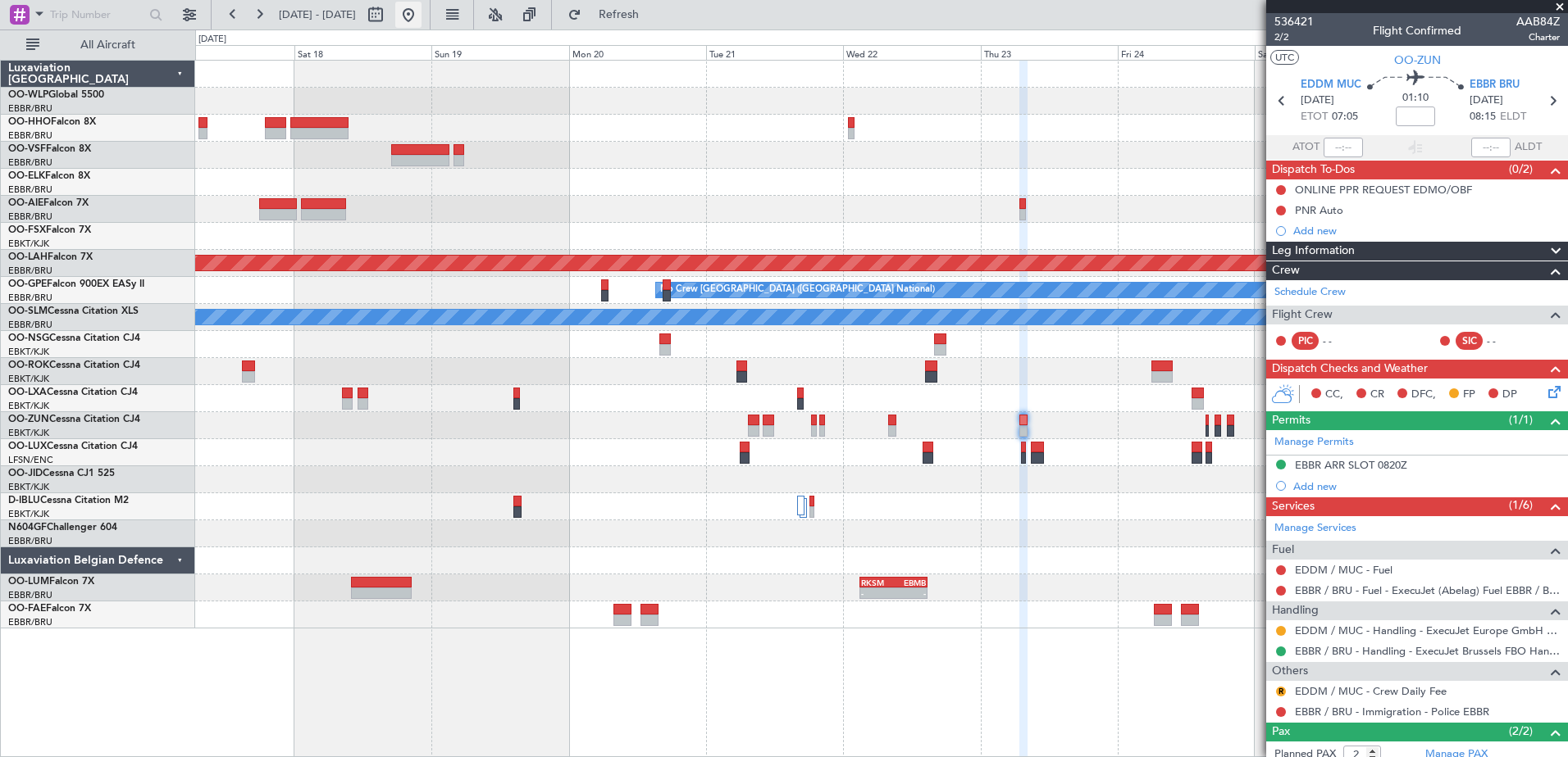
click at [422, 17] on button at bounding box center [409, 15] width 26 height 26
